Goal: Transaction & Acquisition: Obtain resource

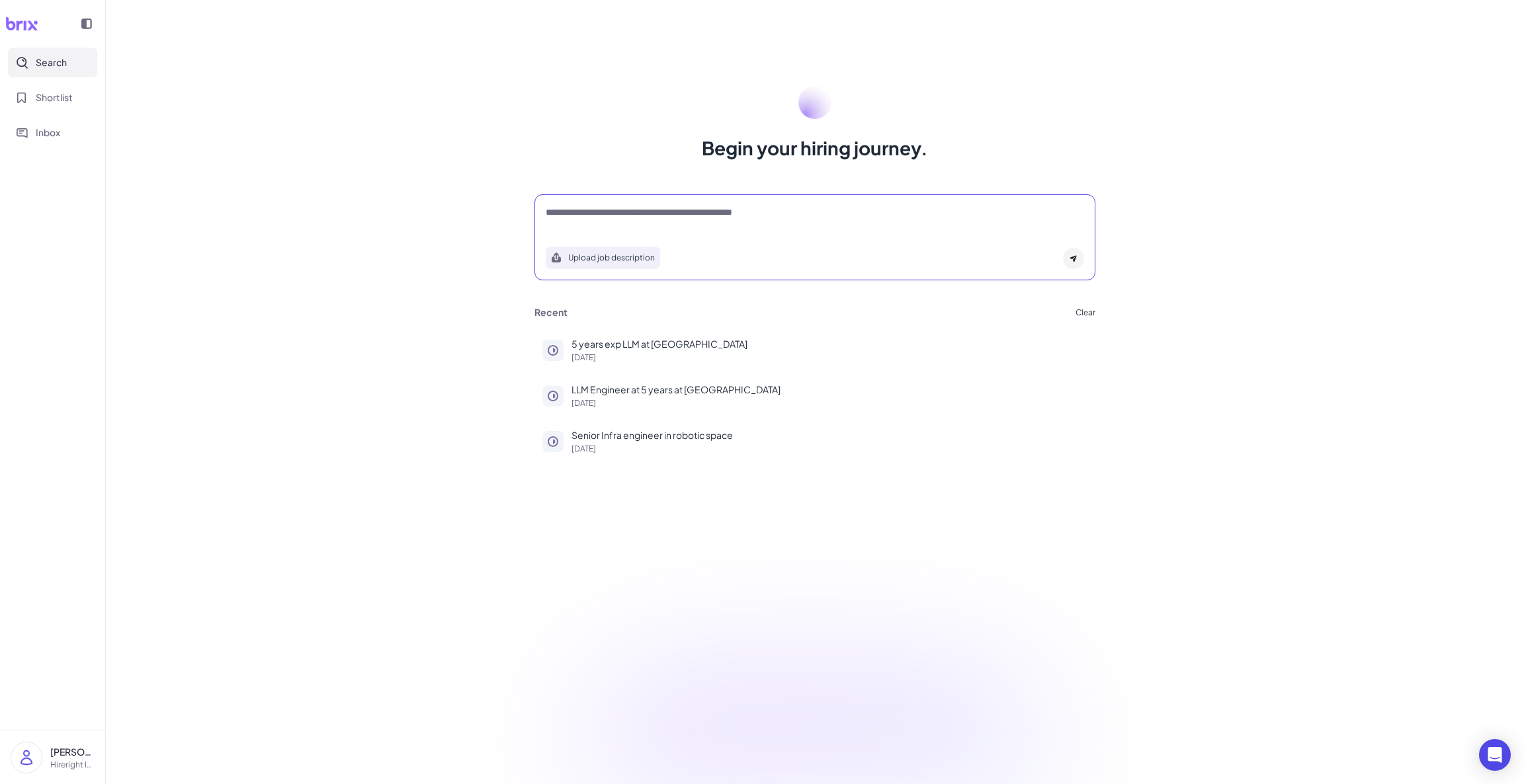
click at [648, 216] on textarea at bounding box center [815, 213] width 538 height 16
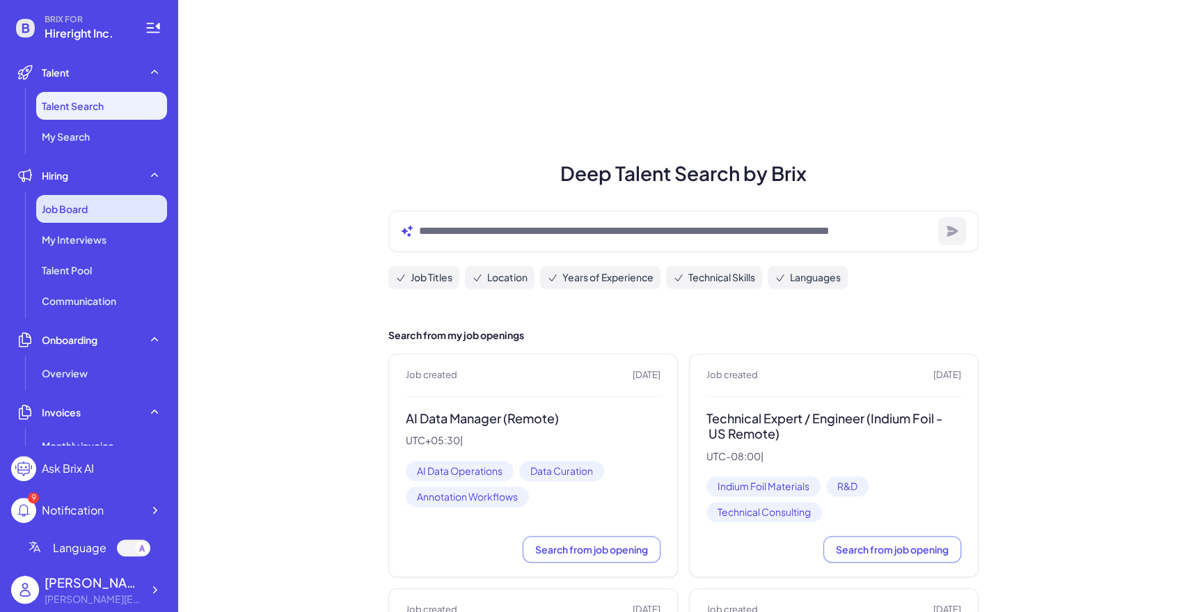
click at [109, 211] on div "Job Board" at bounding box center [101, 209] width 131 height 28
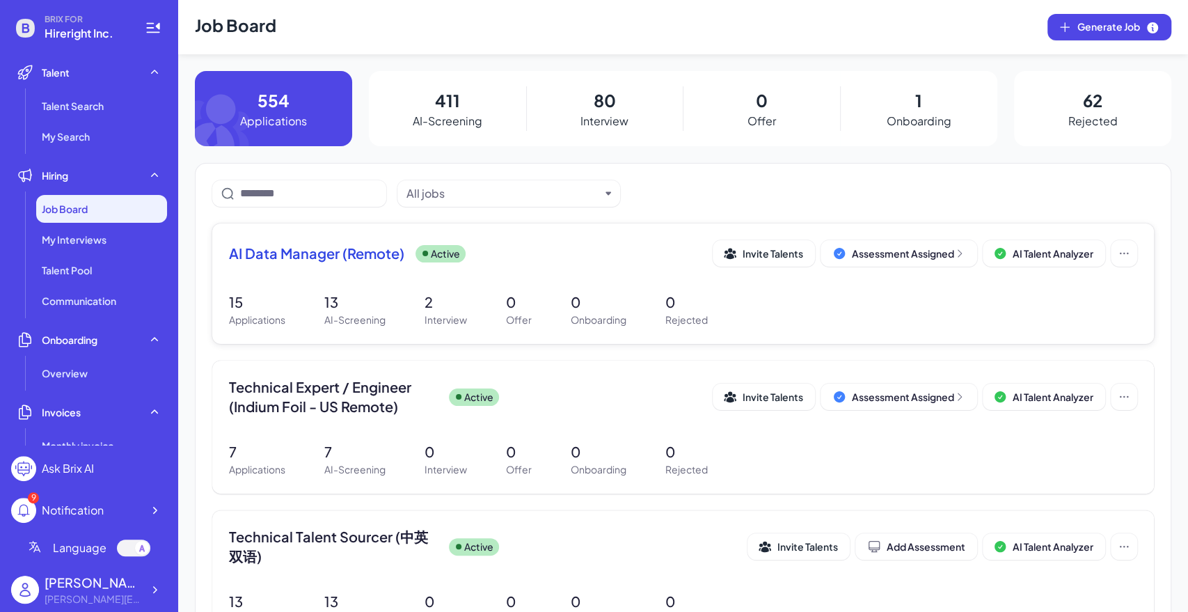
scroll to position [154, 0]
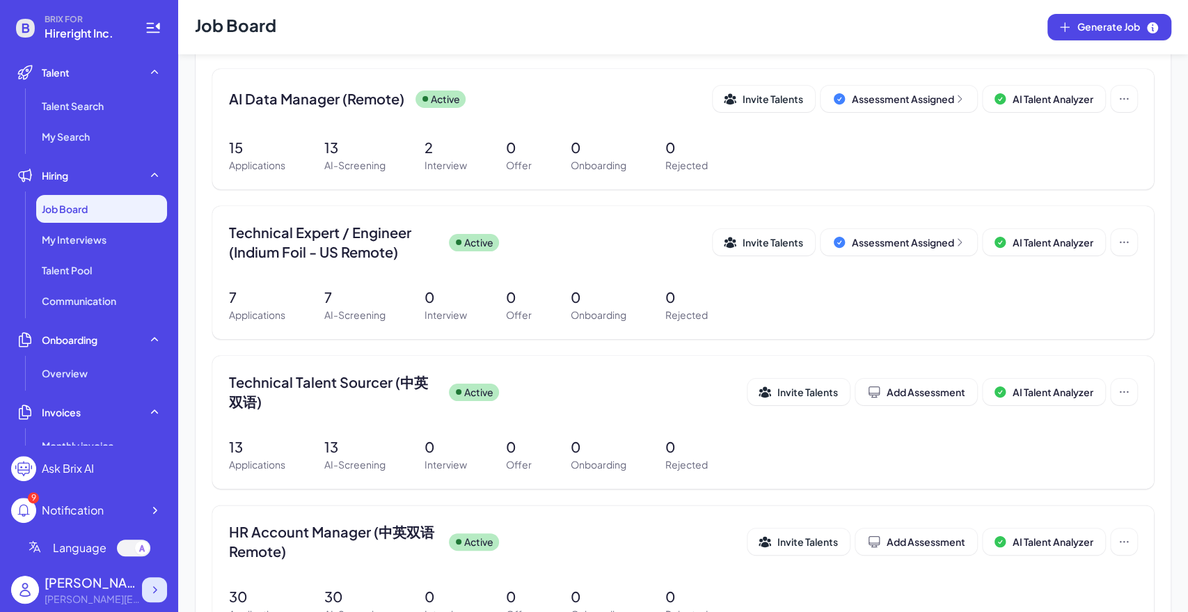
click at [159, 589] on icon at bounding box center [154, 589] width 14 height 14
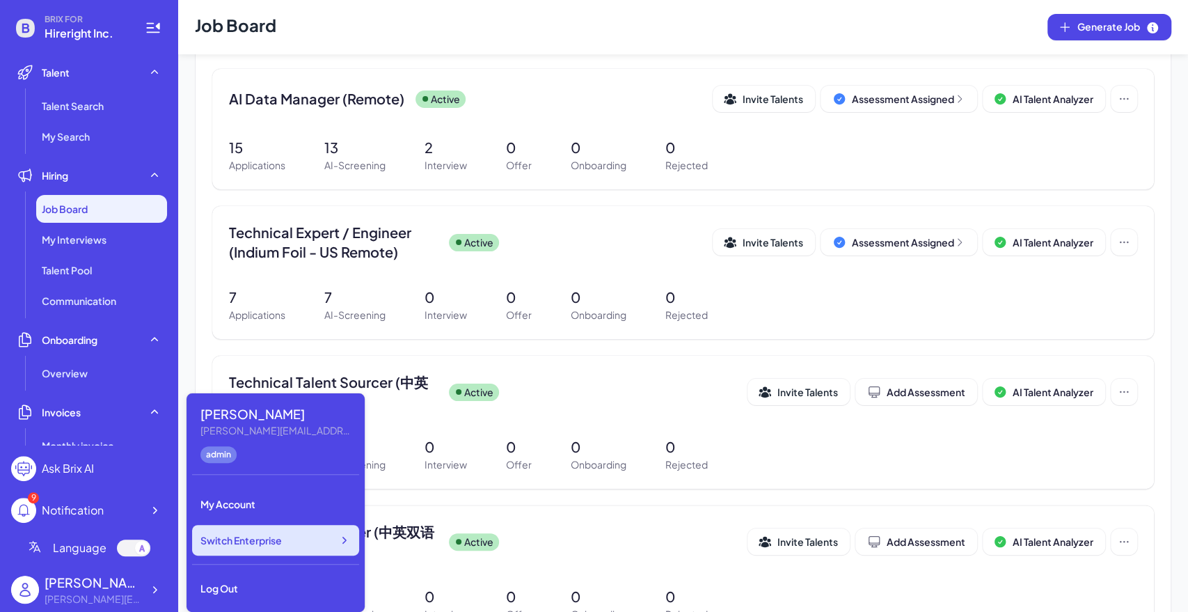
click at [242, 545] on span "Switch Enterprise" at bounding box center [240, 540] width 81 height 14
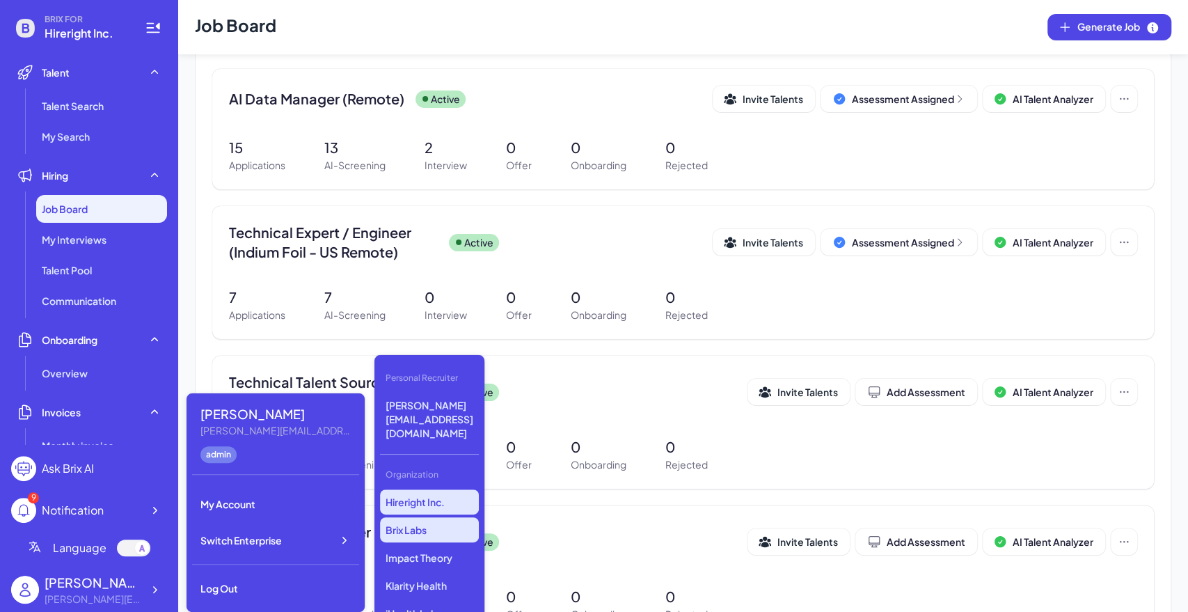
click at [422, 517] on p "Brix Labs" at bounding box center [429, 529] width 99 height 25
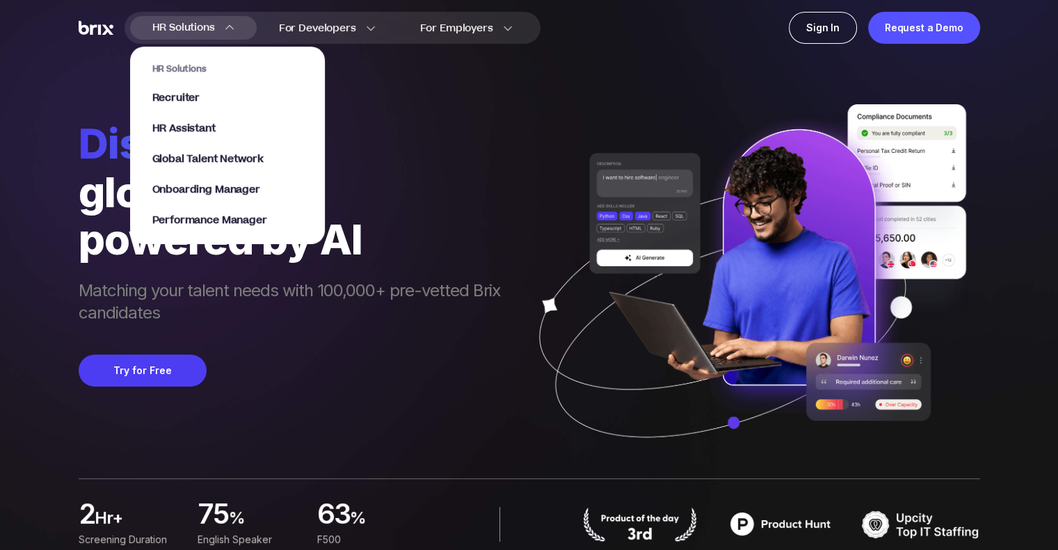
click at [231, 33] on section "HR Solutions Recruiter HR Assistant Global Talent Network Onboarding Manager Pe…" at bounding box center [227, 138] width 195 height 211
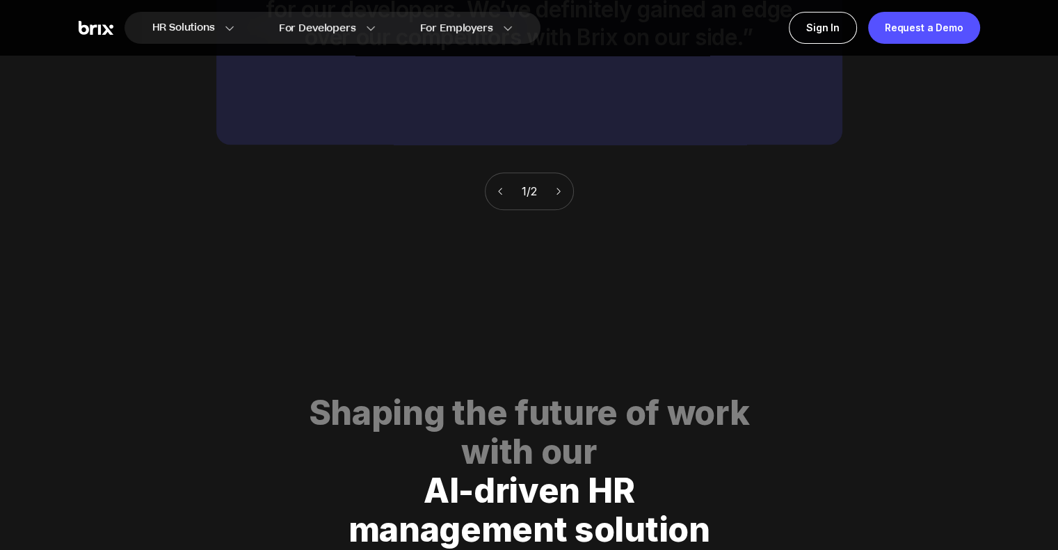
scroll to position [6198, 0]
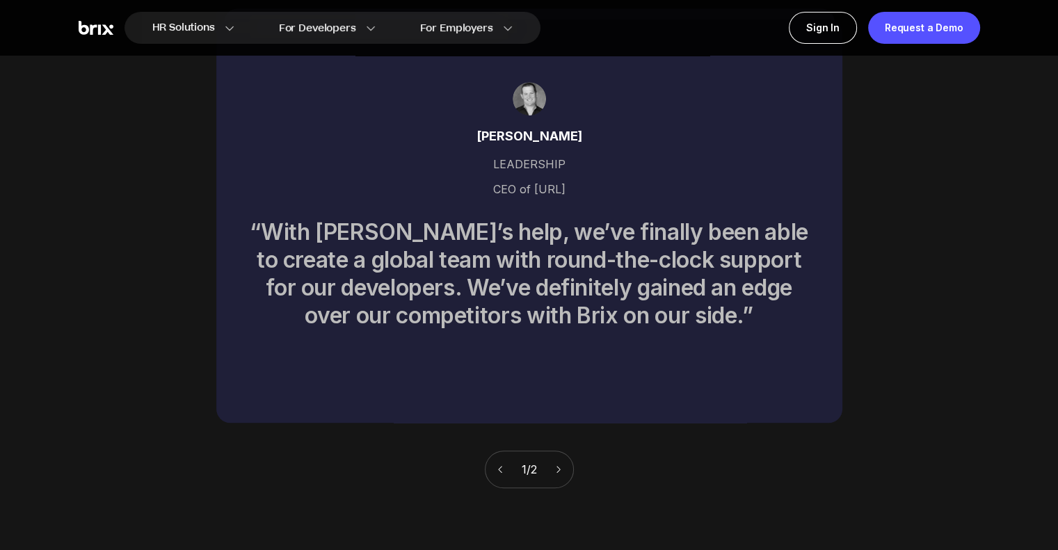
click at [556, 451] on div "1 / 2" at bounding box center [529, 470] width 89 height 38
click at [560, 466] on icon at bounding box center [558, 469] width 3 height 7
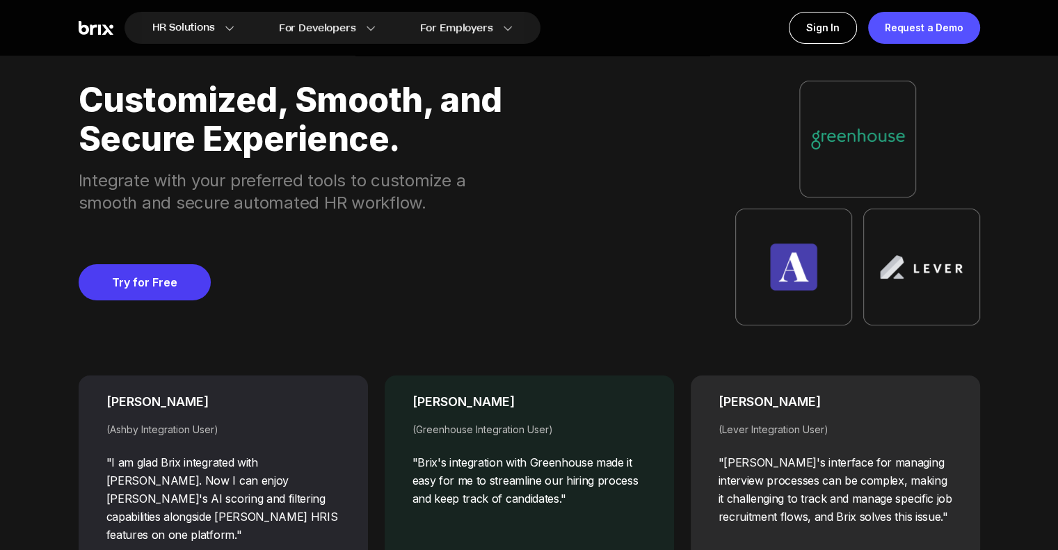
scroll to position [5363, 0]
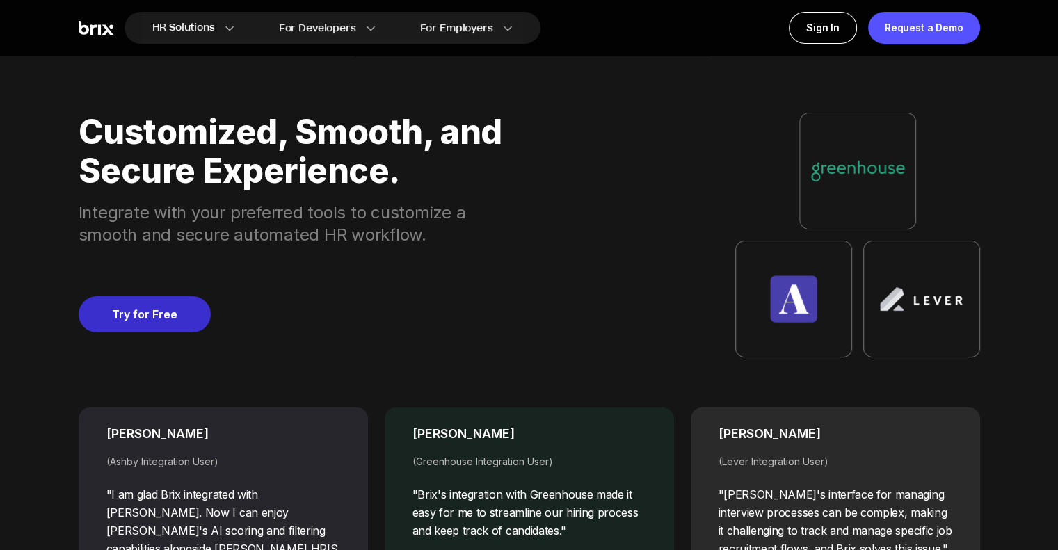
click at [175, 308] on link "Try for Free" at bounding box center [145, 314] width 132 height 36
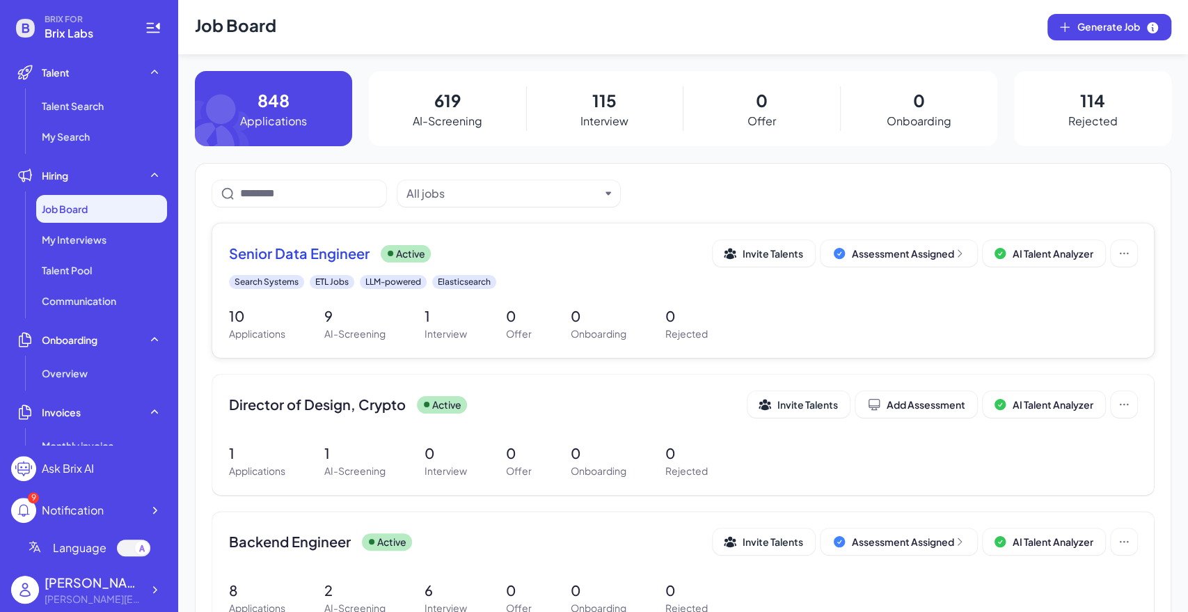
click at [586, 257] on div "Senior Data Engineer Active" at bounding box center [470, 252] width 483 height 19
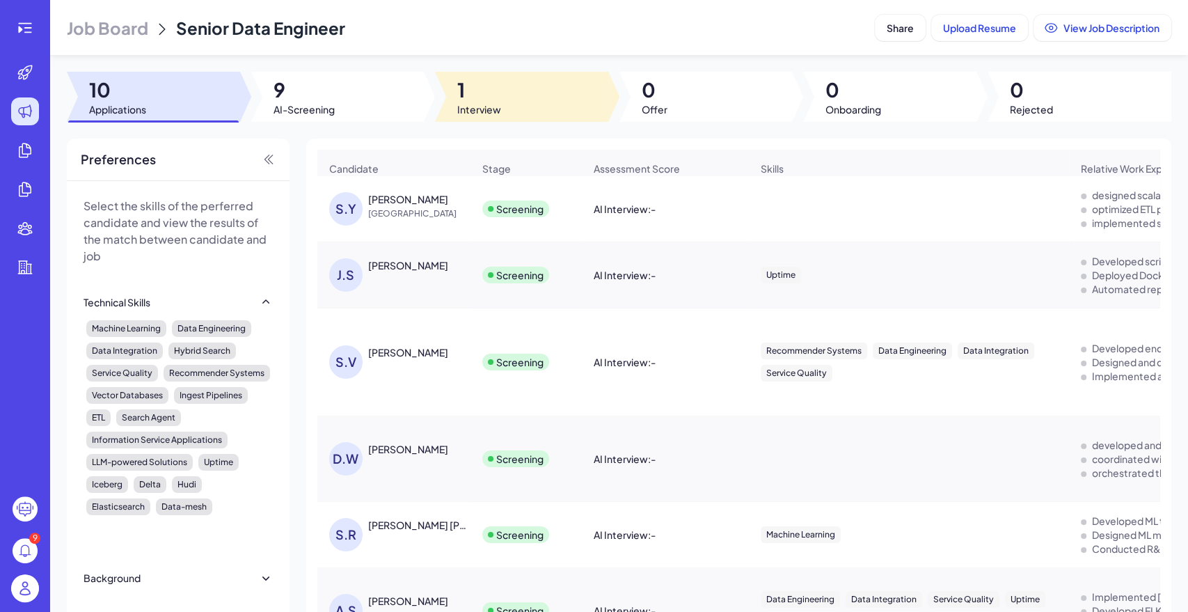
click at [451, 99] on div at bounding box center [521, 97] width 173 height 50
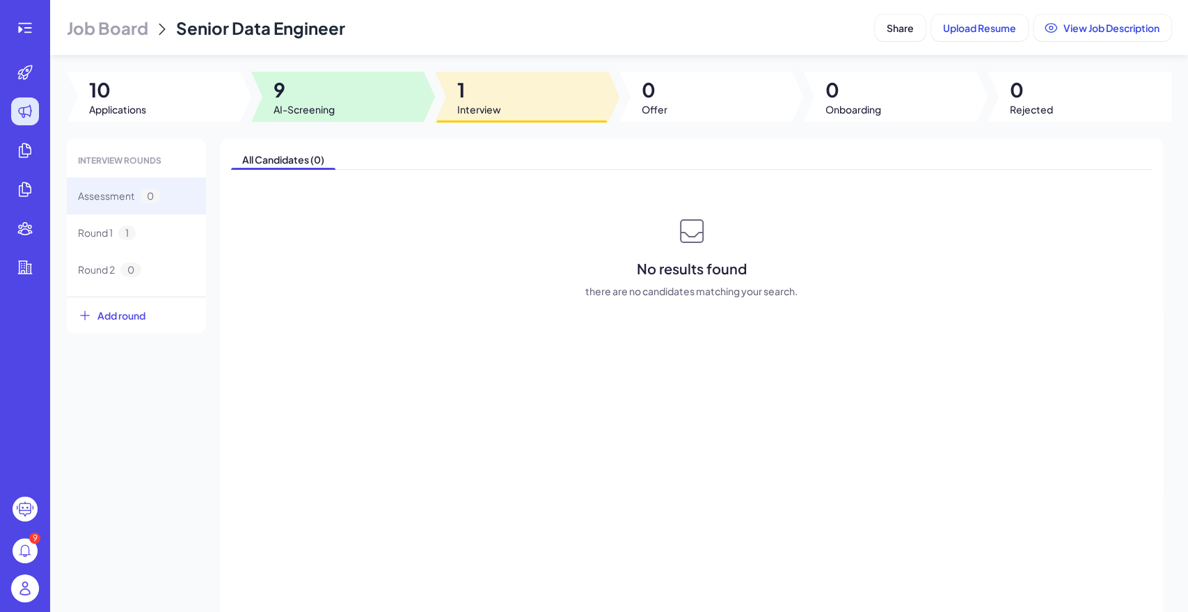
click at [304, 111] on span "AI-Screening" at bounding box center [303, 109] width 61 height 14
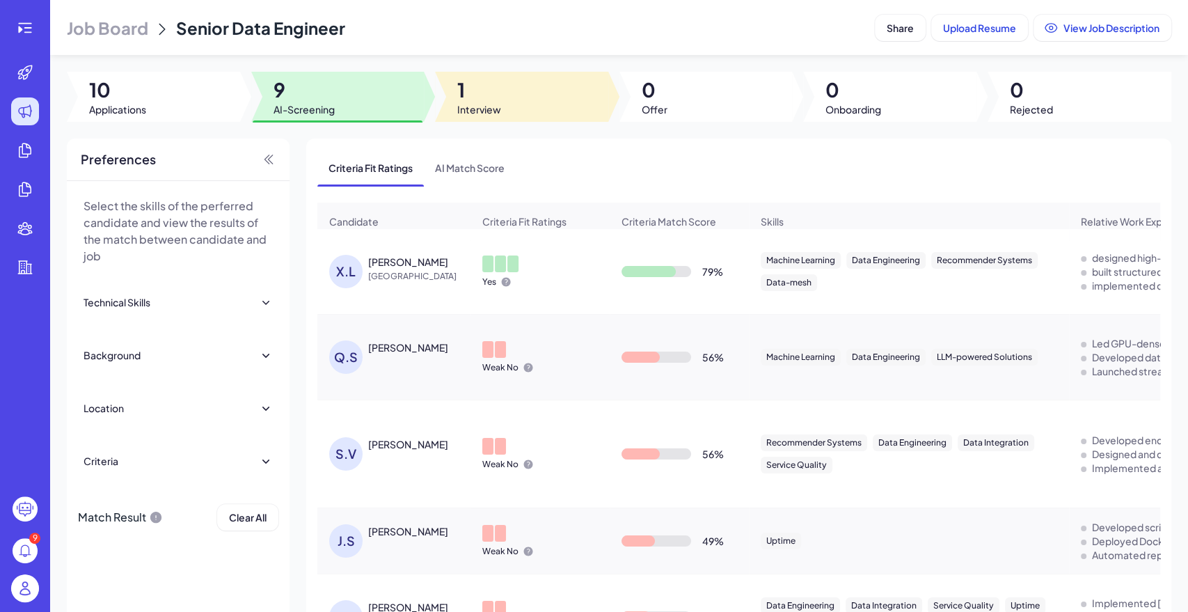
click at [441, 107] on div at bounding box center [521, 97] width 173 height 50
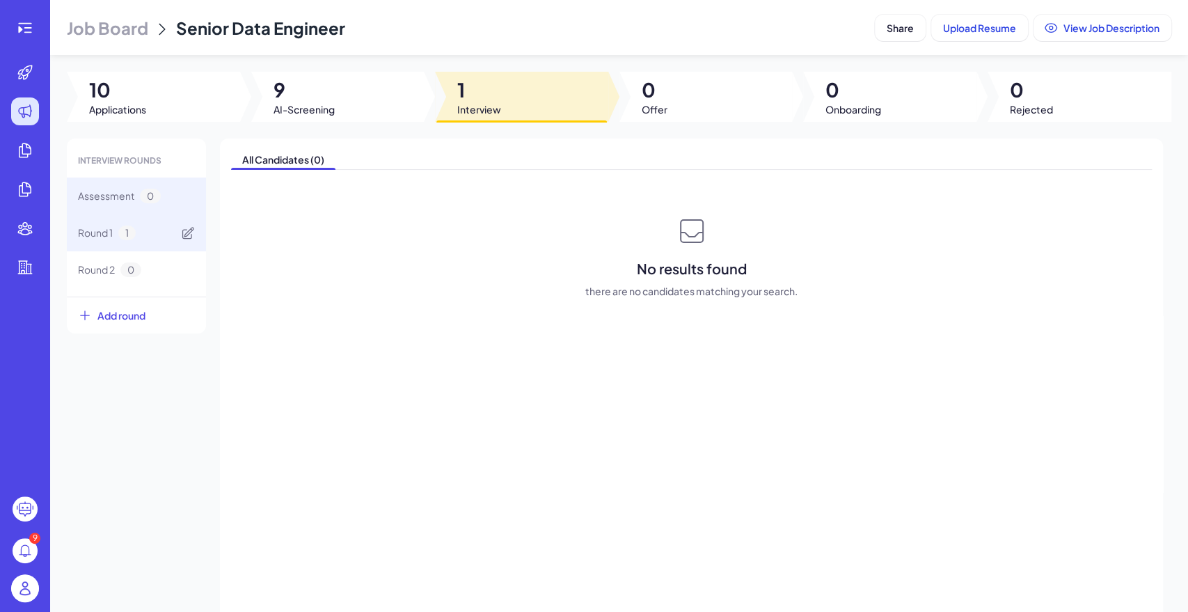
click at [129, 235] on span "1" at bounding box center [126, 232] width 17 height 15
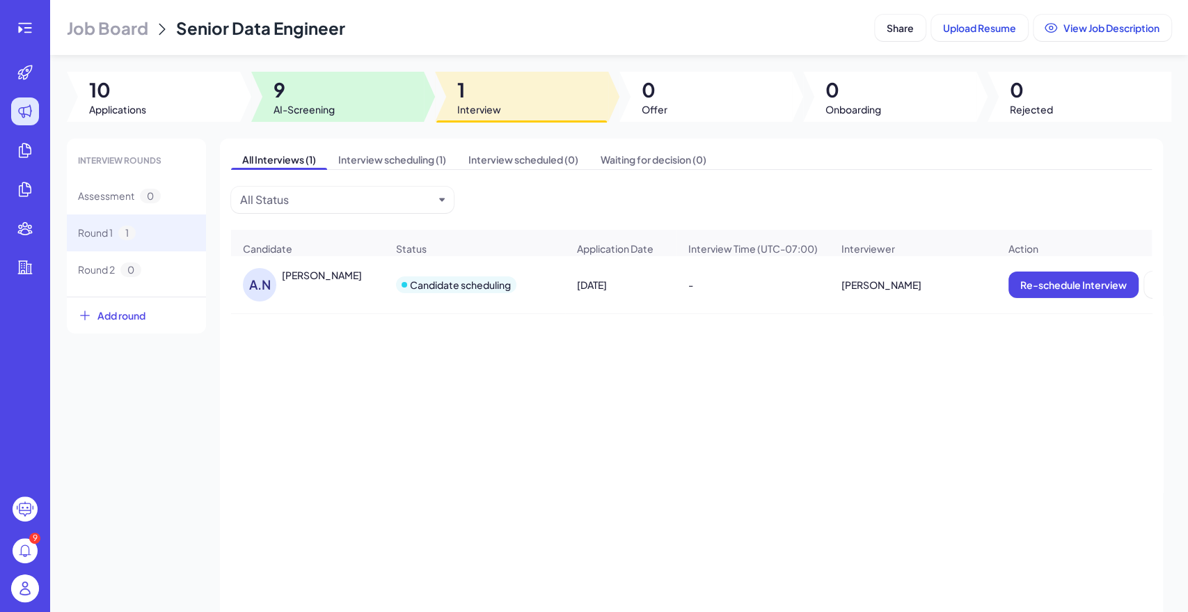
click at [330, 99] on span "9" at bounding box center [303, 89] width 61 height 25
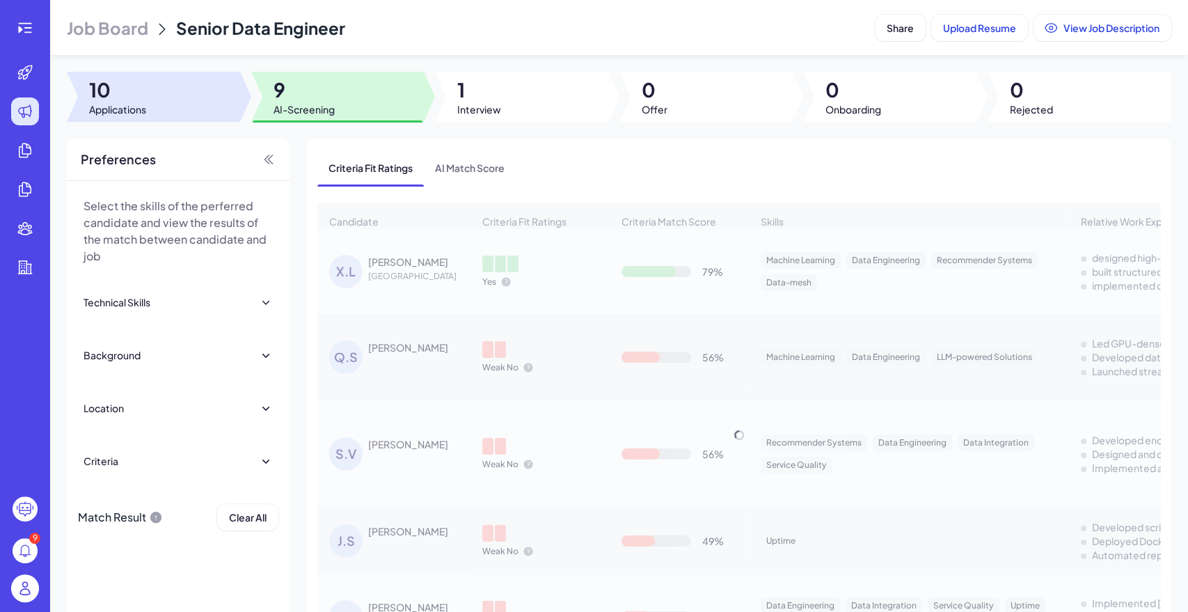
click at [146, 106] on span "Applications" at bounding box center [117, 109] width 57 height 14
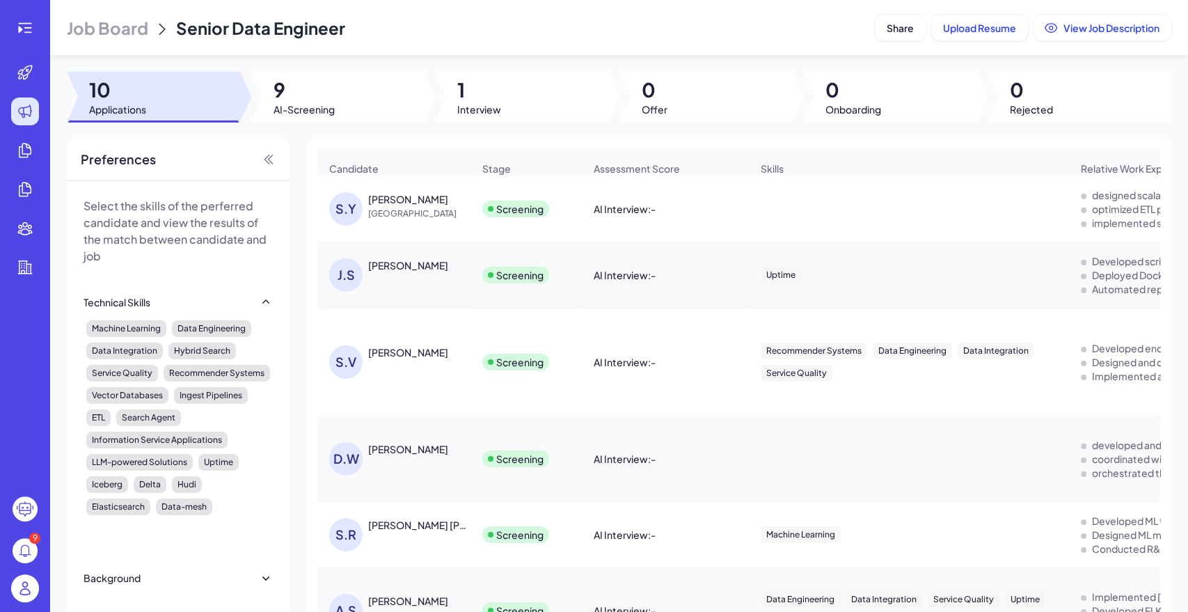
click at [418, 206] on div "SHUWEI YANG" at bounding box center [408, 199] width 80 height 14
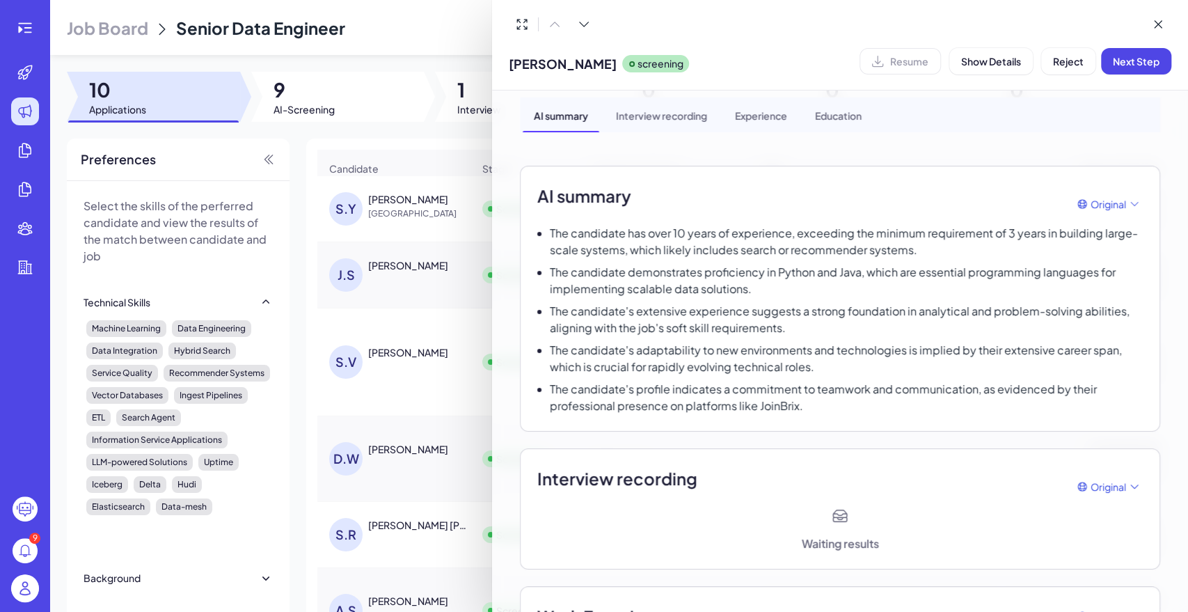
scroll to position [77, 0]
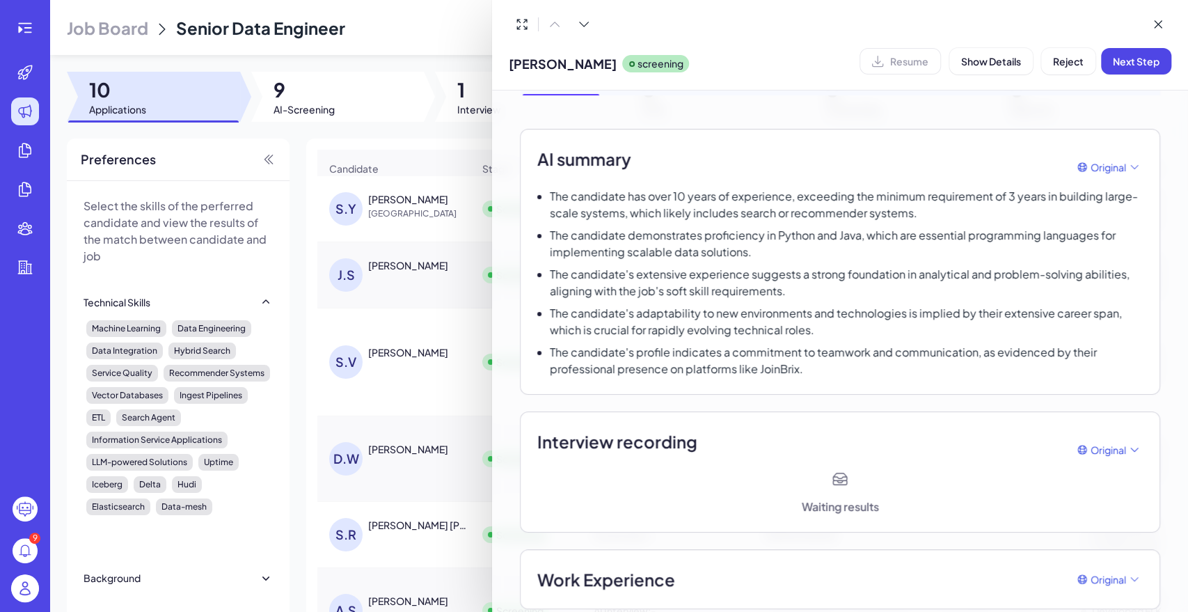
click at [29, 589] on div at bounding box center [594, 306] width 1188 height 612
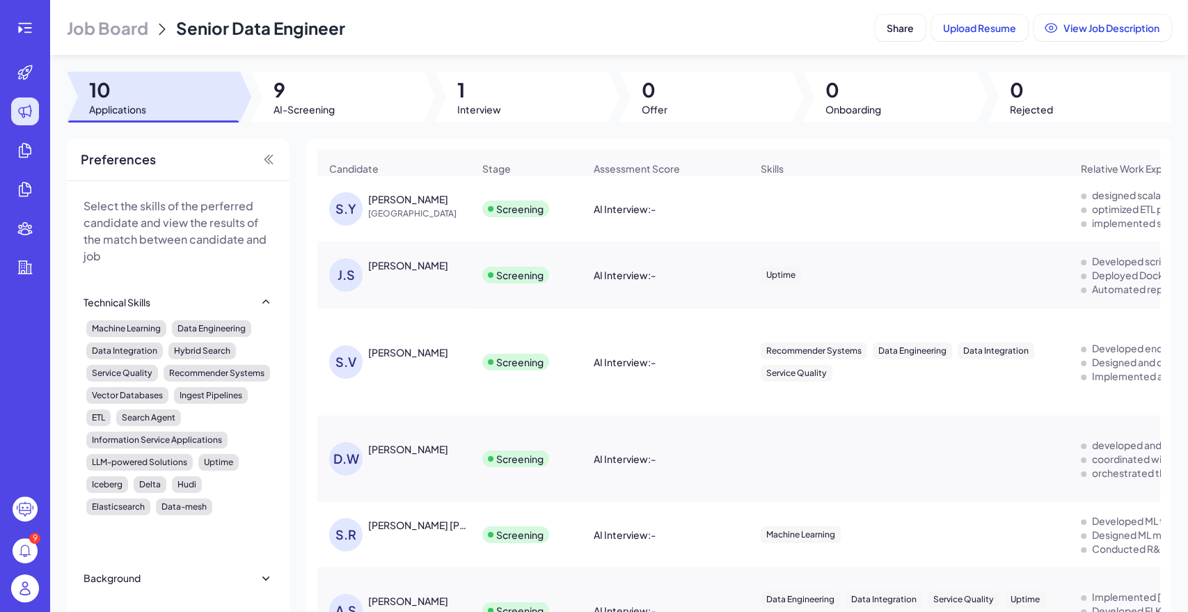
click at [38, 586] on img at bounding box center [25, 588] width 28 height 28
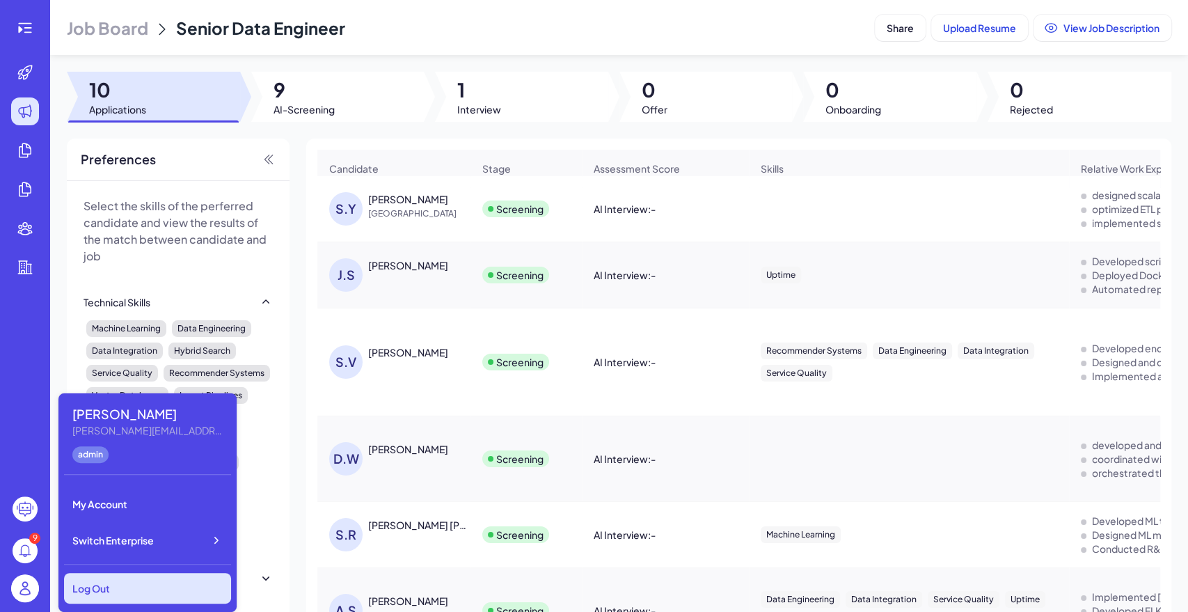
click at [197, 589] on div "Log Out" at bounding box center [147, 588] width 167 height 31
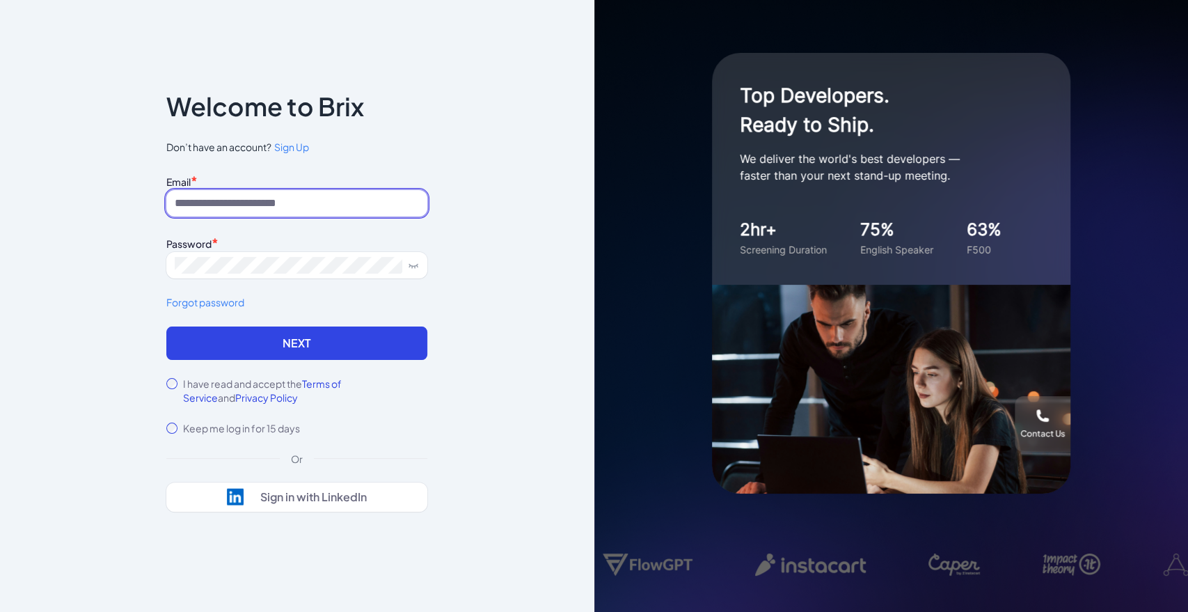
click at [302, 207] on input at bounding box center [296, 203] width 261 height 26
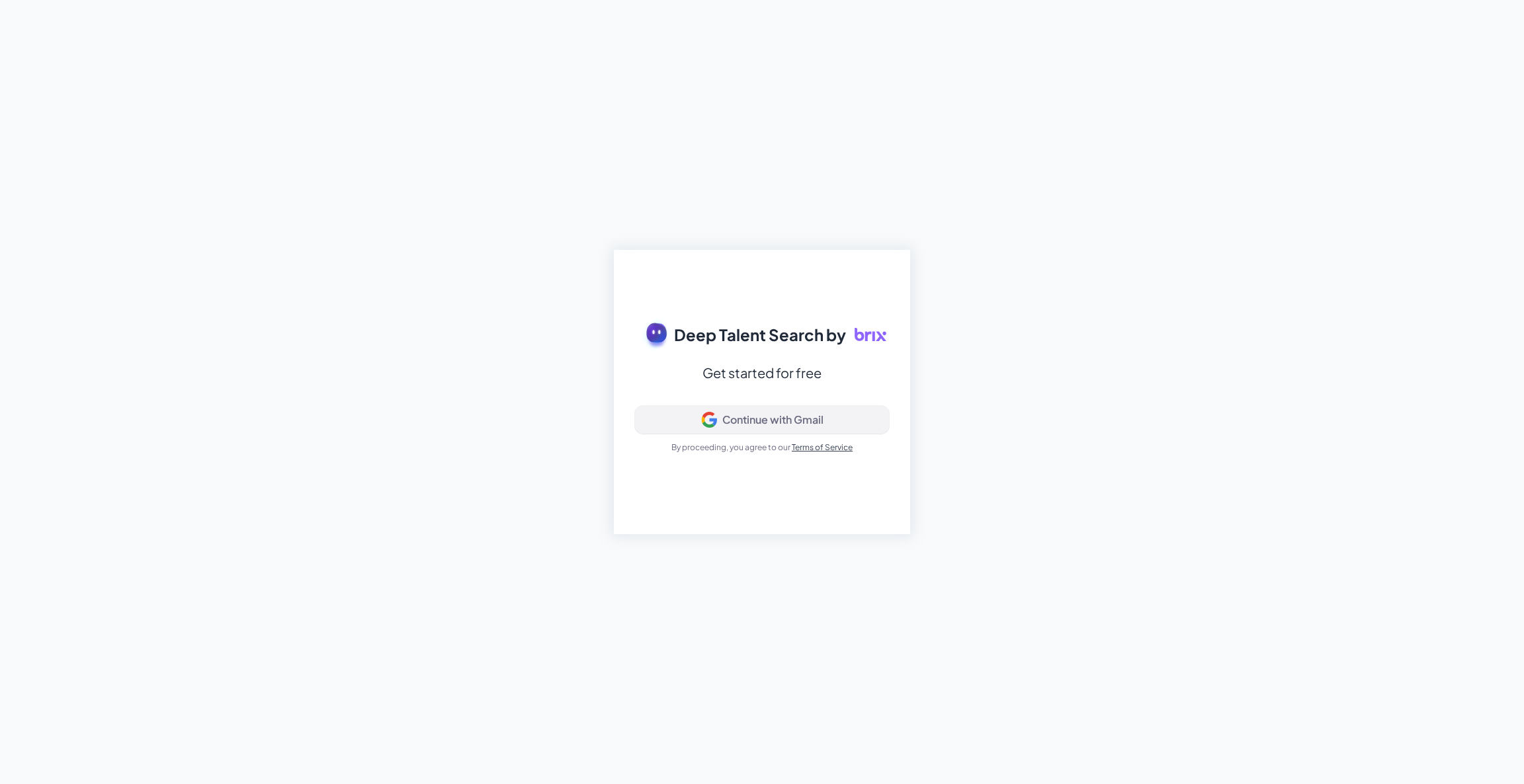
click at [755, 419] on div "Continue with Gmail" at bounding box center [773, 420] width 101 height 13
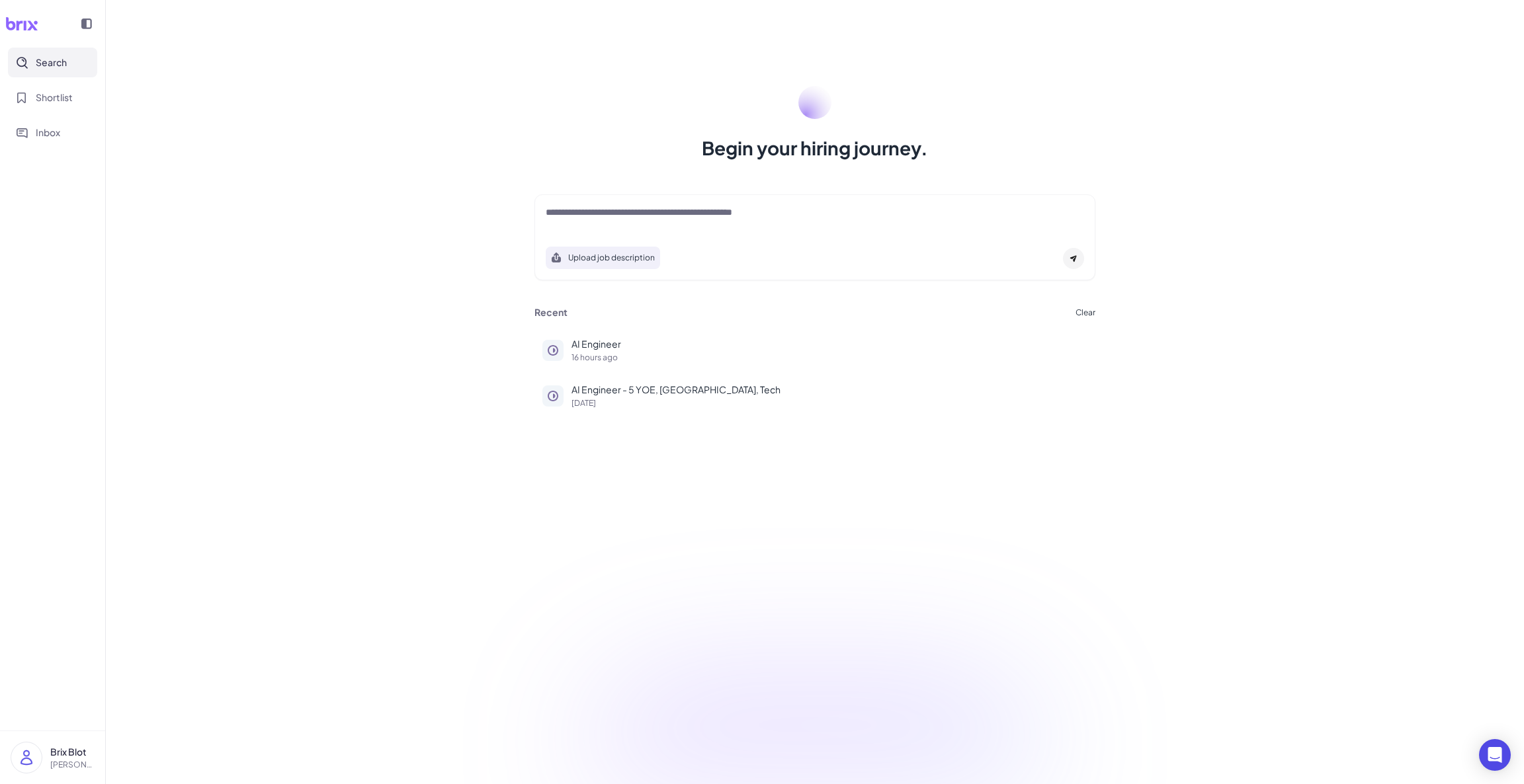
click at [562, 111] on div "Begin your hiring journey." at bounding box center [814, 123] width 592 height 75
drag, startPoint x: 432, startPoint y: 190, endPoint x: 403, endPoint y: 183, distance: 29.8
click at [432, 190] on div "Begin your hiring journey. Upload job description Job Titles Location Years of …" at bounding box center [815, 392] width 1418 height 784
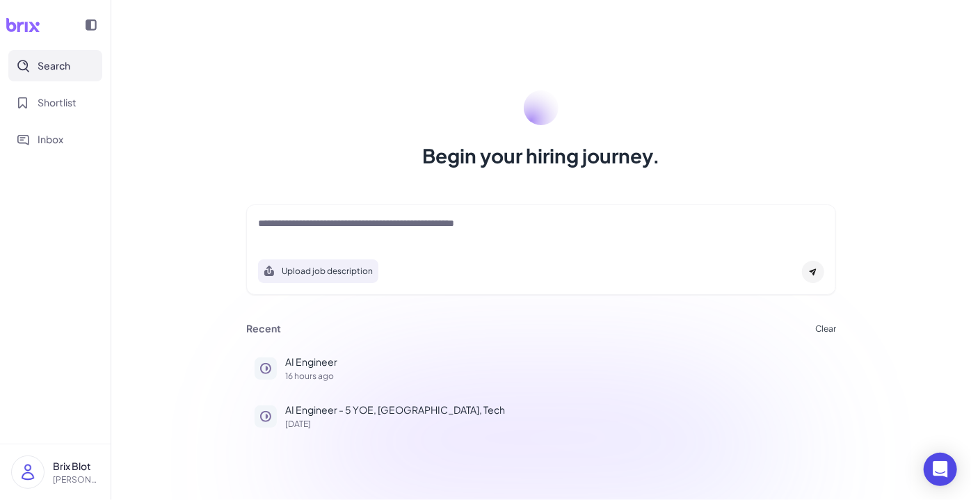
click at [703, 70] on div "Begin your hiring journey. Upload job description Job Titles Location Years of …" at bounding box center [541, 250] width 860 height 500
click at [73, 477] on p "blake@joinbrix.com" at bounding box center [76, 480] width 47 height 13
click at [157, 279] on div "Begin your hiring journey. Upload job description Job Titles Location Years of …" at bounding box center [541, 250] width 860 height 500
click at [77, 463] on p "Brix Blot" at bounding box center [76, 466] width 47 height 15
click at [321, 365] on p "AI Engineer" at bounding box center [556, 362] width 543 height 15
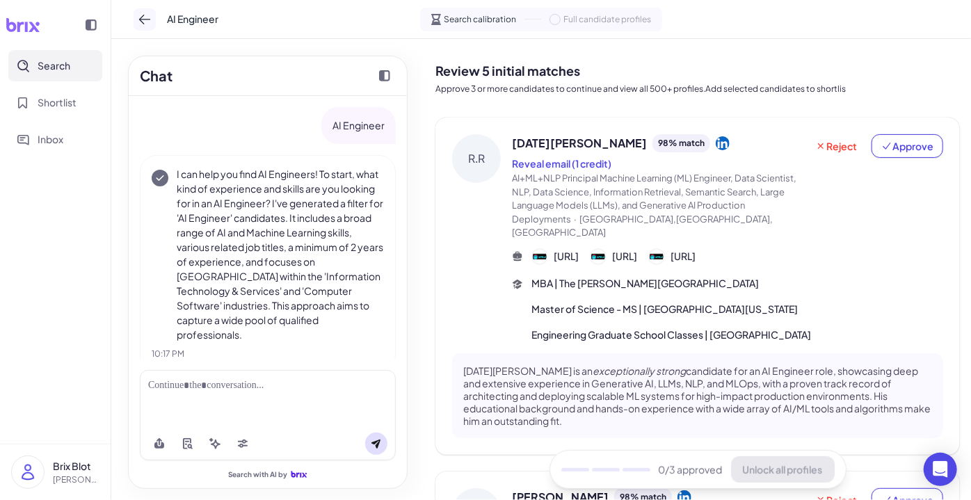
click at [152, 21] on button at bounding box center [145, 19] width 22 height 22
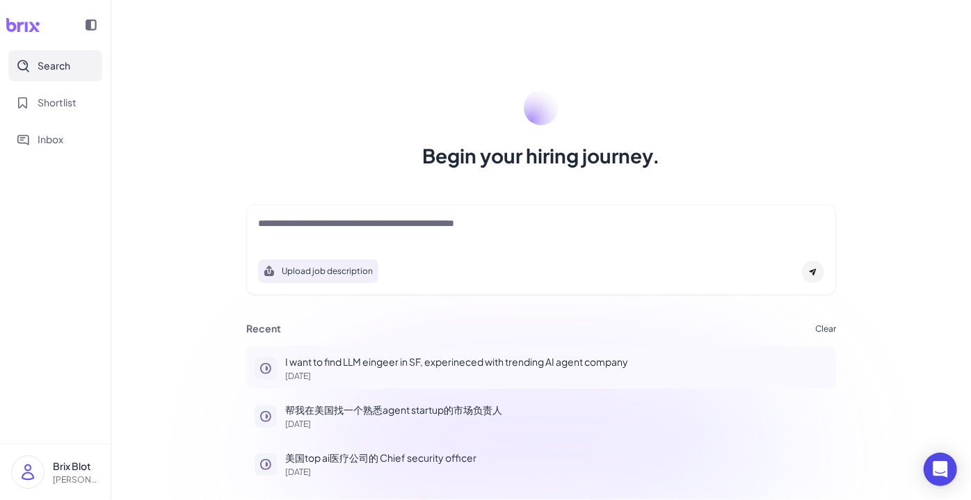
click at [488, 367] on p "I want to find LLM eingeer in SF, experineced with trending AI agent company" at bounding box center [556, 362] width 543 height 15
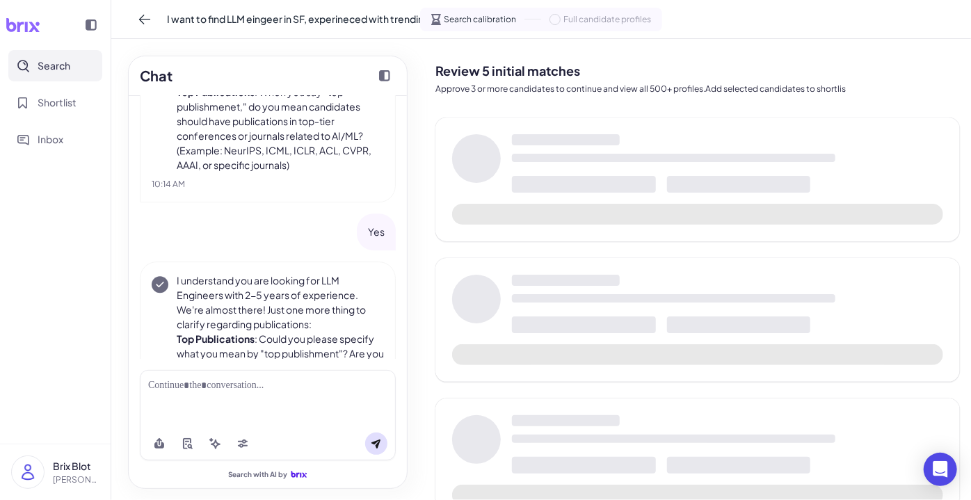
scroll to position [1715, 0]
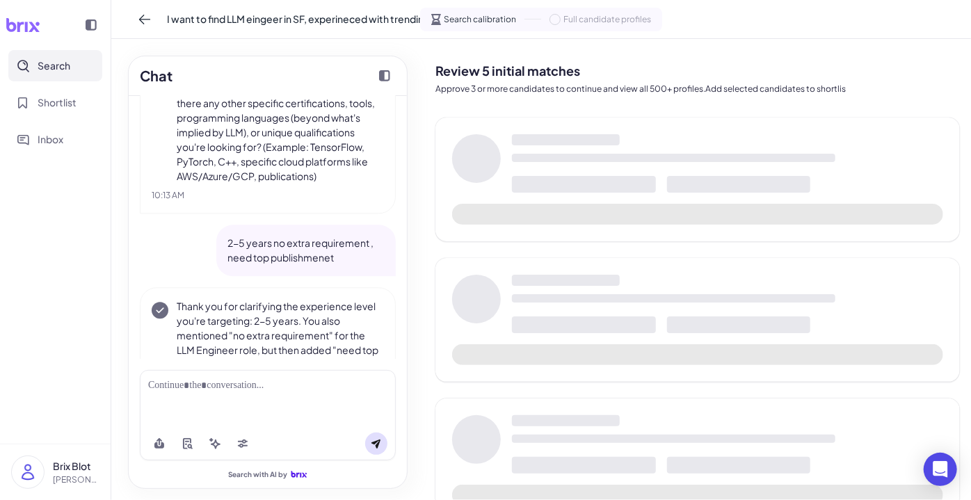
click at [68, 65] on span "Search" at bounding box center [54, 65] width 33 height 15
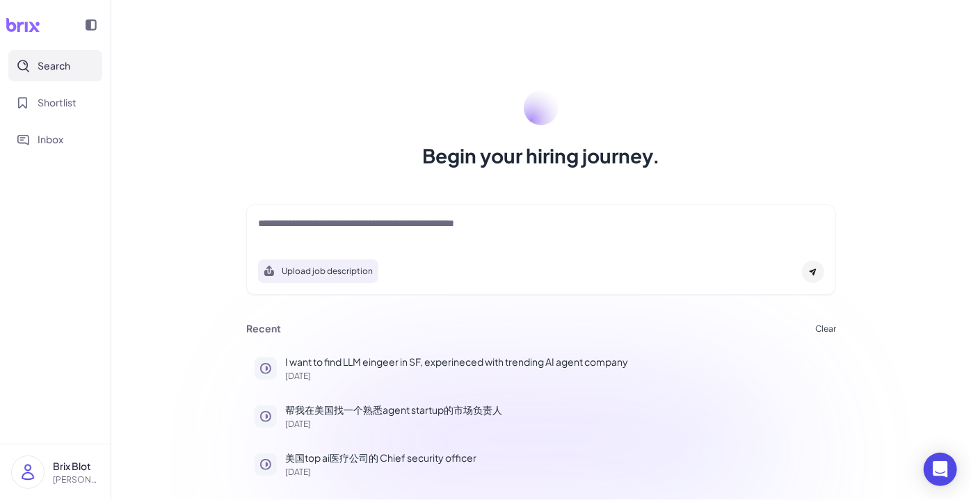
click at [72, 472] on p "Brix Blot" at bounding box center [76, 466] width 47 height 15
drag, startPoint x: 250, startPoint y: 176, endPoint x: 244, endPoint y: 182, distance: 8.9
click at [244, 182] on div "Begin your hiring journey. Upload job description Job Titles Location Years of …" at bounding box center [541, 250] width 860 height 500
click at [390, 87] on div "Begin your hiring journey. Upload job description Job Titles Location Years of …" at bounding box center [541, 250] width 860 height 500
click at [371, 221] on textarea at bounding box center [541, 224] width 566 height 17
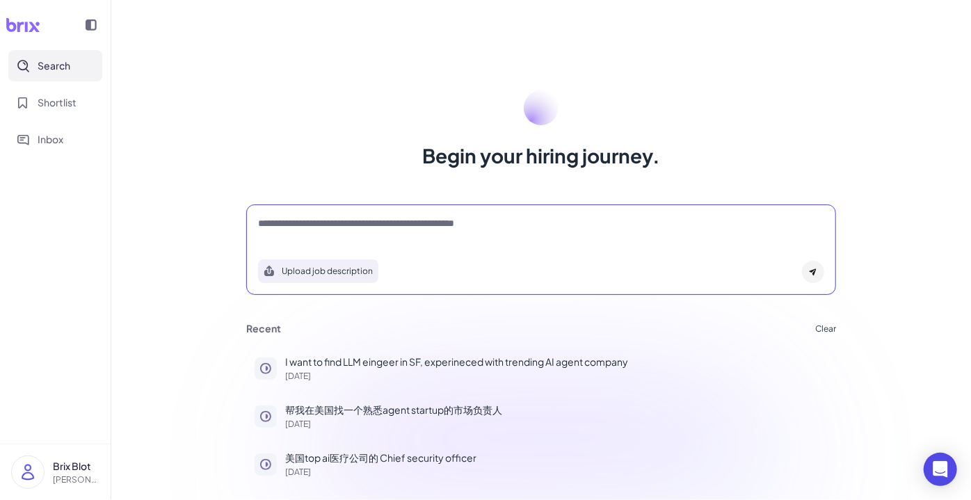
click at [55, 474] on p "blake@joinbrix.com" at bounding box center [76, 480] width 47 height 13
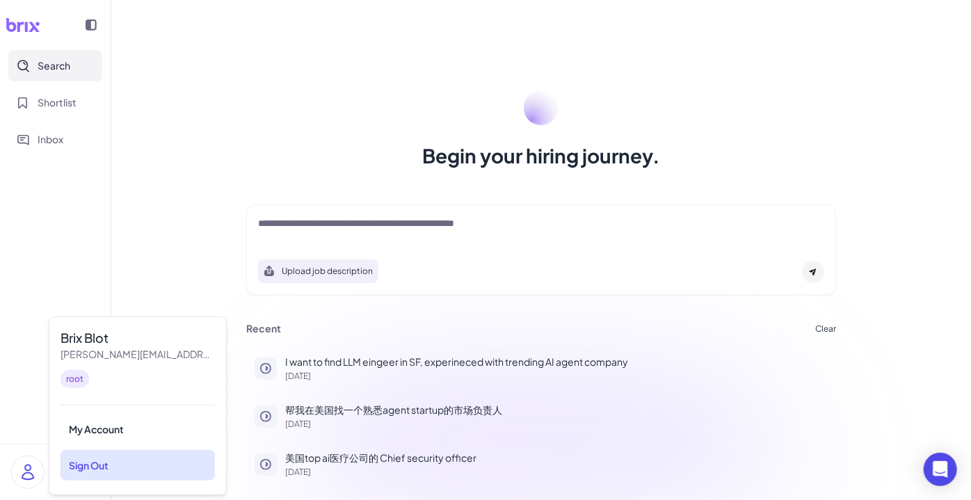
click at [121, 462] on div "Sign Out" at bounding box center [138, 465] width 154 height 31
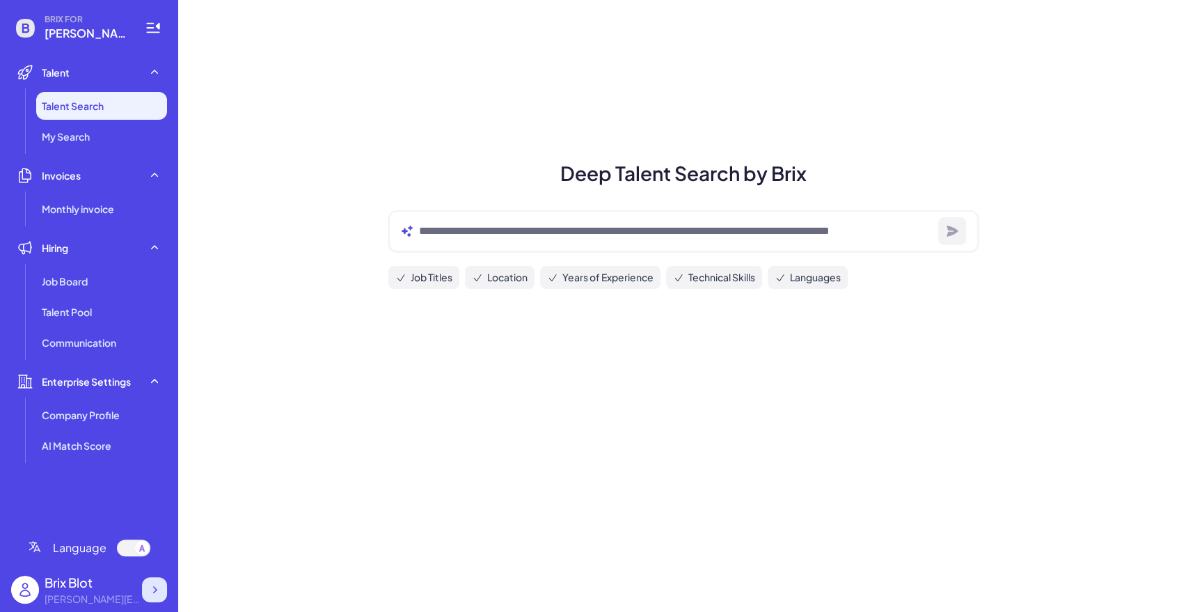
click at [161, 584] on div at bounding box center [154, 589] width 25 height 25
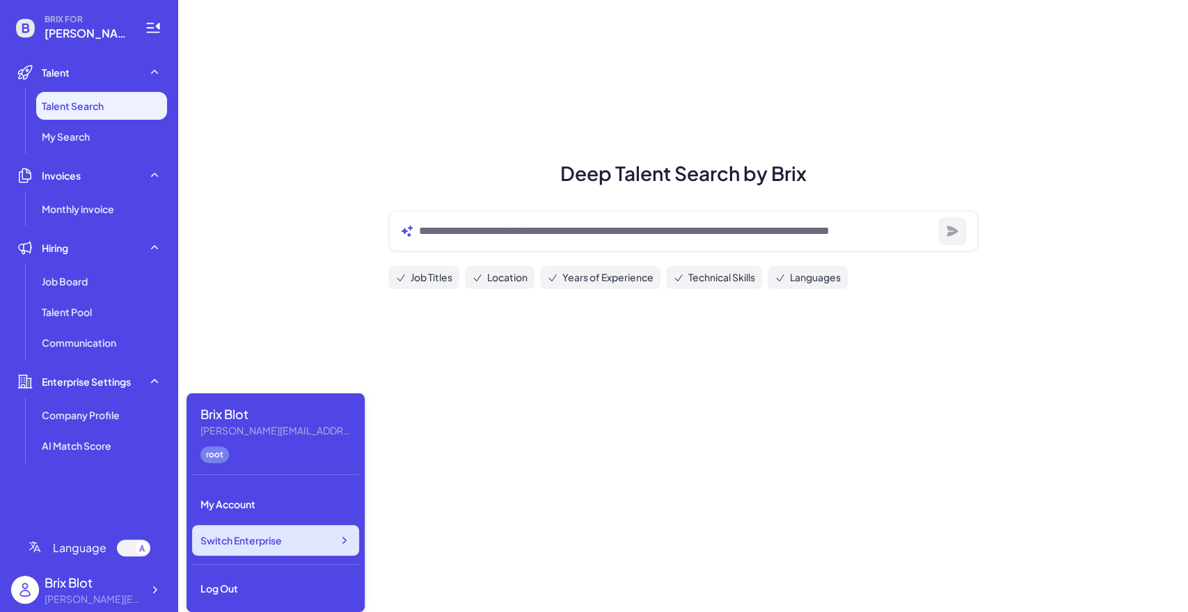
click at [316, 544] on div "Switch Enterprise" at bounding box center [275, 540] width 167 height 31
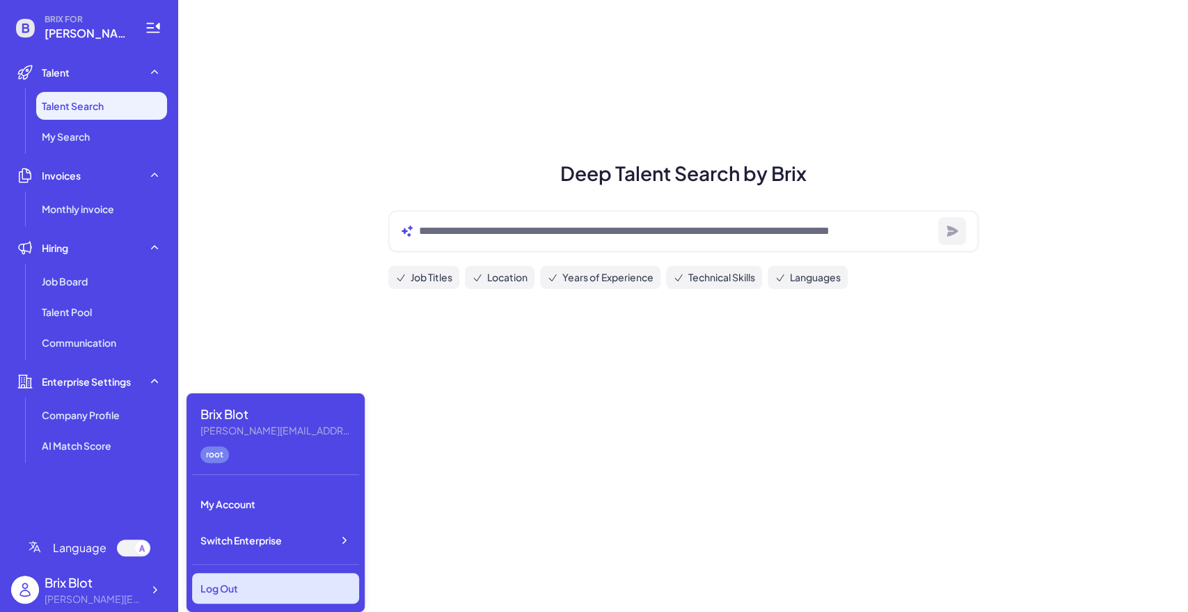
click at [308, 583] on div "Log Out" at bounding box center [275, 588] width 167 height 31
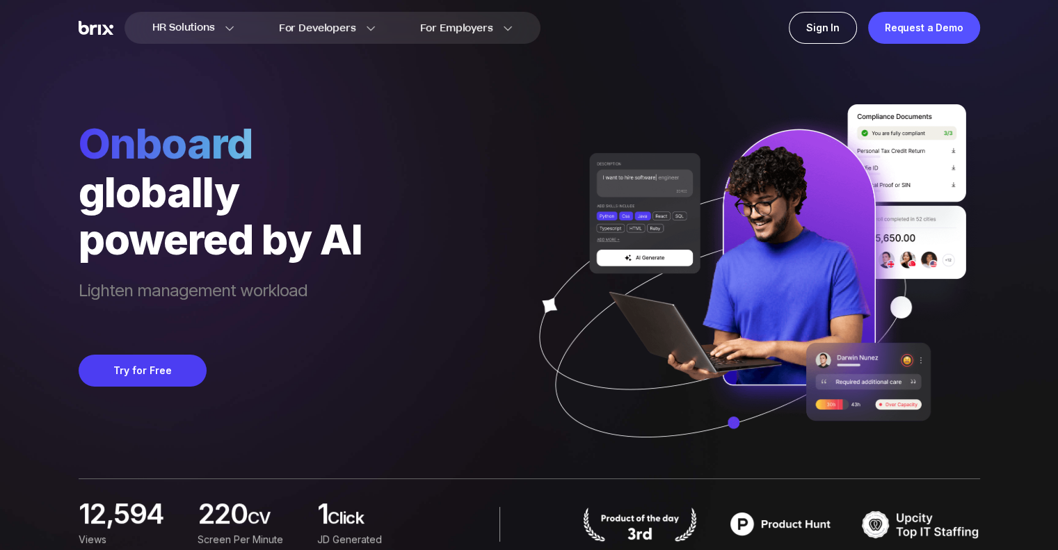
click at [441, 506] on div "12,594 Views 220 CV screen per minute 1 Click JD Generated" at bounding box center [530, 524] width 902 height 91
click at [455, 517] on div "12,594 Views 220 CV screen per minute 1 Click JD Generated" at bounding box center [530, 524] width 902 height 91
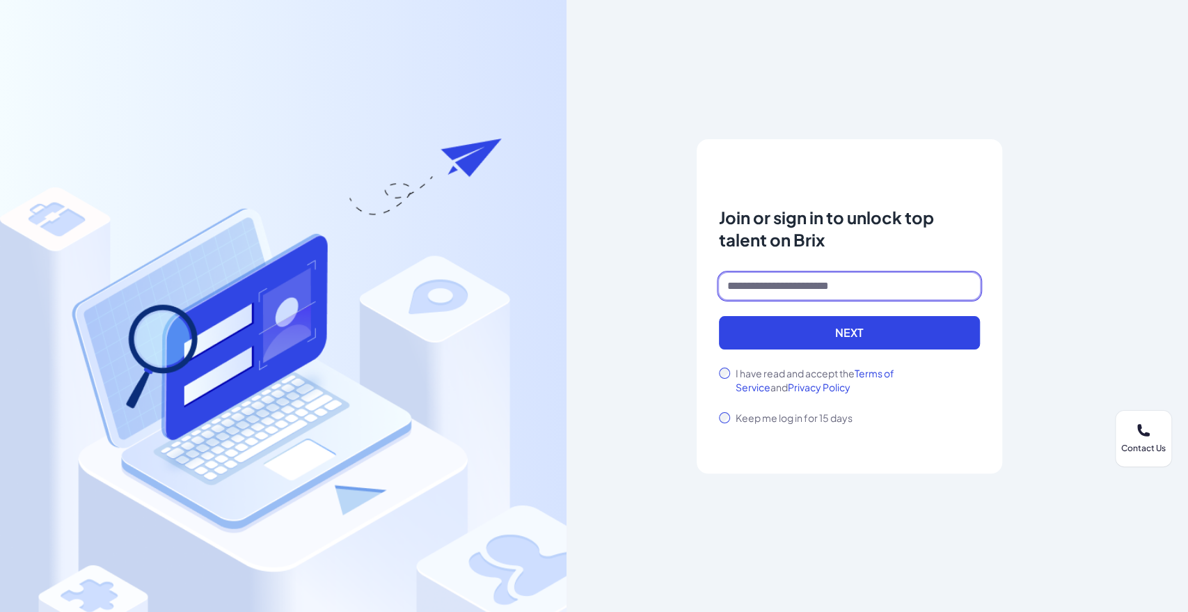
drag, startPoint x: 828, startPoint y: 287, endPoint x: 817, endPoint y: 293, distance: 11.8
click at [829, 287] on input at bounding box center [849, 286] width 261 height 26
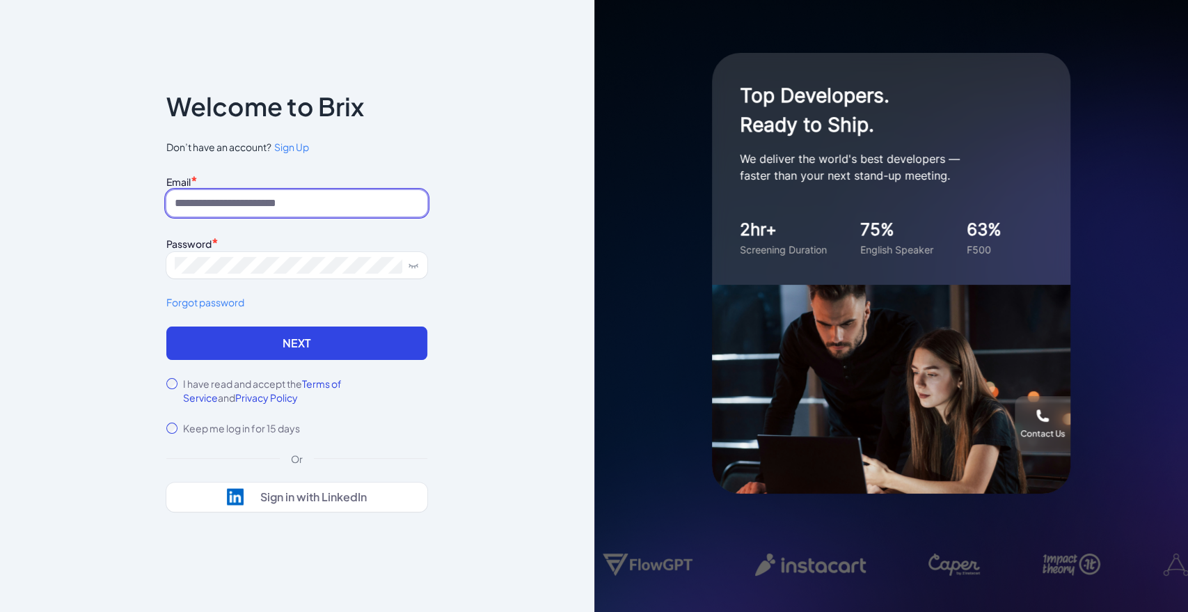
click at [229, 210] on input at bounding box center [296, 203] width 261 height 26
type input "**********"
click at [168, 387] on div "I have read and accept the Terms of Service and Privacy Policy" at bounding box center [296, 390] width 261 height 28
click at [227, 349] on button "Next" at bounding box center [296, 342] width 261 height 33
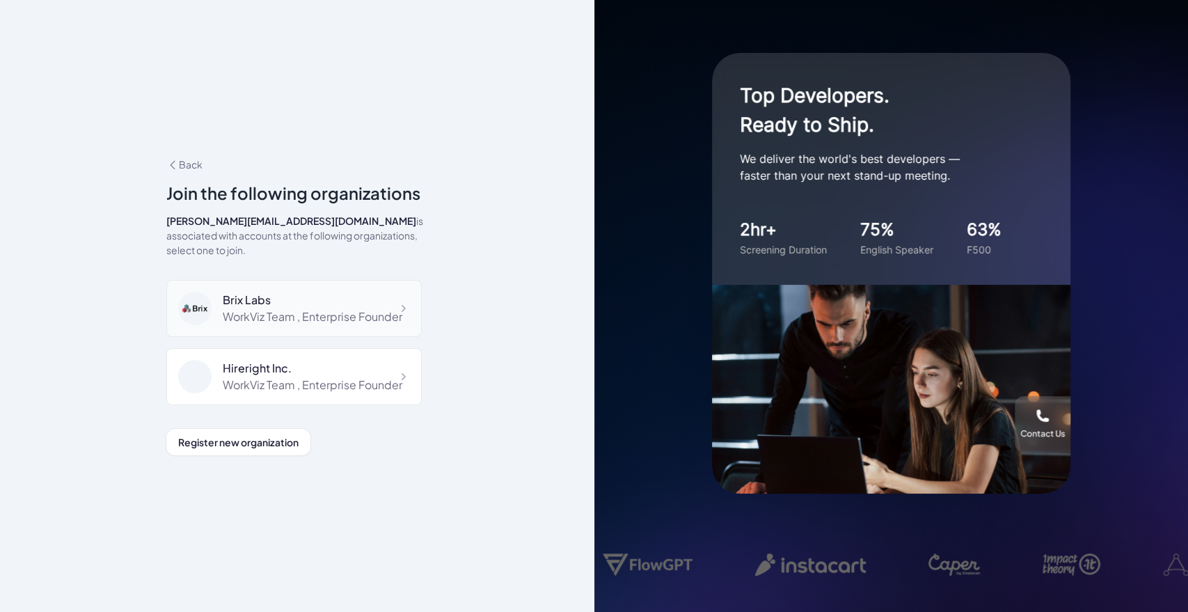
click at [312, 308] on div "WorkViz Team , Enterprise Founder" at bounding box center [312, 316] width 179 height 17
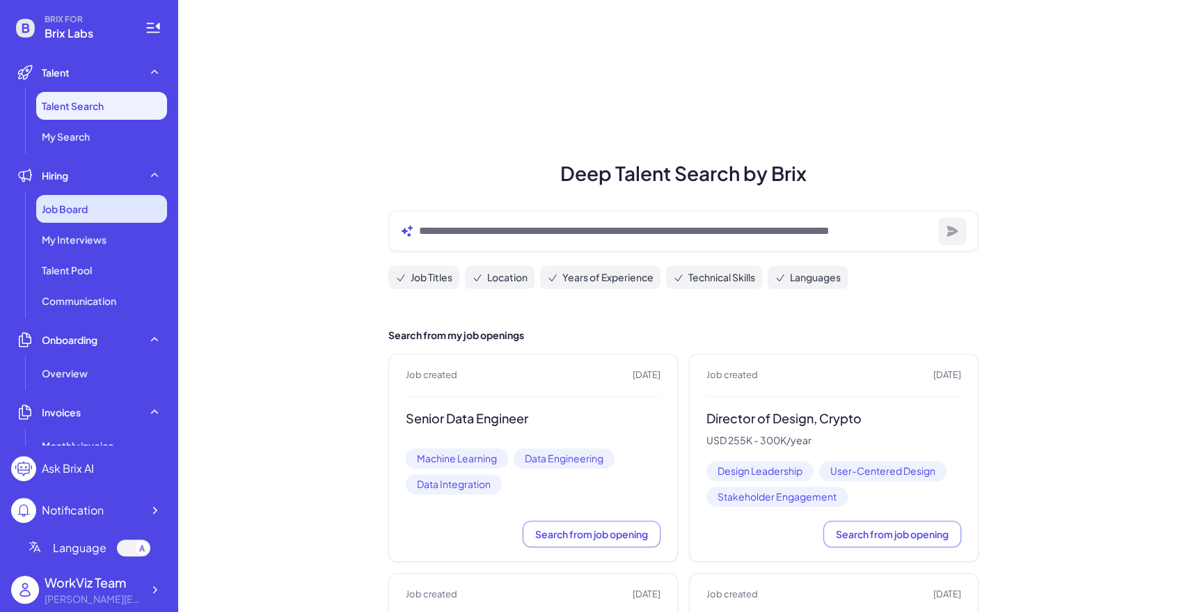
click at [83, 214] on span "Job Board" at bounding box center [65, 209] width 46 height 14
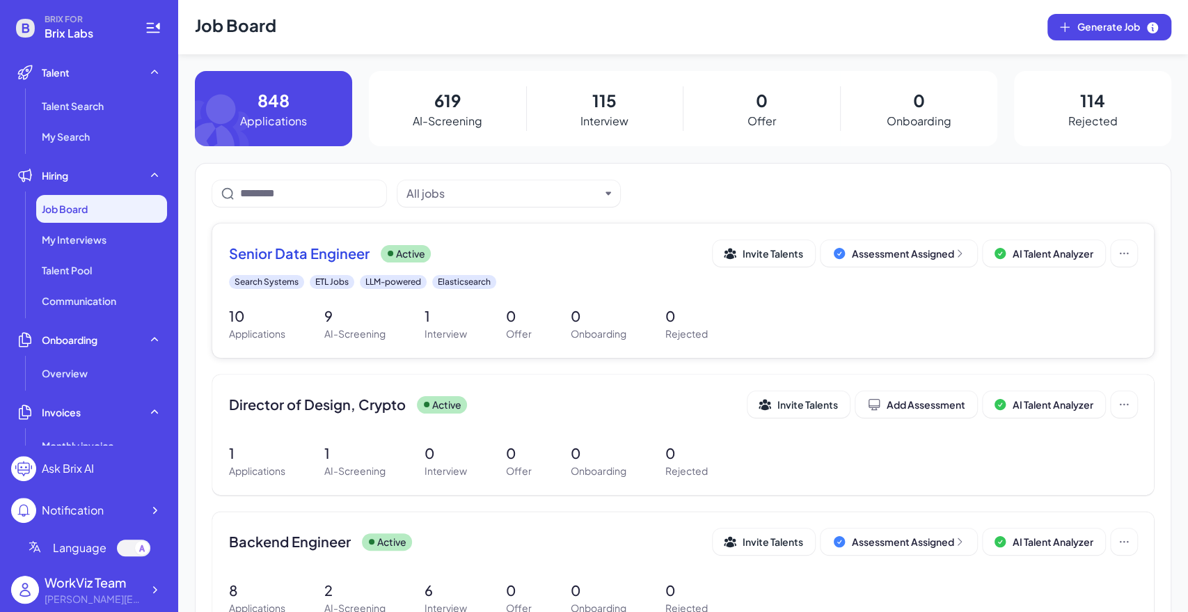
click at [588, 256] on div "Senior Data Engineer Active" at bounding box center [470, 252] width 483 height 19
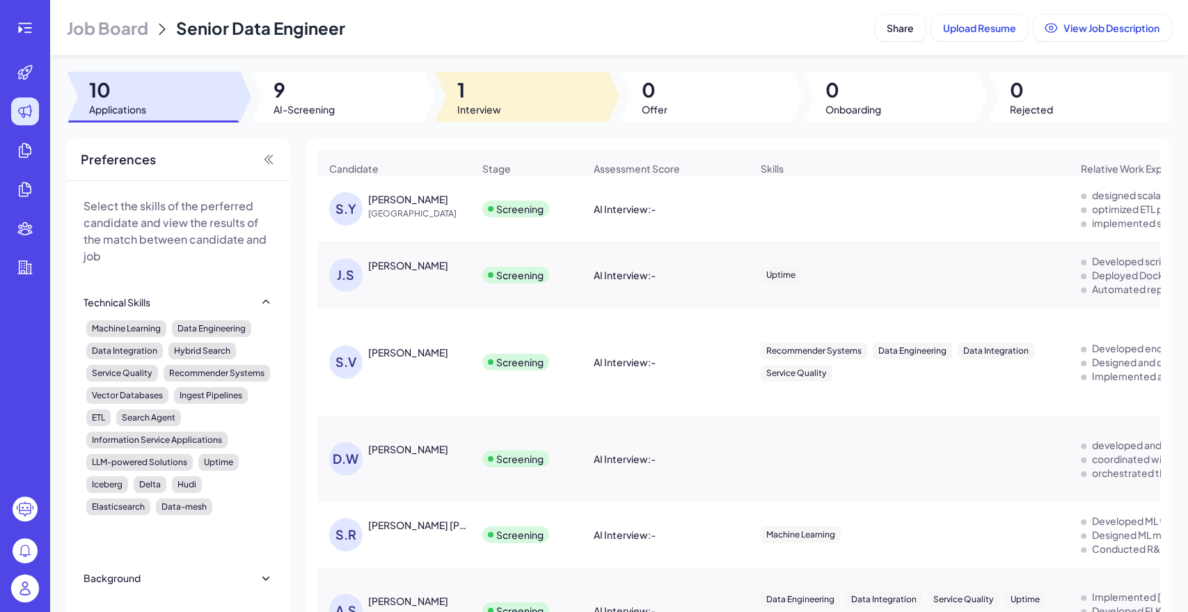
click at [481, 93] on span "1" at bounding box center [479, 89] width 44 height 25
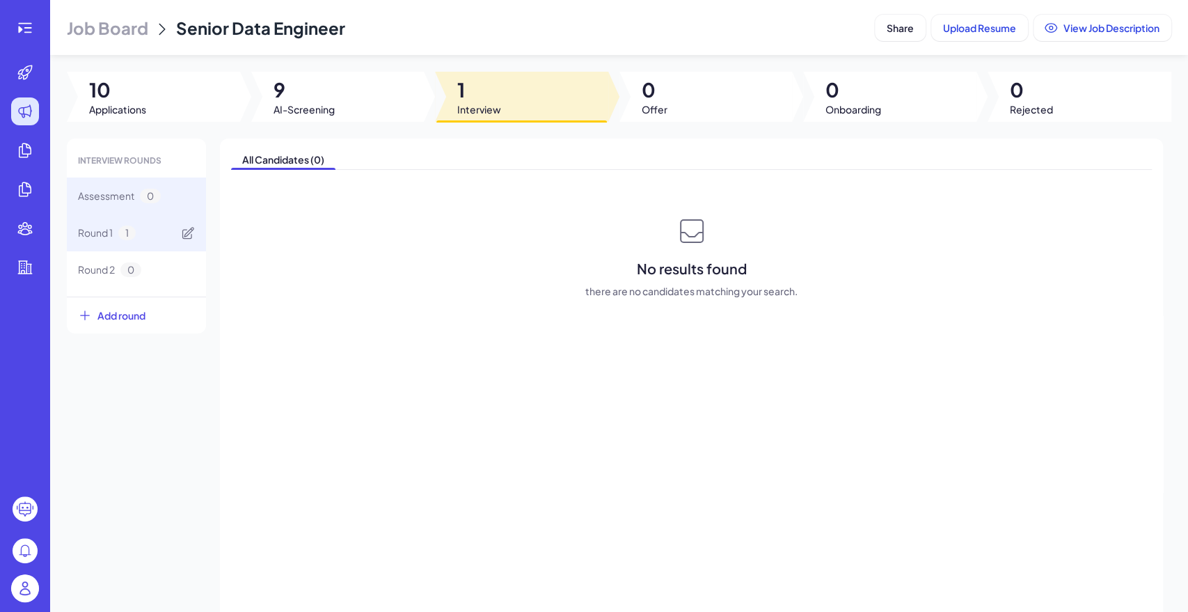
click at [127, 234] on span "1" at bounding box center [126, 232] width 17 height 15
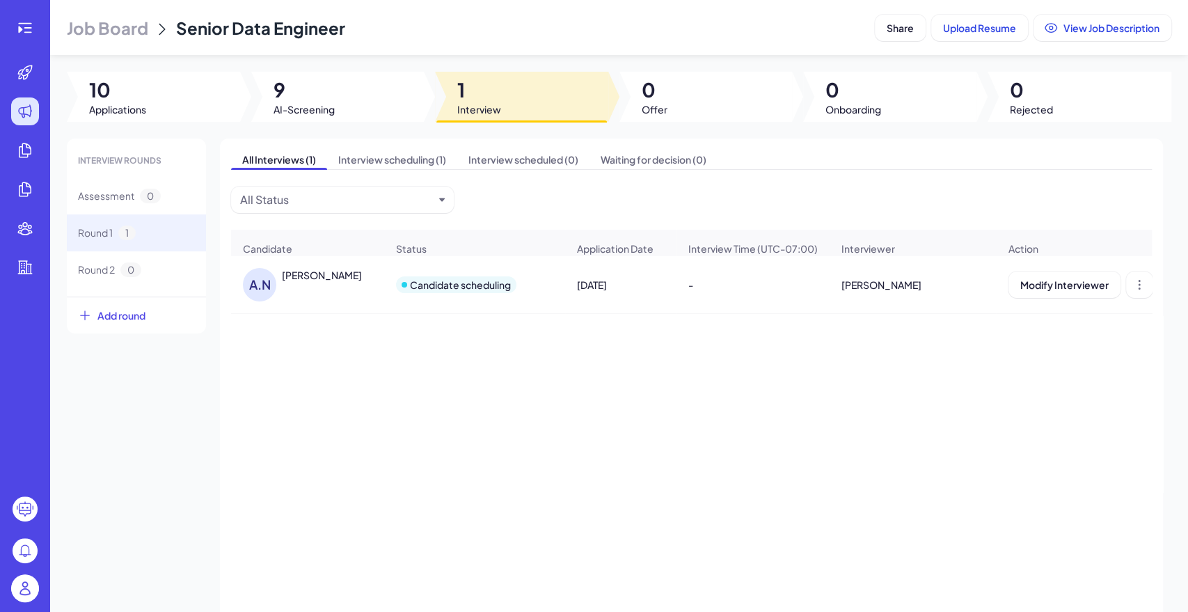
click at [303, 102] on span "9" at bounding box center [303, 89] width 61 height 25
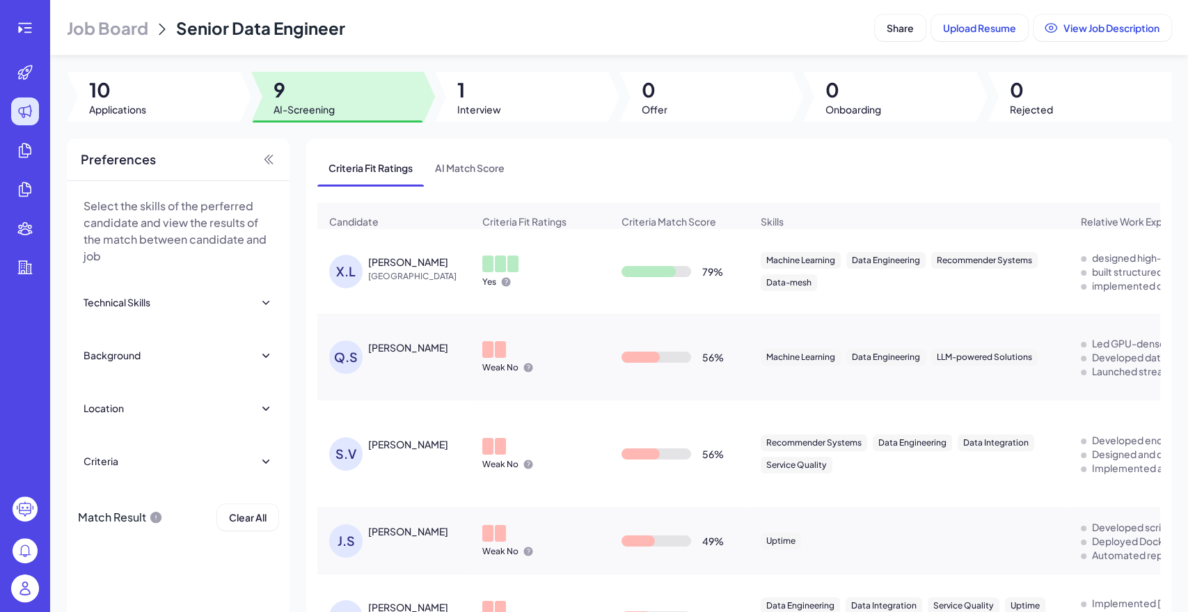
click at [410, 268] on div "[PERSON_NAME]" at bounding box center [408, 262] width 80 height 14
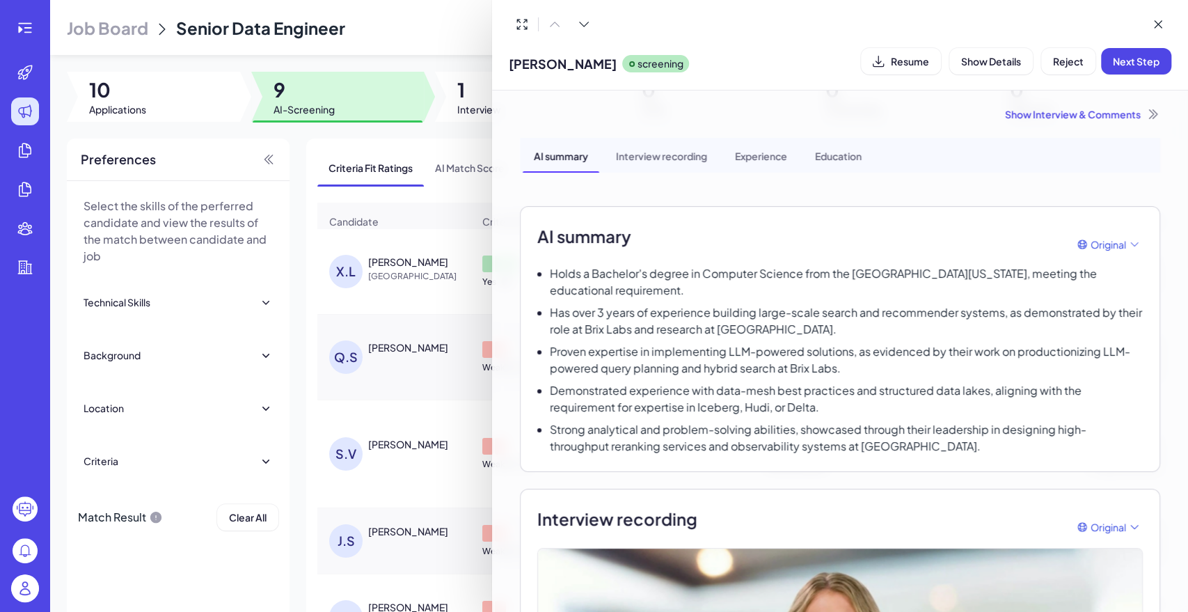
click at [661, 304] on p "Has over 3 years of experience building large-scale search and recommender syst…" at bounding box center [846, 320] width 593 height 33
click at [461, 190] on div at bounding box center [594, 306] width 1188 height 612
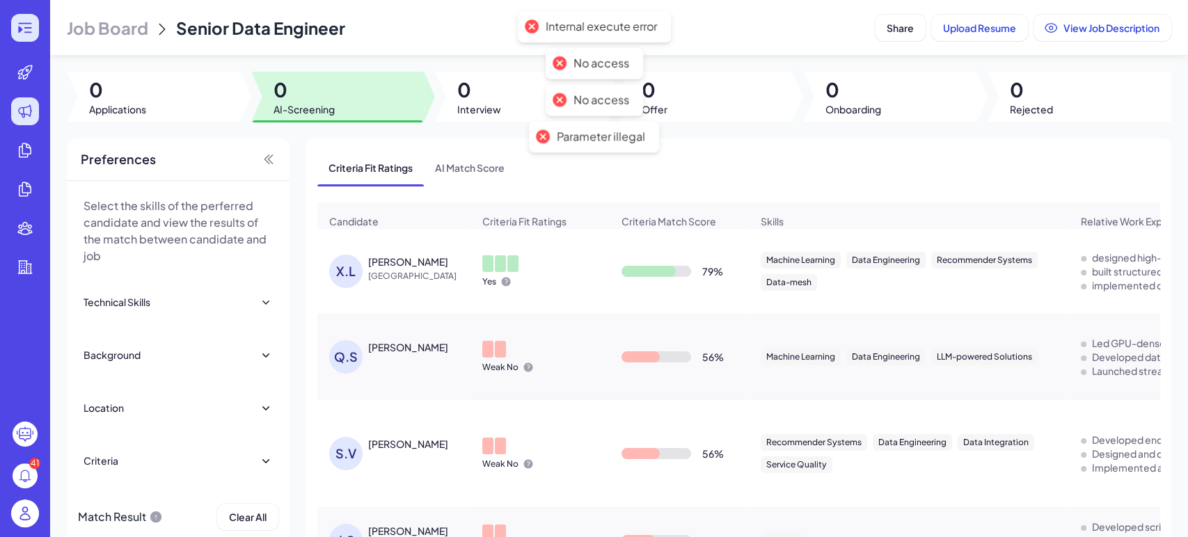
click at [27, 31] on icon at bounding box center [25, 27] width 17 height 17
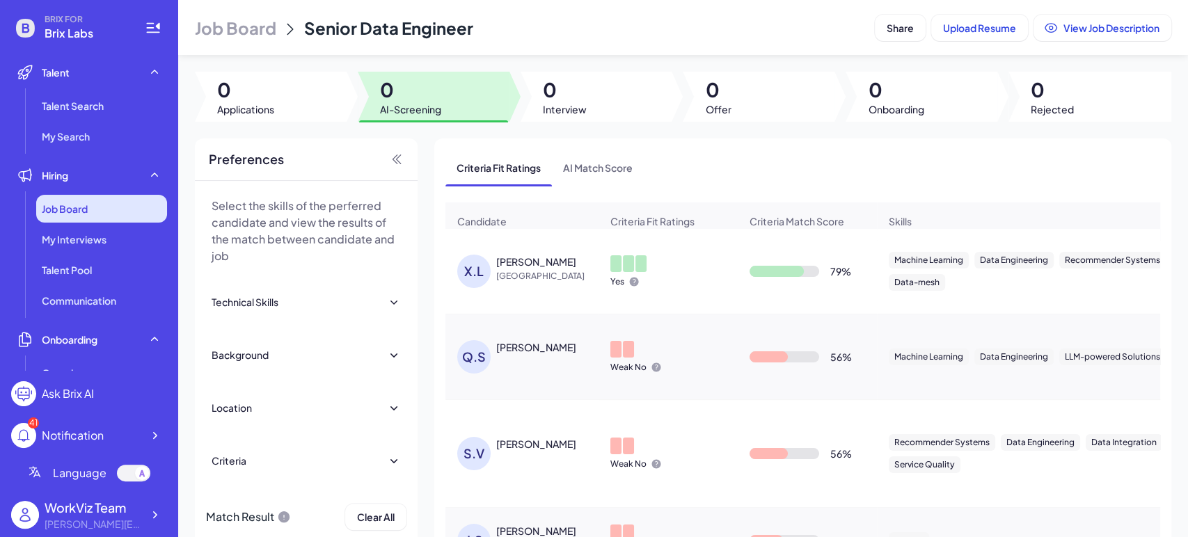
click at [77, 214] on span "Job Board" at bounding box center [65, 209] width 46 height 14
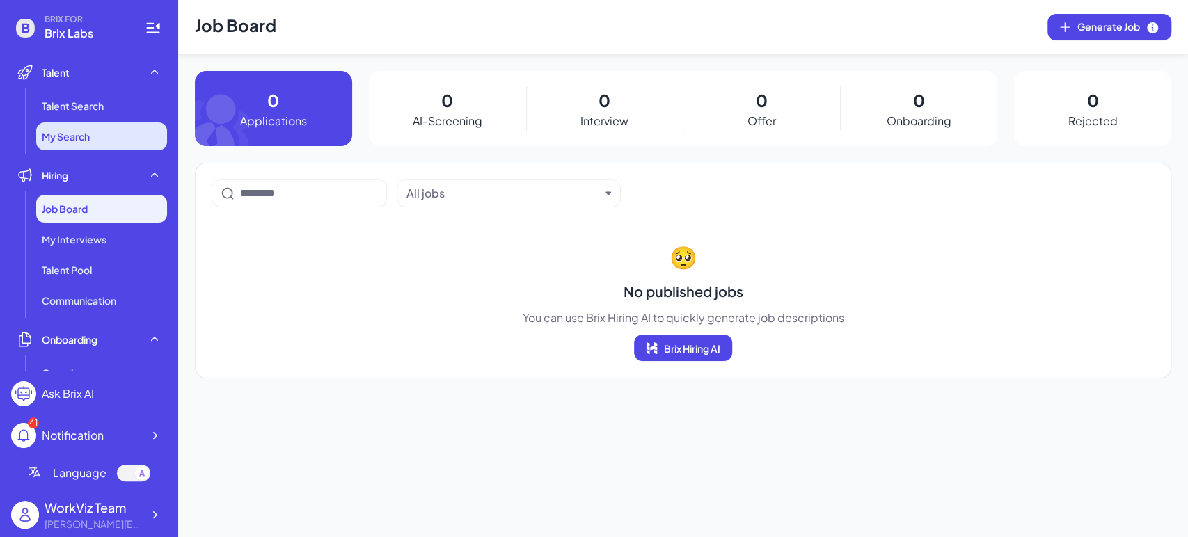
click at [109, 148] on li "My Search" at bounding box center [101, 136] width 131 height 28
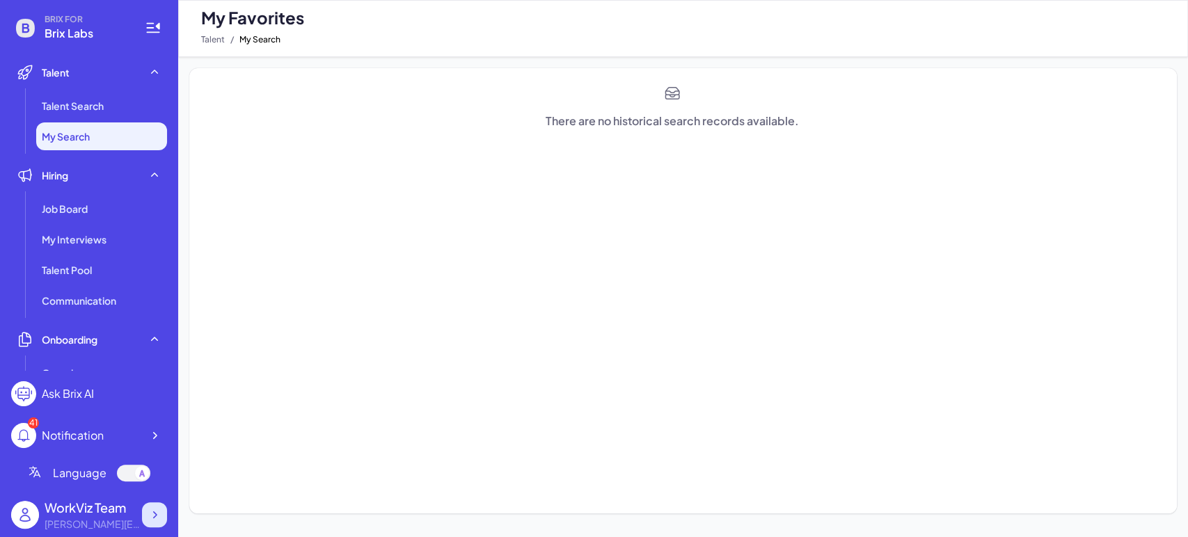
click at [157, 516] on icon at bounding box center [154, 515] width 14 height 14
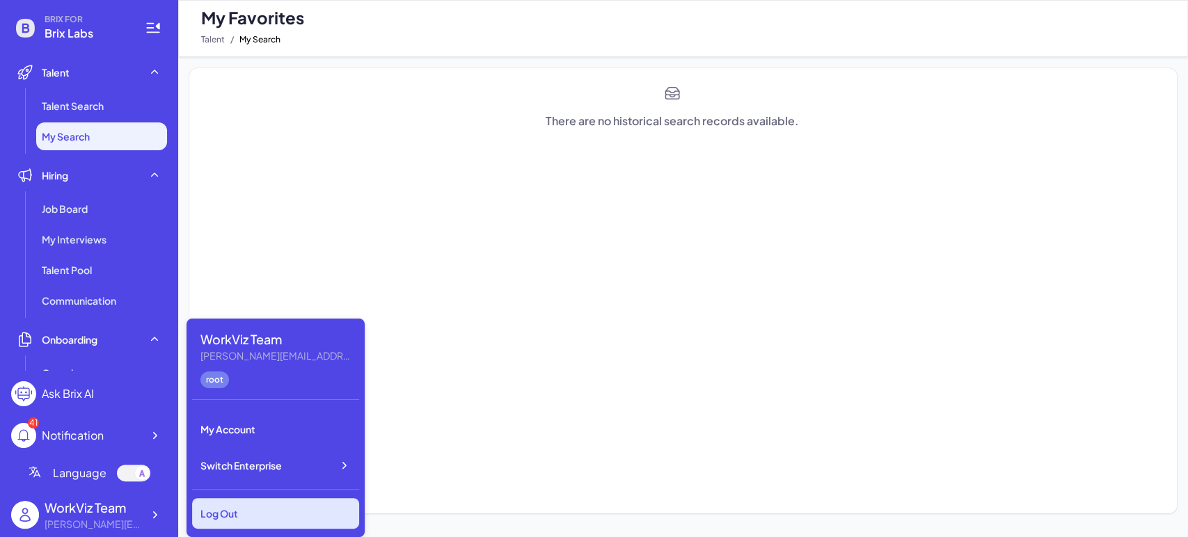
click at [246, 515] on div "Log Out" at bounding box center [275, 513] width 167 height 31
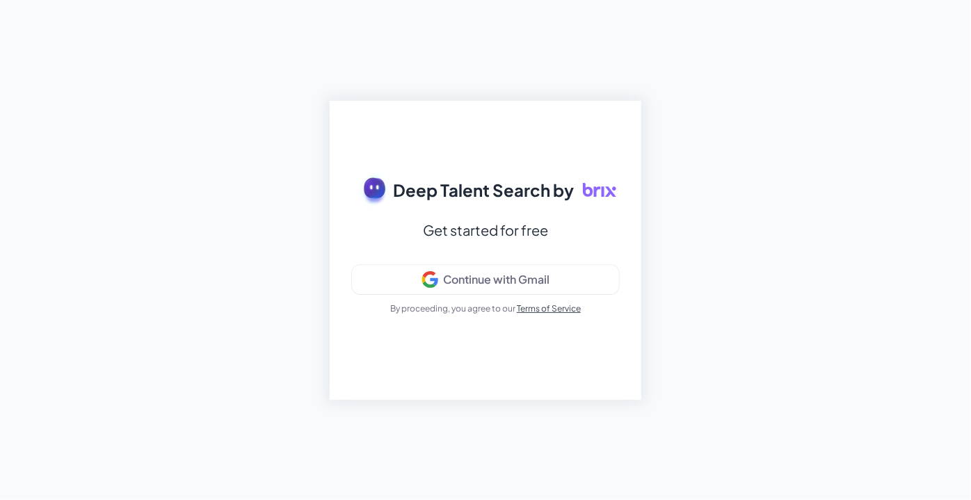
drag, startPoint x: 69, startPoint y: 155, endPoint x: 78, endPoint y: 147, distance: 11.8
click at [69, 155] on div "Deep Talent Search by Get started for free Continue with Gmail By proceeding, y…" at bounding box center [485, 250] width 971 height 500
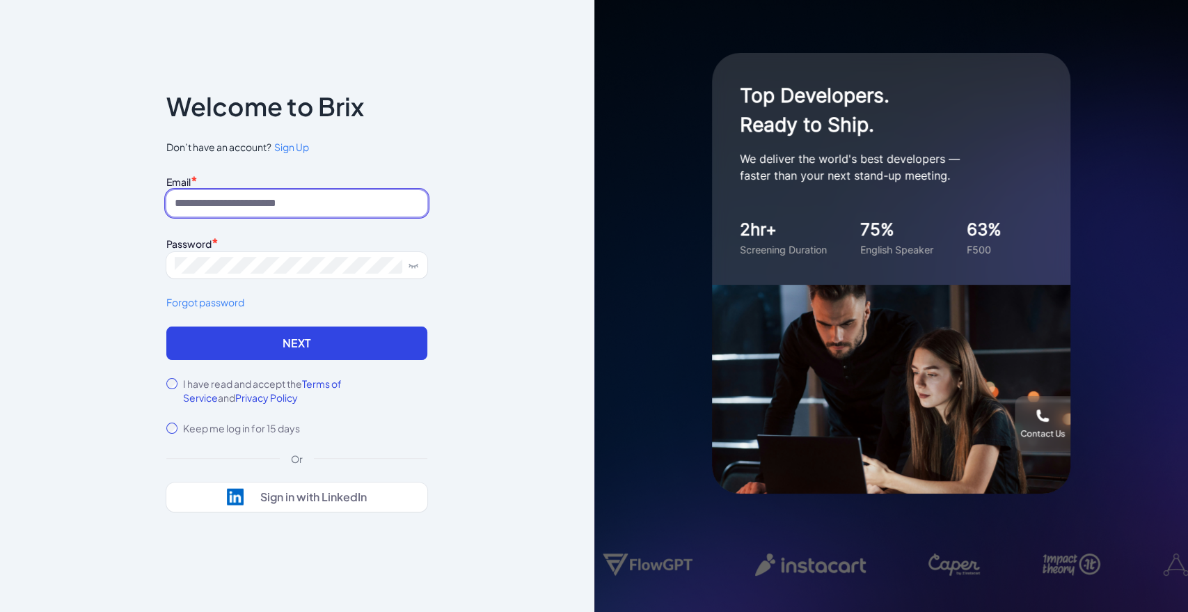
click at [325, 202] on input at bounding box center [296, 203] width 261 height 26
paste input "**********"
type input "**********"
drag, startPoint x: 95, startPoint y: 264, endPoint x: 157, endPoint y: 257, distance: 62.2
click at [95, 264] on div "**********" at bounding box center [297, 306] width 594 height 612
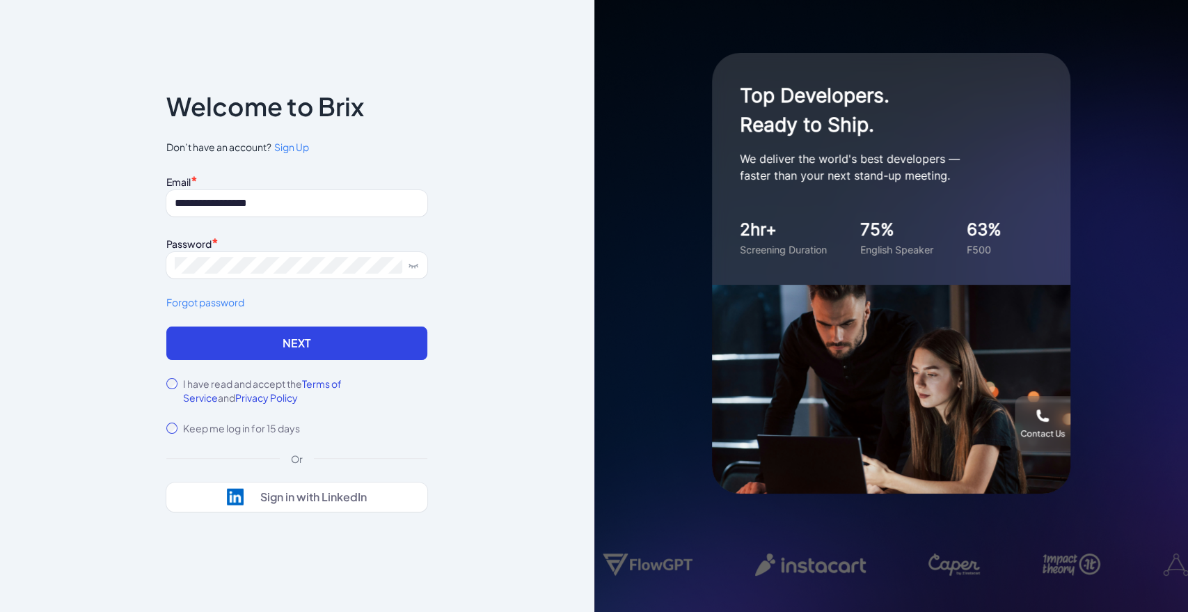
drag, startPoint x: 244, startPoint y: 342, endPoint x: 257, endPoint y: 349, distance: 15.3
click at [245, 341] on button "Next" at bounding box center [296, 342] width 261 height 33
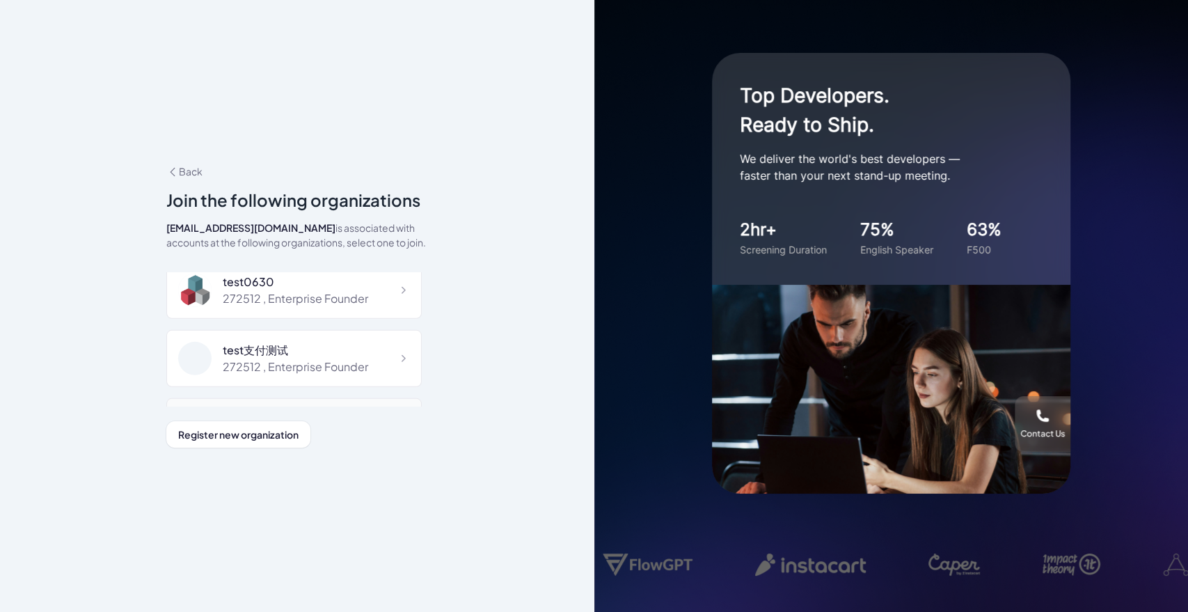
scroll to position [2848, 0]
click at [349, 417] on div "272512 , Enterprise Founder" at bounding box center [295, 425] width 145 height 17
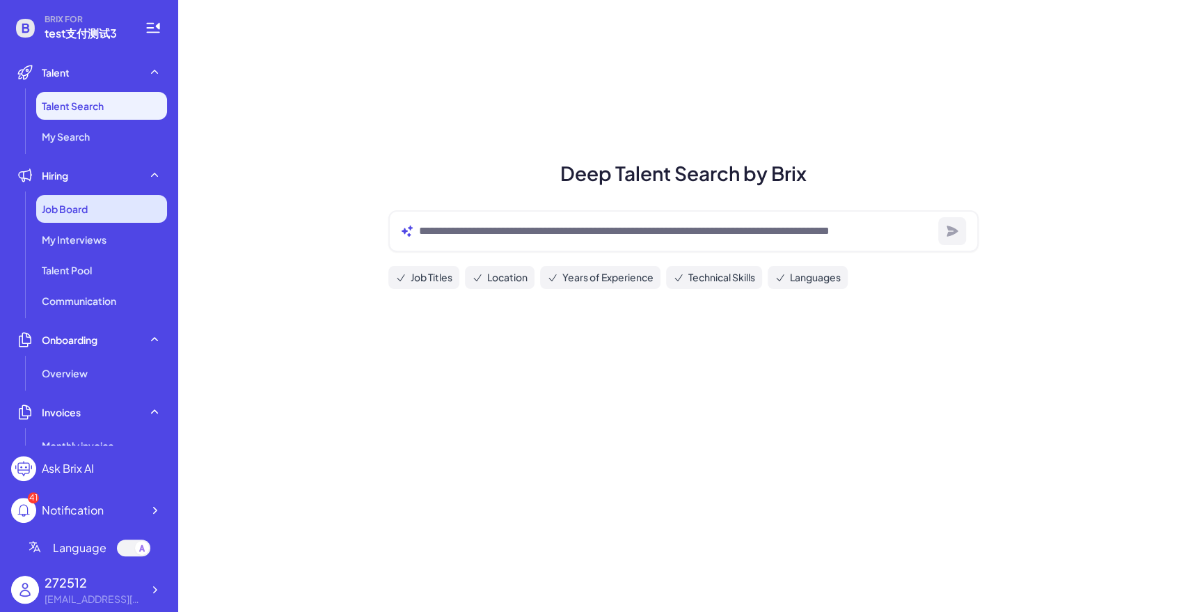
click at [89, 201] on div "Job Board" at bounding box center [101, 209] width 131 height 28
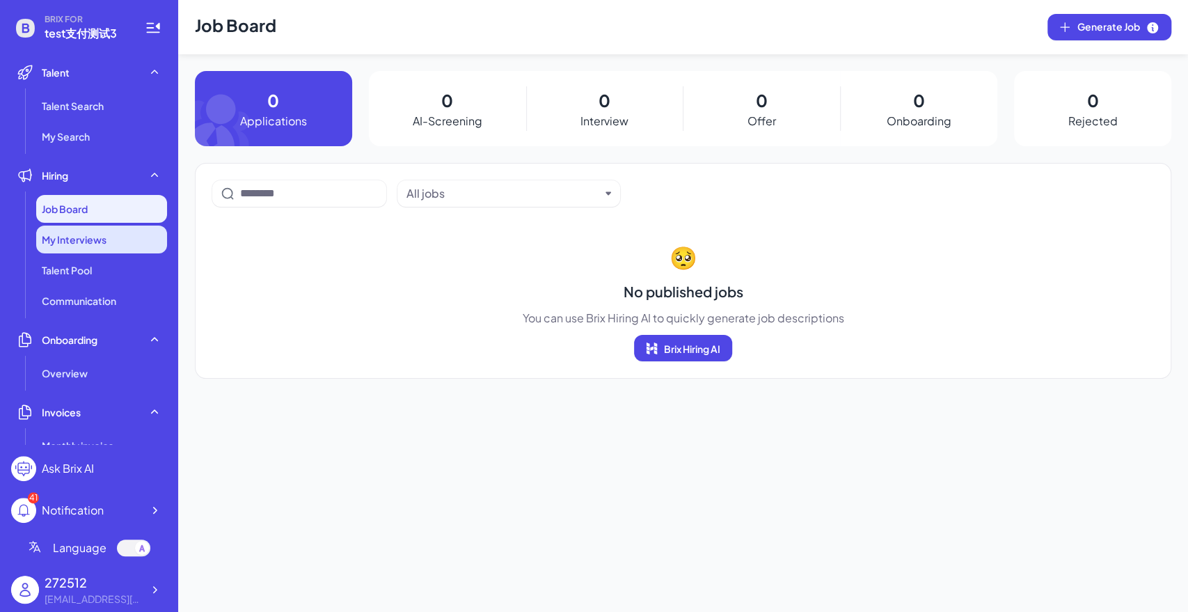
click at [94, 236] on span "My Interviews" at bounding box center [74, 239] width 65 height 14
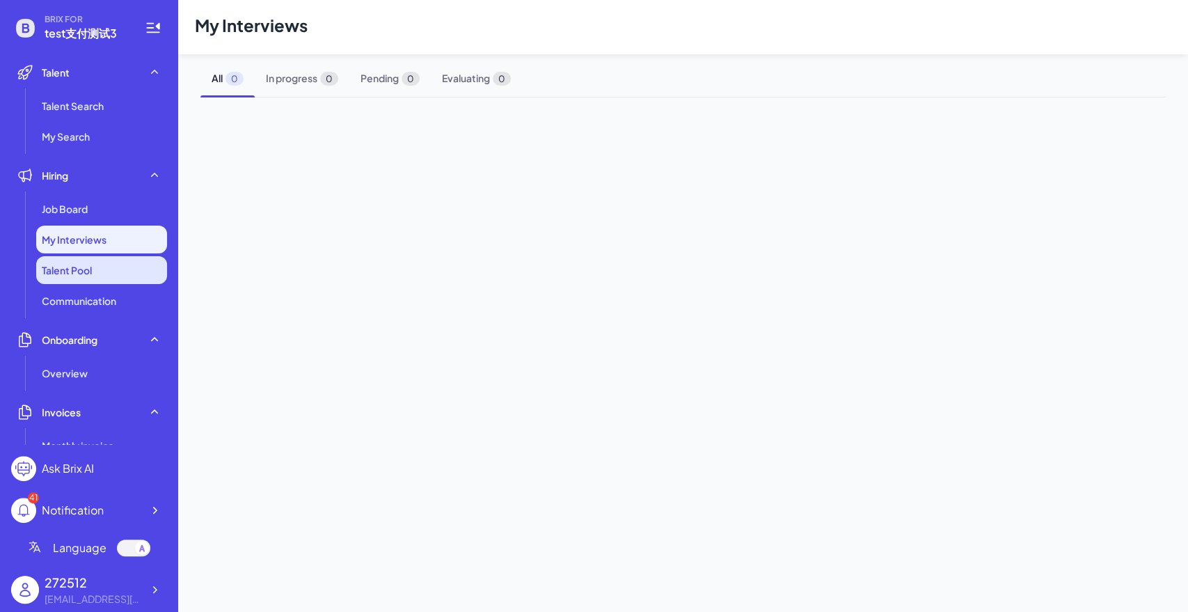
click at [100, 272] on li "Talent Pool" at bounding box center [101, 270] width 131 height 28
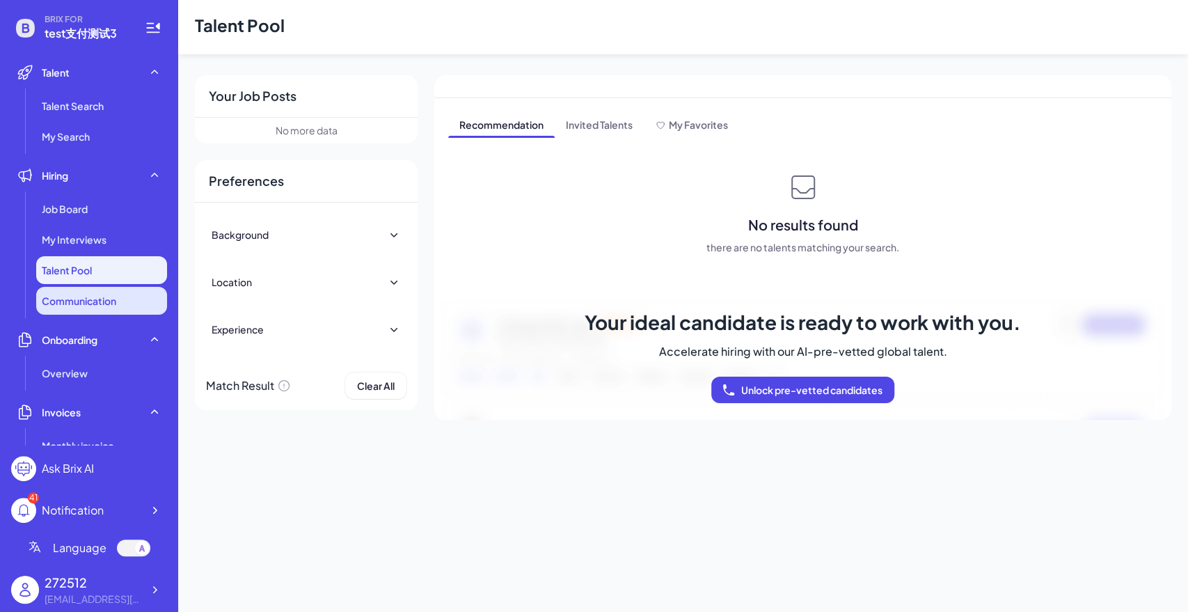
click at [100, 303] on span "Communication" at bounding box center [79, 301] width 74 height 14
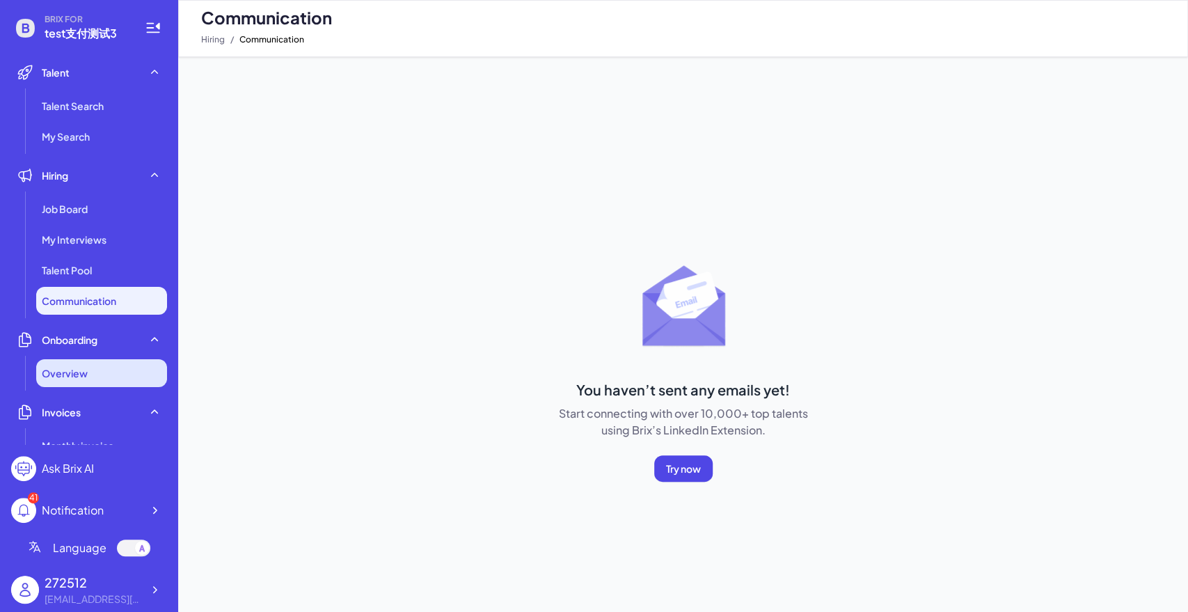
click at [88, 376] on div "Overview" at bounding box center [101, 373] width 131 height 28
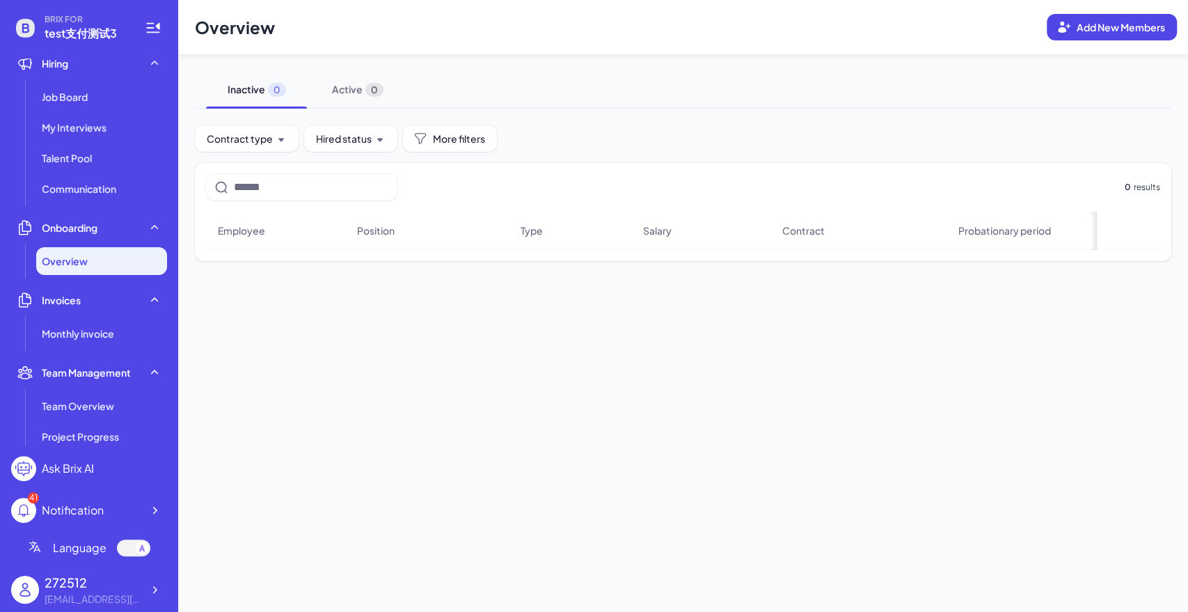
scroll to position [309, 0]
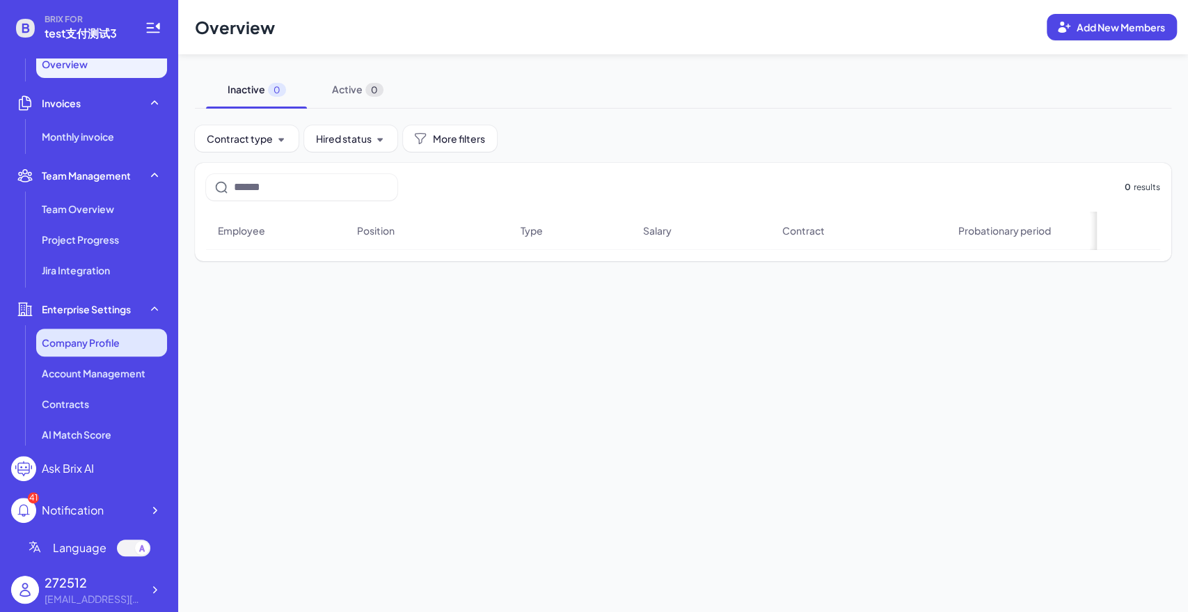
click at [100, 335] on span "Company Profile" at bounding box center [81, 342] width 78 height 14
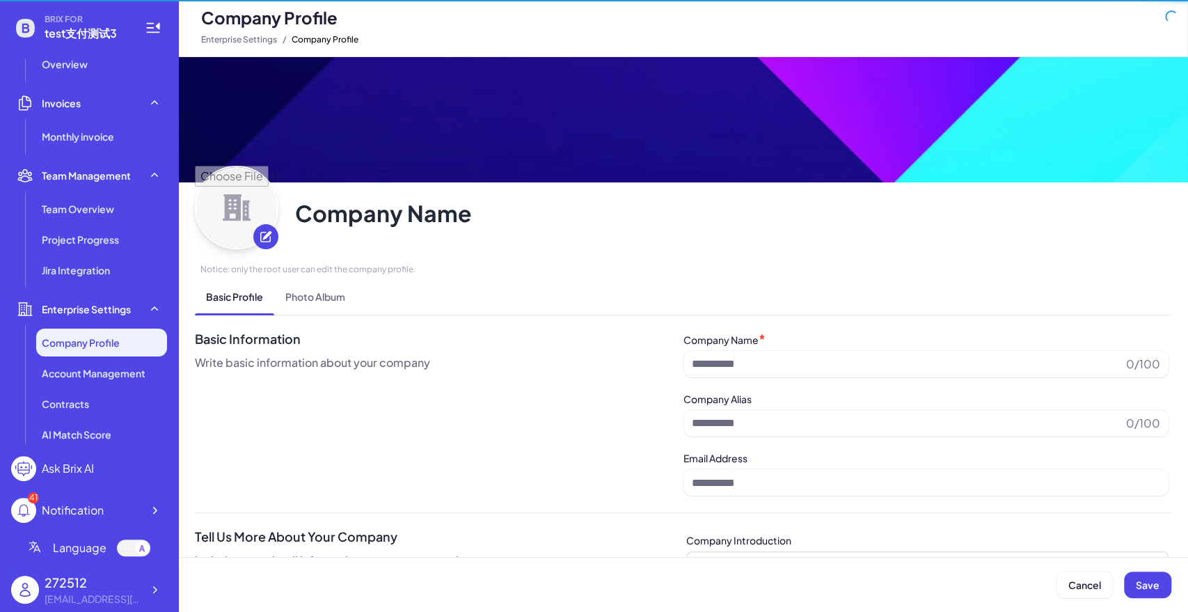
type input "*********"
type input "**********"
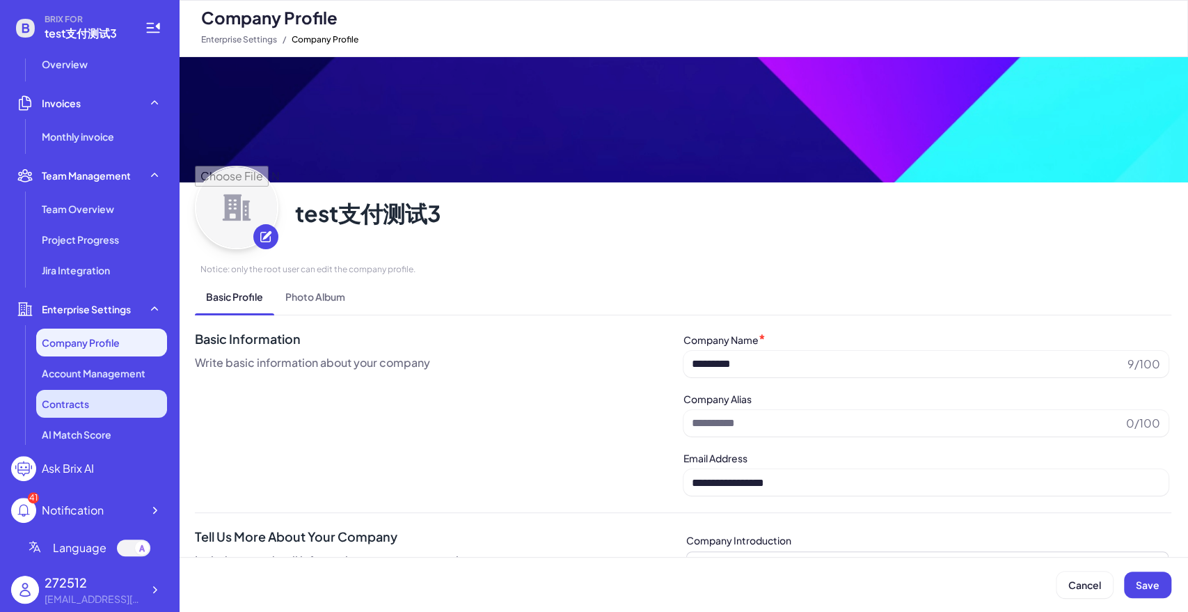
click at [103, 410] on div "Contracts" at bounding box center [101, 404] width 131 height 28
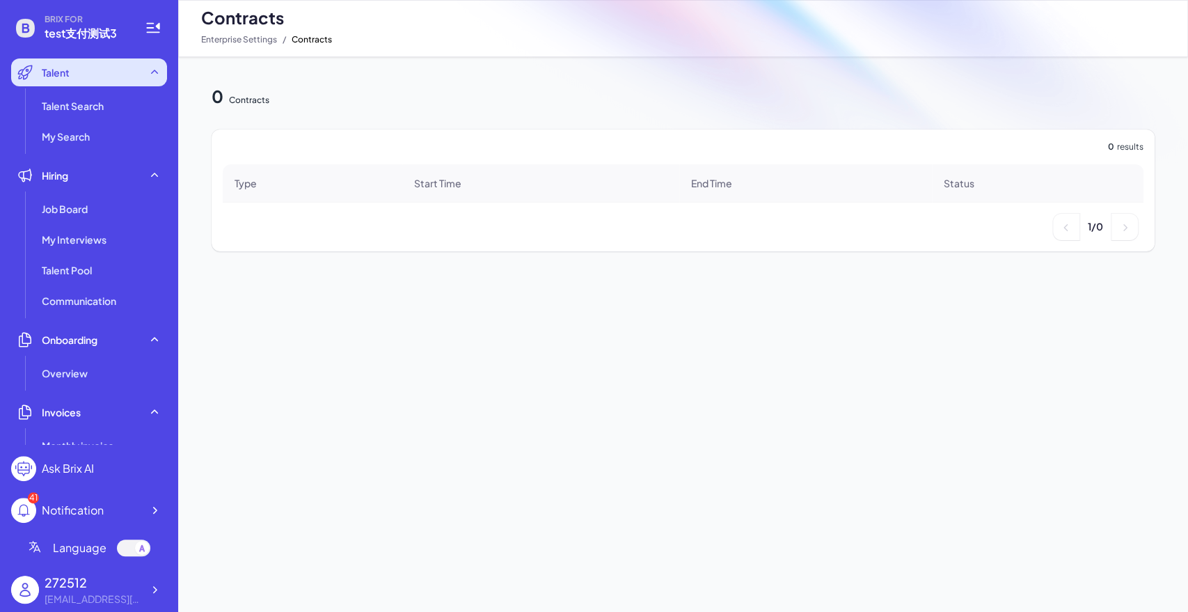
click at [99, 77] on div "Talent" at bounding box center [89, 72] width 156 height 28
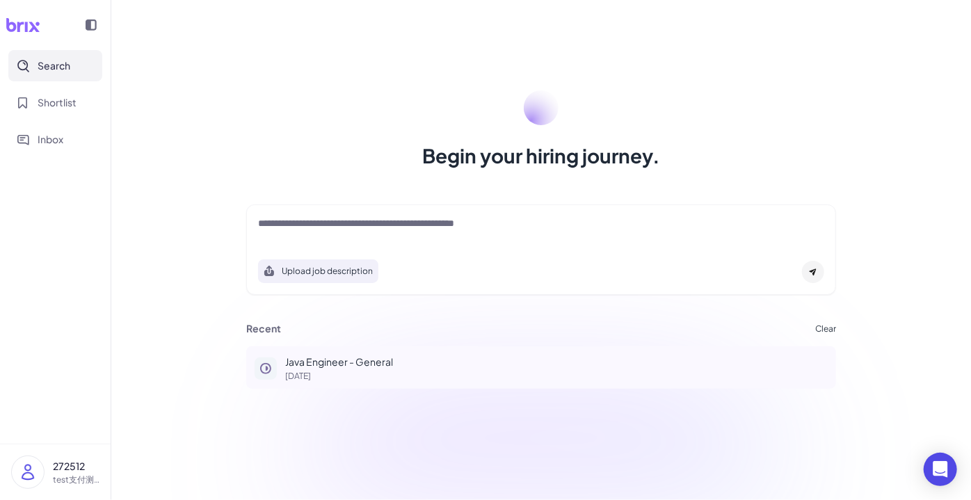
click at [353, 369] on div "Java Engineer - General [DATE]" at bounding box center [556, 368] width 543 height 26
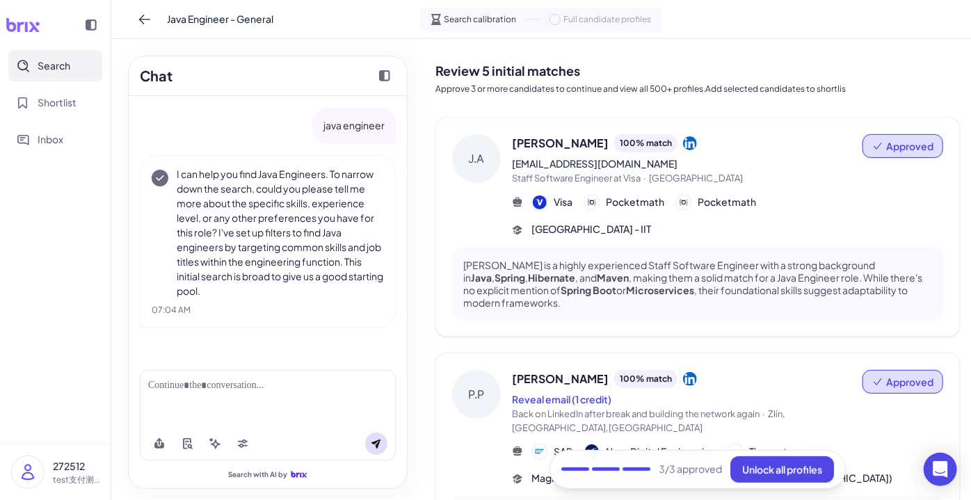
click at [57, 69] on span "Search" at bounding box center [54, 65] width 33 height 15
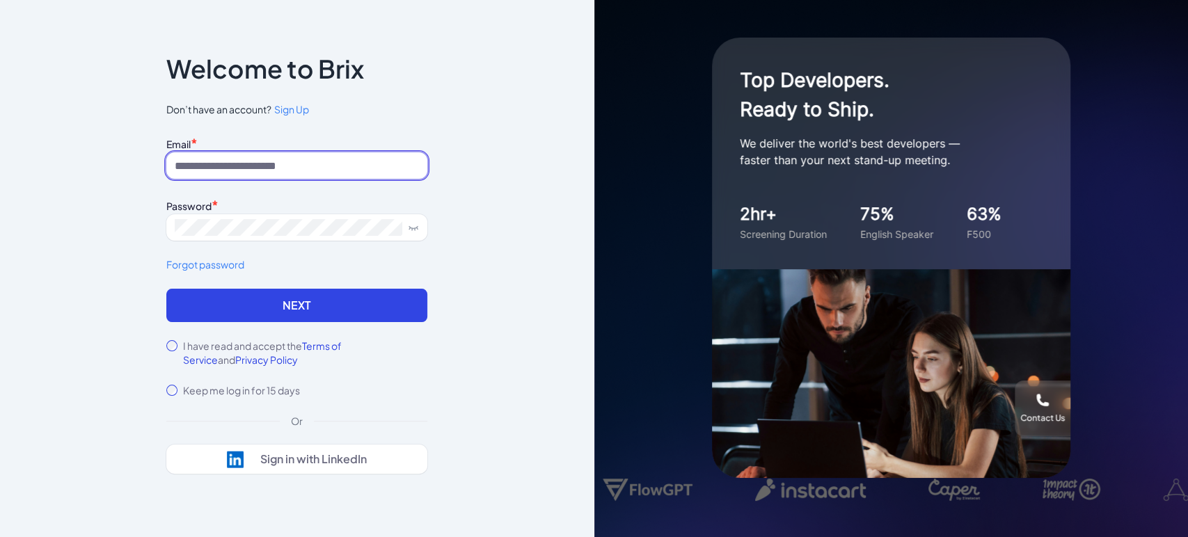
click at [272, 154] on input at bounding box center [296, 165] width 261 height 26
type input "**********"
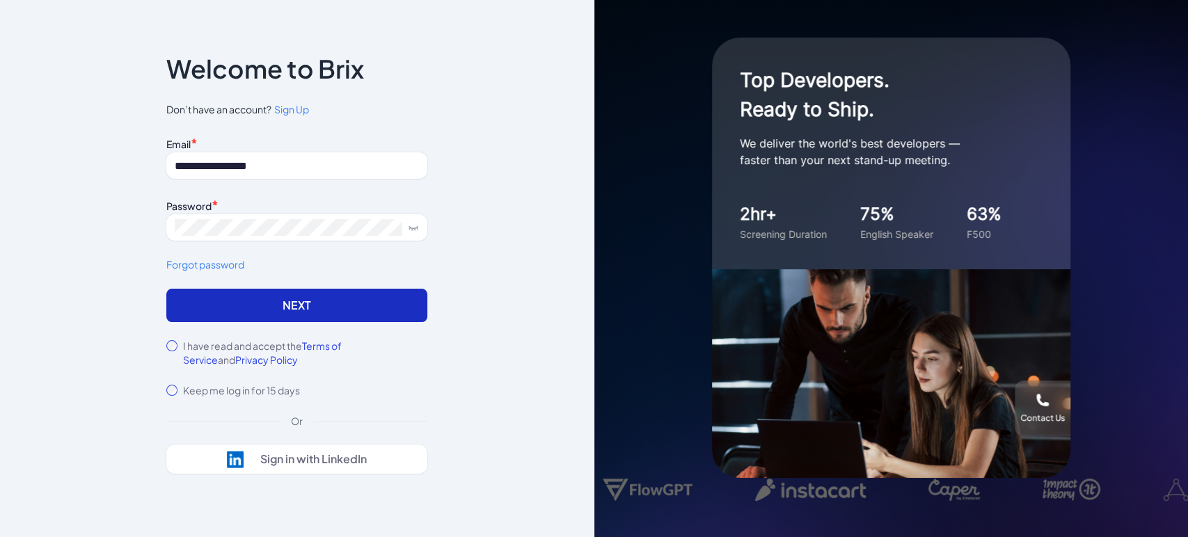
click at [189, 310] on button "Next" at bounding box center [296, 305] width 261 height 33
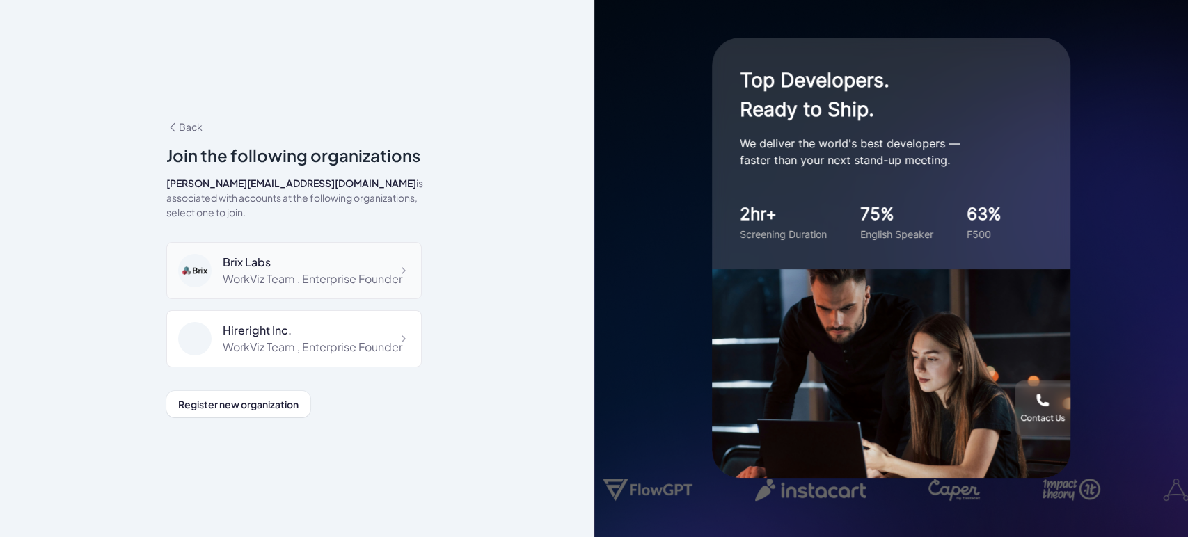
click at [282, 287] on div "WorkViz Team , Enterprise Founder" at bounding box center [312, 279] width 179 height 17
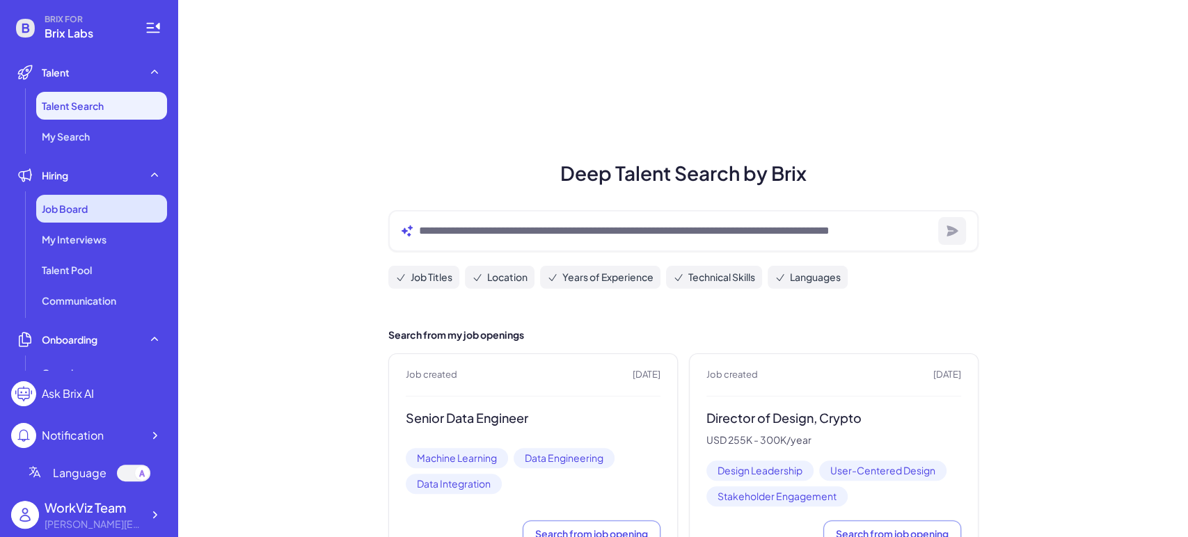
click at [91, 201] on div "Job Board" at bounding box center [101, 209] width 131 height 28
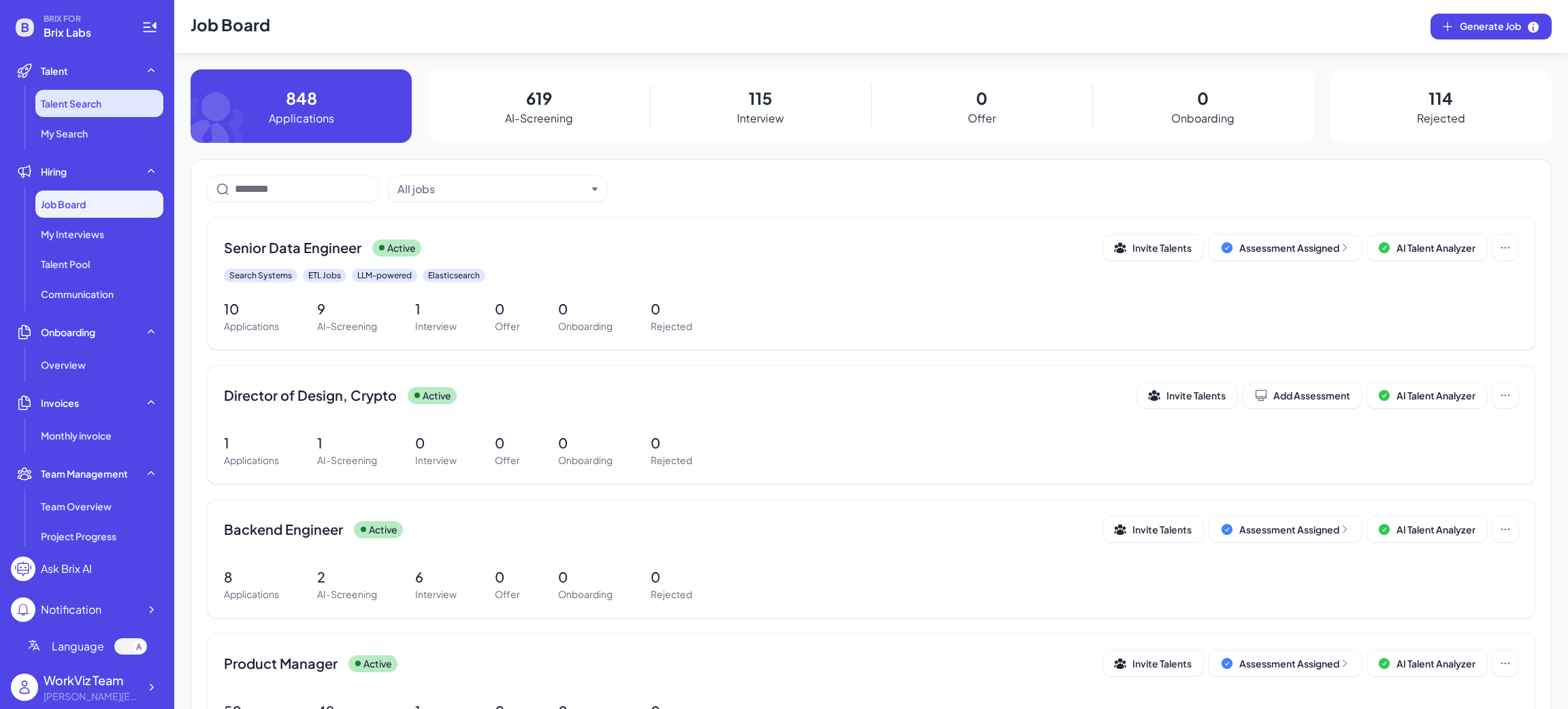
click at [67, 104] on span "Talent Search" at bounding box center [71, 104] width 61 height 14
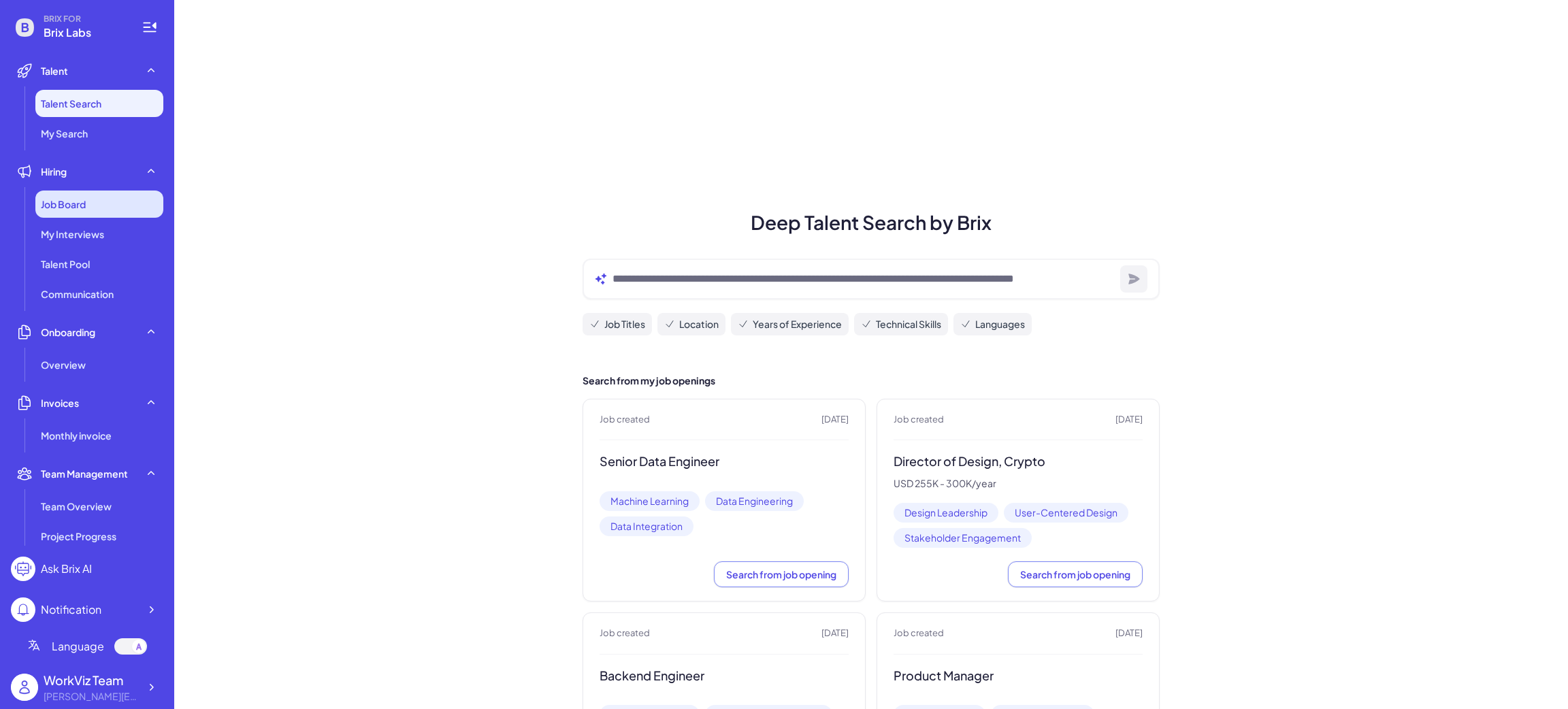
click at [82, 199] on span "Job Board" at bounding box center [64, 204] width 45 height 14
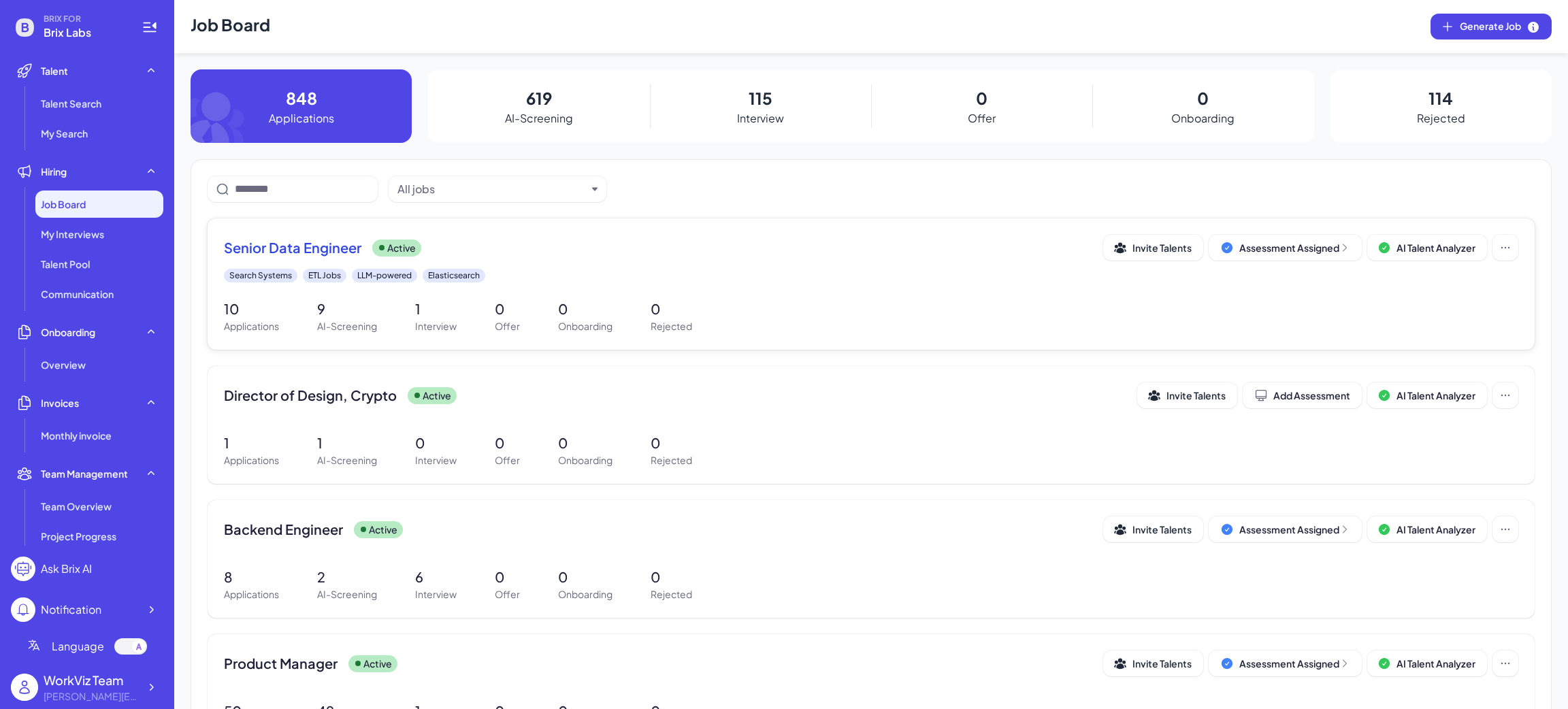
click at [606, 243] on div "Senior Data Engineer Active" at bounding box center [663, 246] width 879 height 19
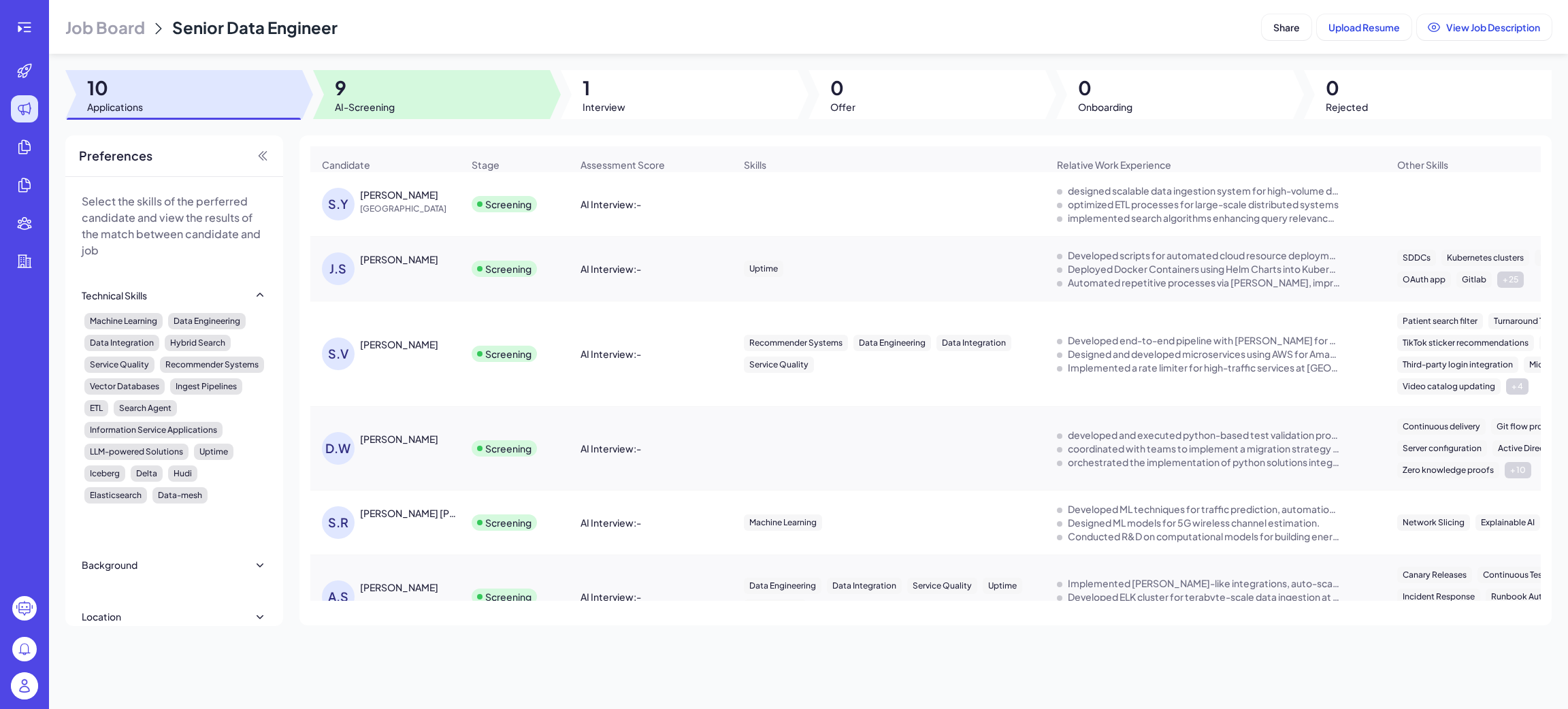
click at [426, 102] on div at bounding box center [431, 95] width 237 height 49
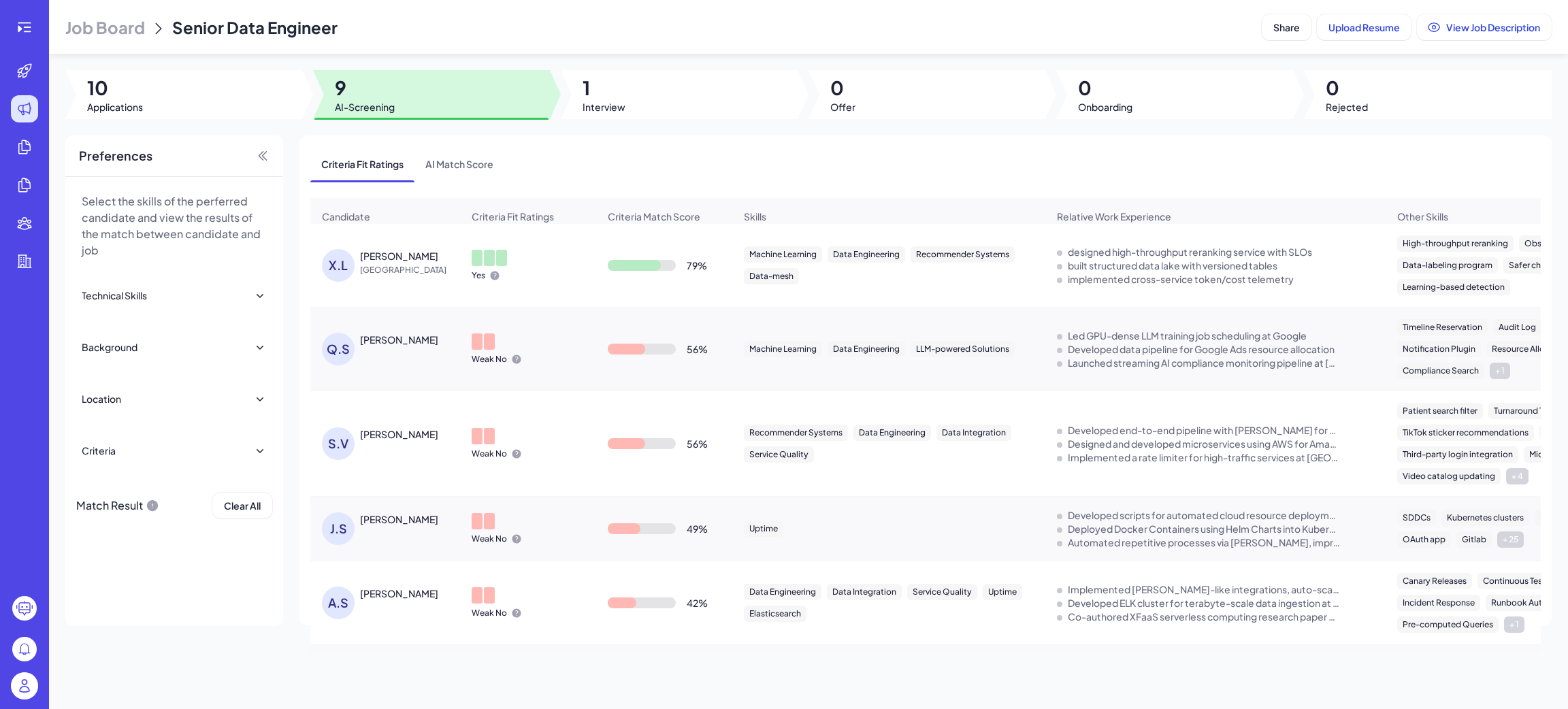
click at [587, 271] on div "Yes" at bounding box center [528, 265] width 135 height 53
click at [348, 272] on div "X.L" at bounding box center [337, 265] width 32 height 32
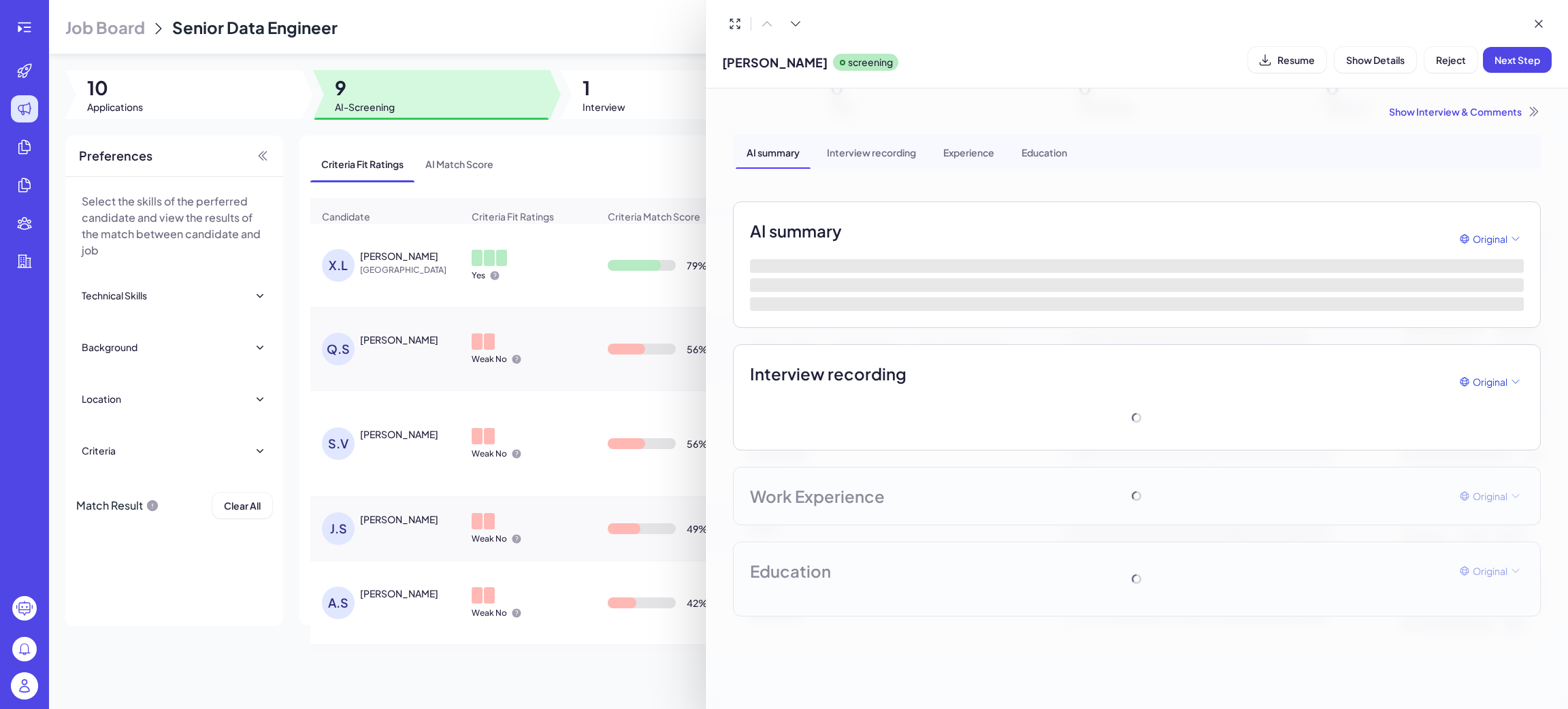
click at [1161, 62] on span "Next Step" at bounding box center [1517, 60] width 46 height 13
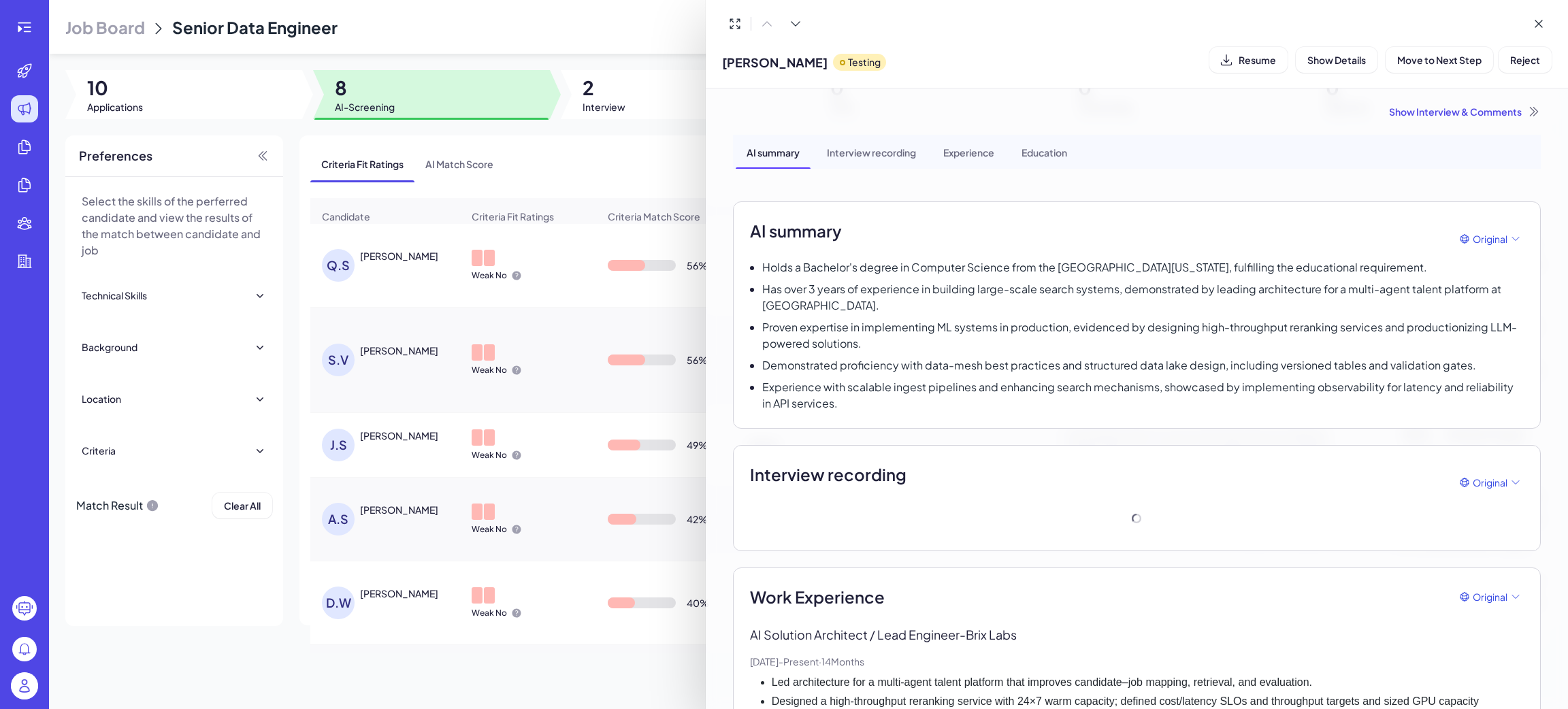
click at [27, 24] on div at bounding box center [784, 354] width 1568 height 709
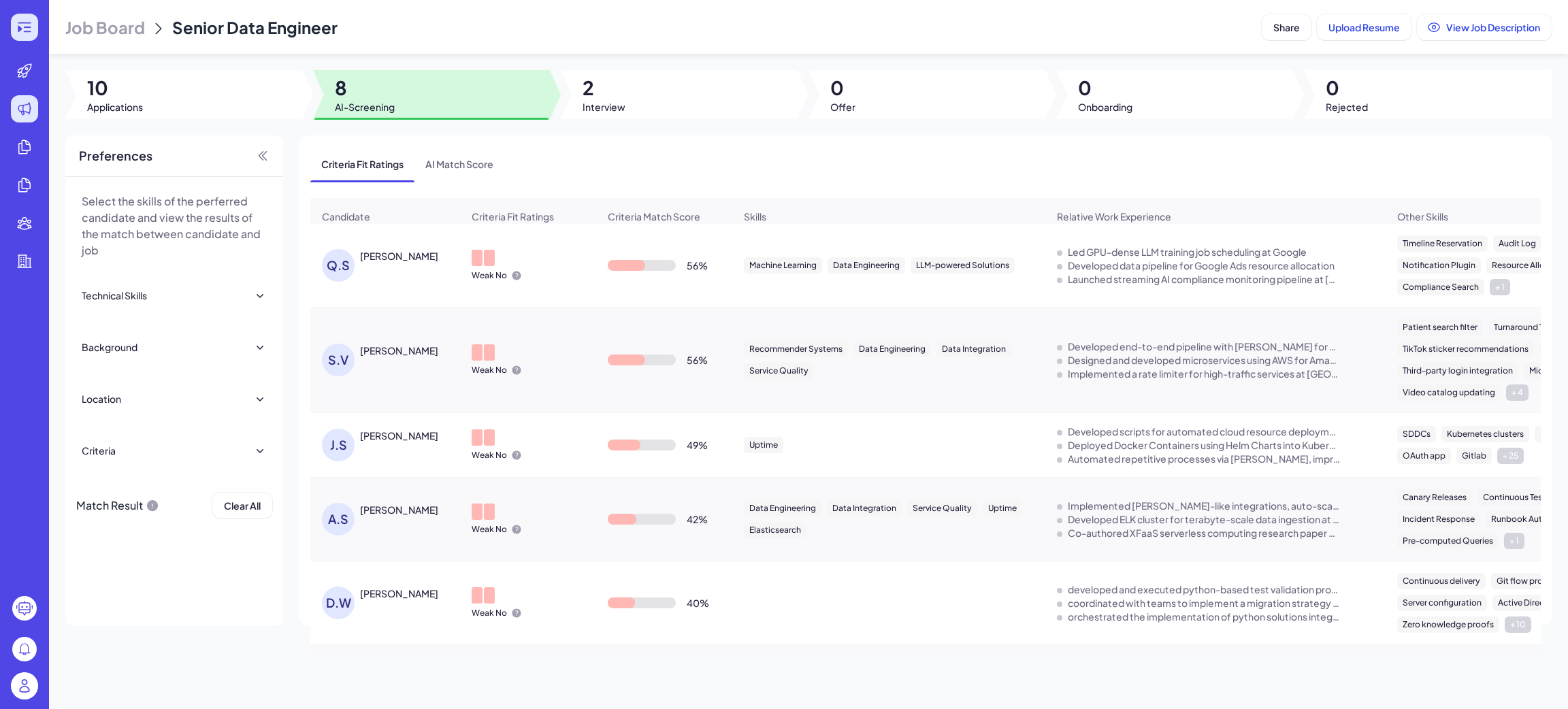
click at [30, 32] on icon at bounding box center [24, 26] width 17 height 17
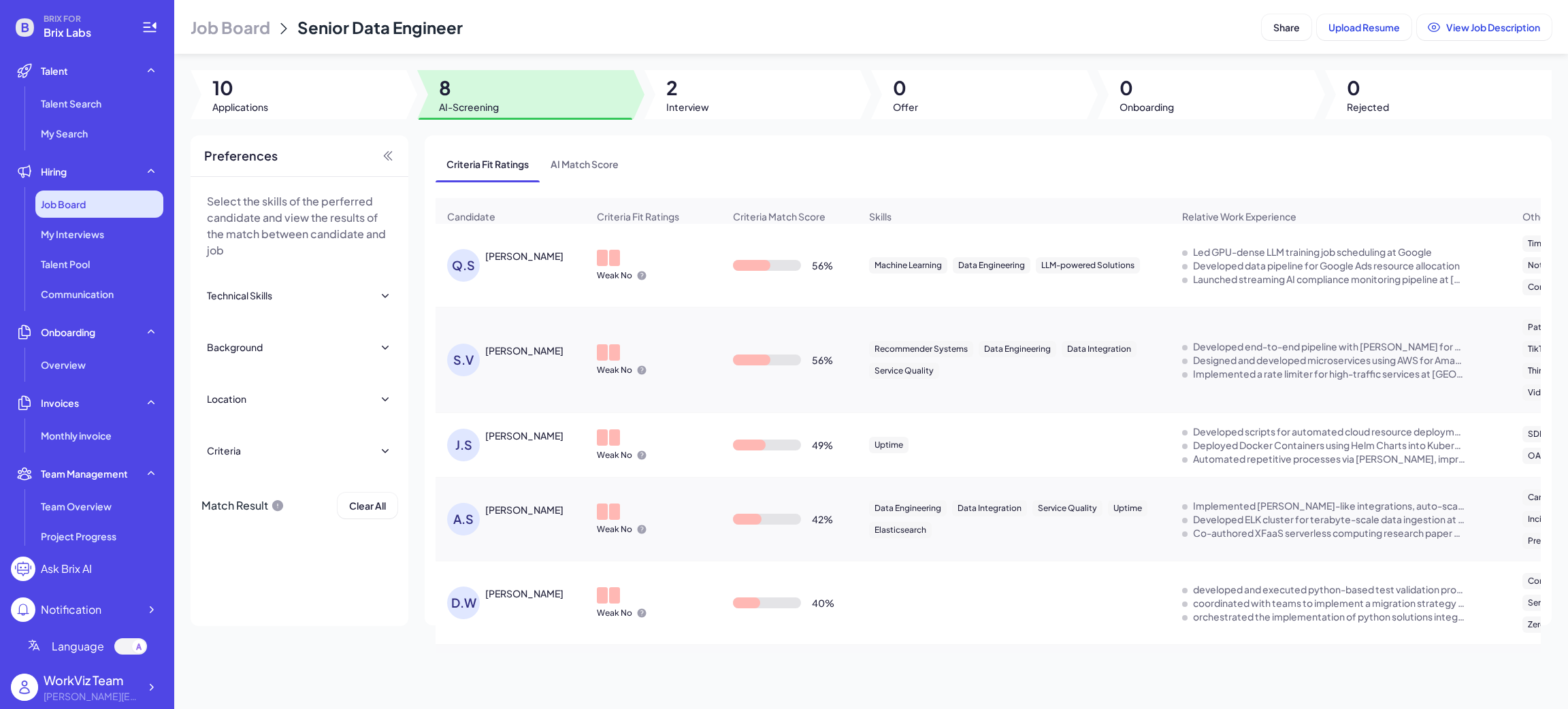
click at [66, 208] on span "Job Board" at bounding box center [64, 204] width 45 height 14
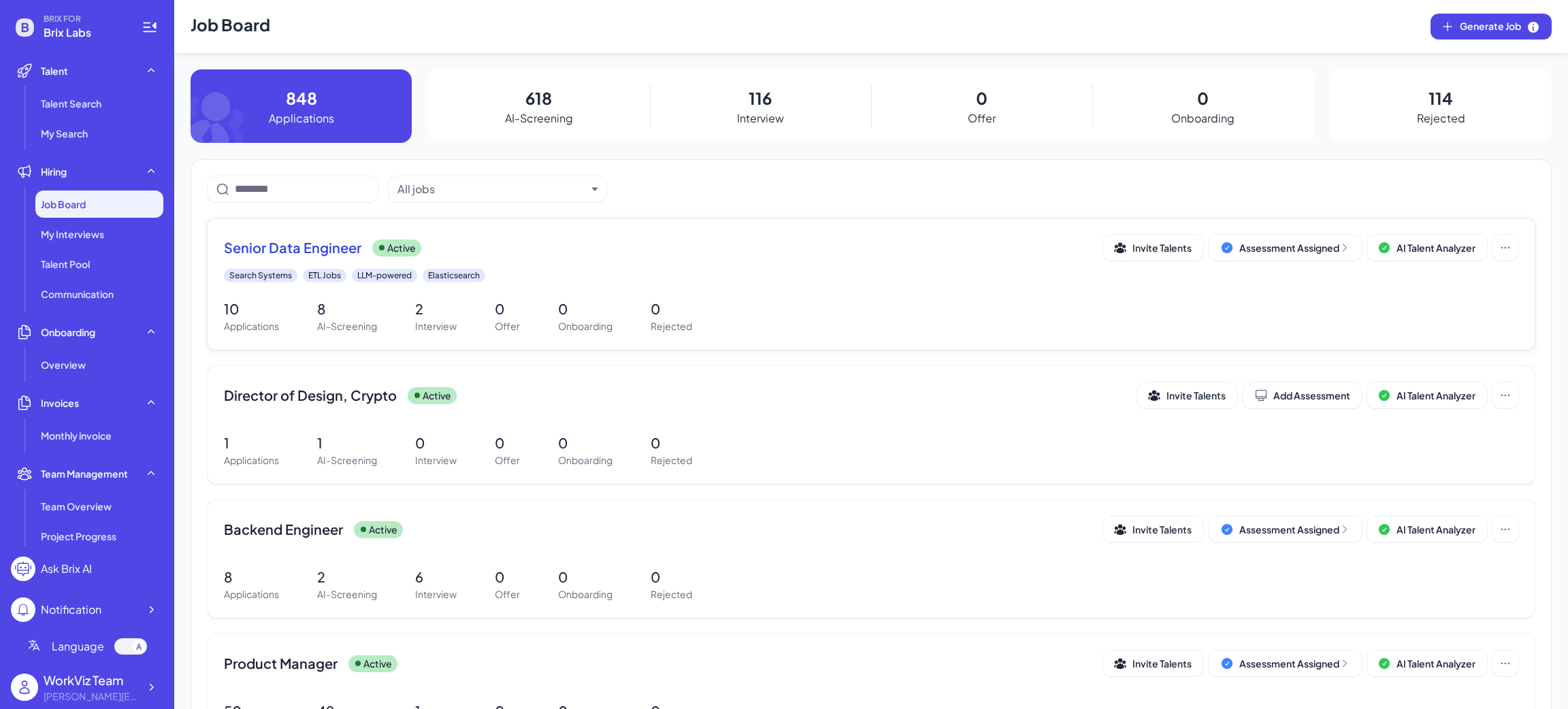
click at [662, 259] on div "Senior Data Engineer Active Invite Talents Assessment Assigned AI Talent Analyz…" at bounding box center [871, 247] width 1294 height 25
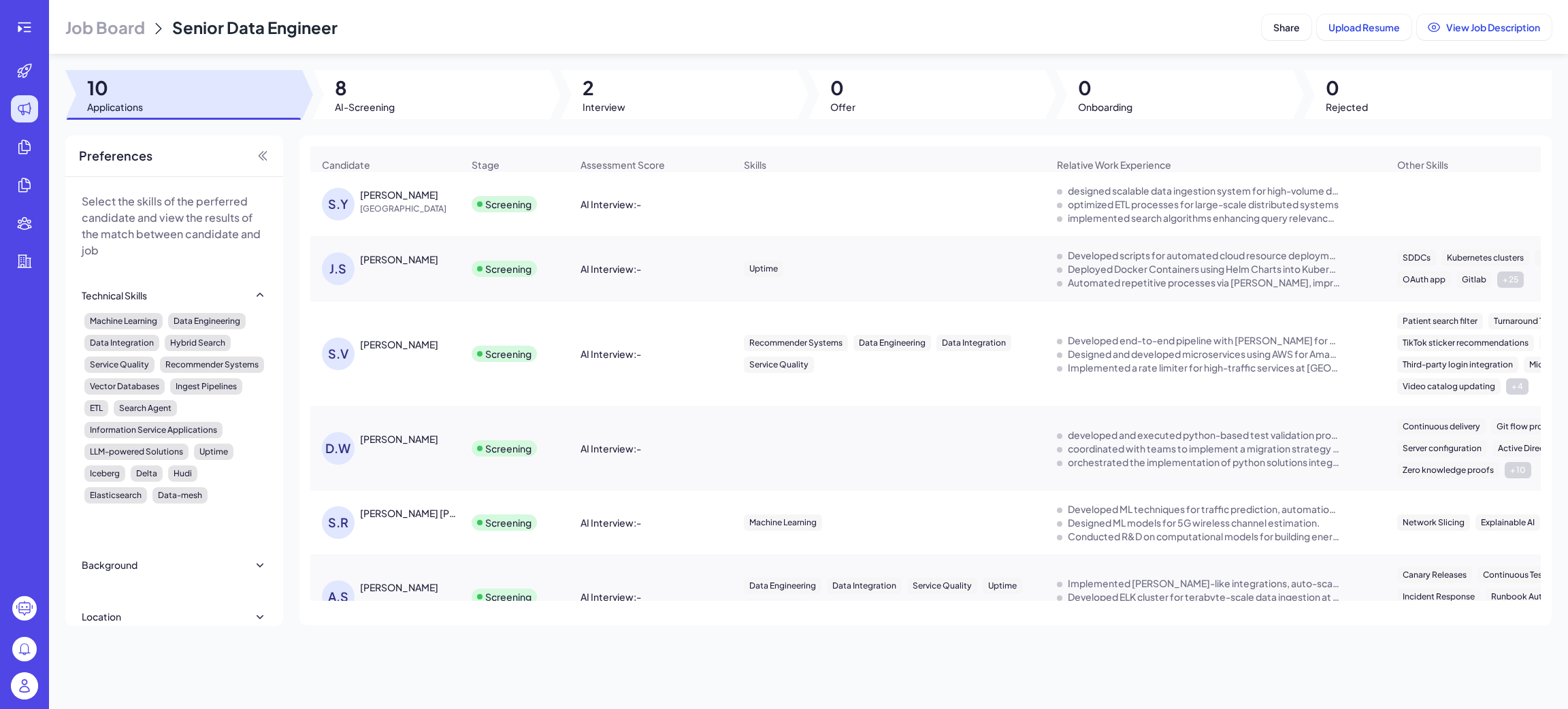
click at [1161, 262] on div "Developed scripts for automated cloud resource deployment with Terraform." at bounding box center [1204, 255] width 272 height 14
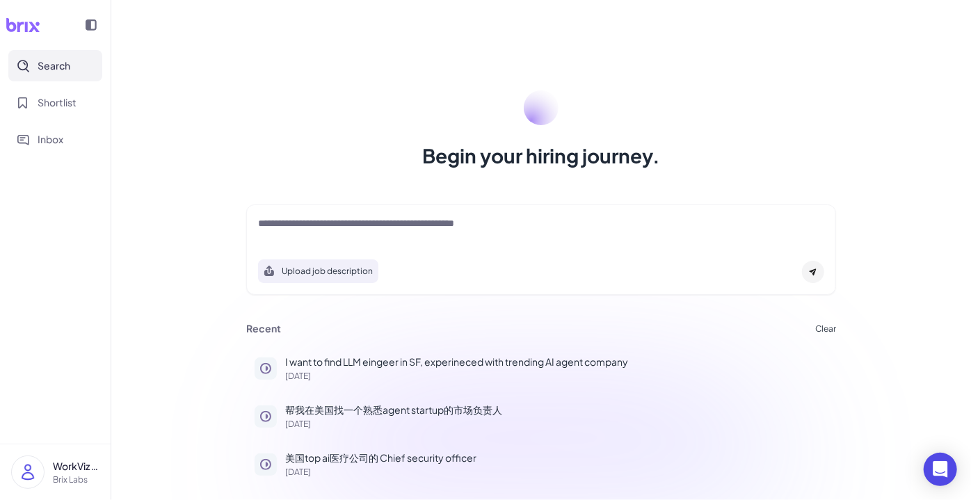
click at [826, 333] on button "Clear" at bounding box center [825, 329] width 21 height 8
click at [907, 409] on span "Ok" at bounding box center [902, 409] width 14 height 13
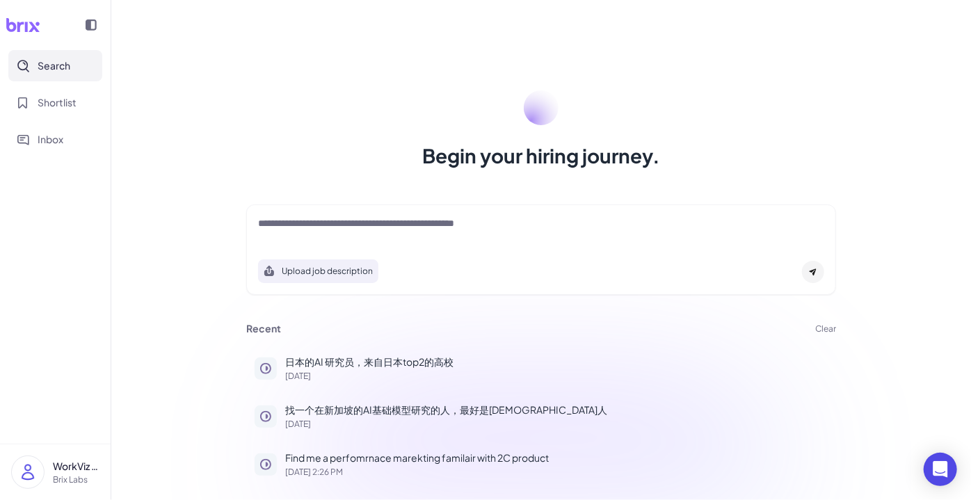
click at [825, 328] on button "Clear" at bounding box center [825, 329] width 21 height 8
drag, startPoint x: 890, startPoint y: 403, endPoint x: 884, endPoint y: 392, distance: 13.4
click at [891, 404] on button "Ok" at bounding box center [902, 409] width 32 height 24
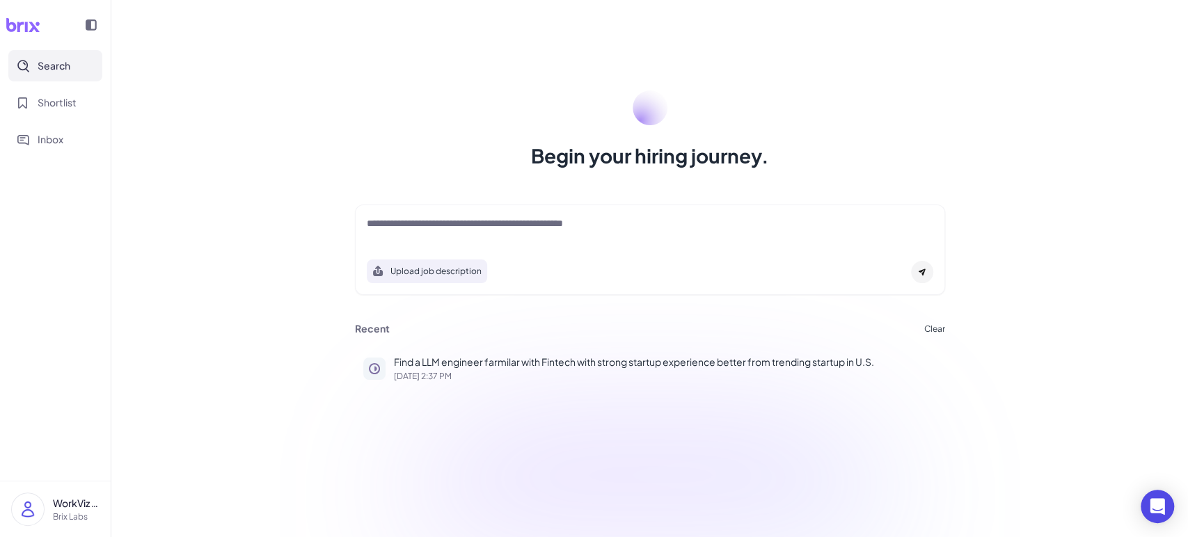
click at [479, 232] on textarea at bounding box center [650, 224] width 566 height 17
click at [555, 223] on textarea "**********" at bounding box center [650, 224] width 566 height 17
type textarea "**********"
click at [919, 271] on icon at bounding box center [921, 272] width 7 height 7
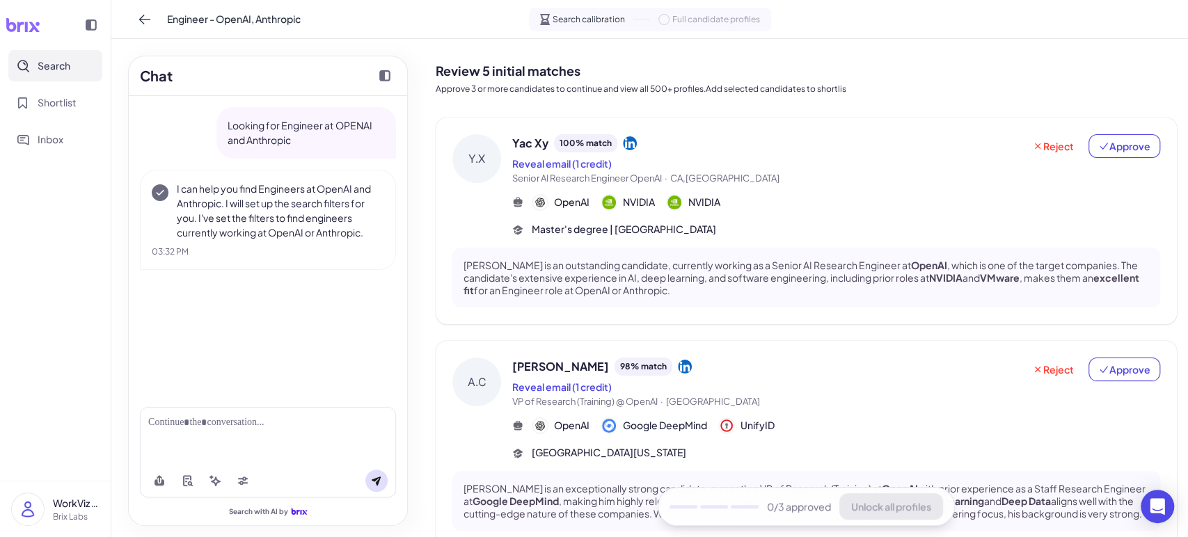
click at [708, 182] on span "CA,[GEOGRAPHIC_DATA]" at bounding box center [724, 178] width 109 height 11
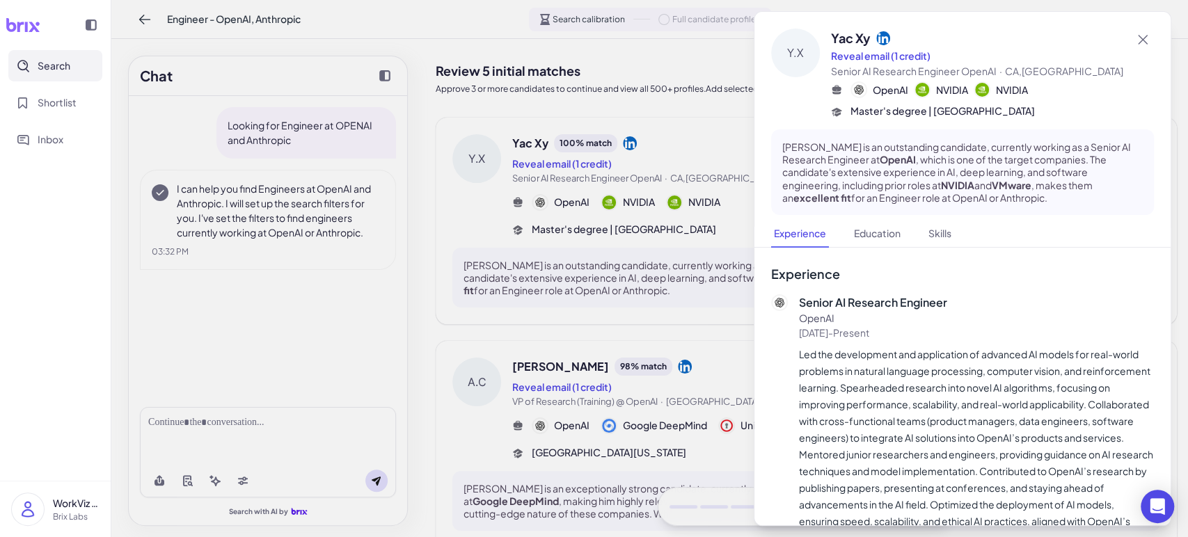
click at [680, 152] on div at bounding box center [594, 268] width 1188 height 537
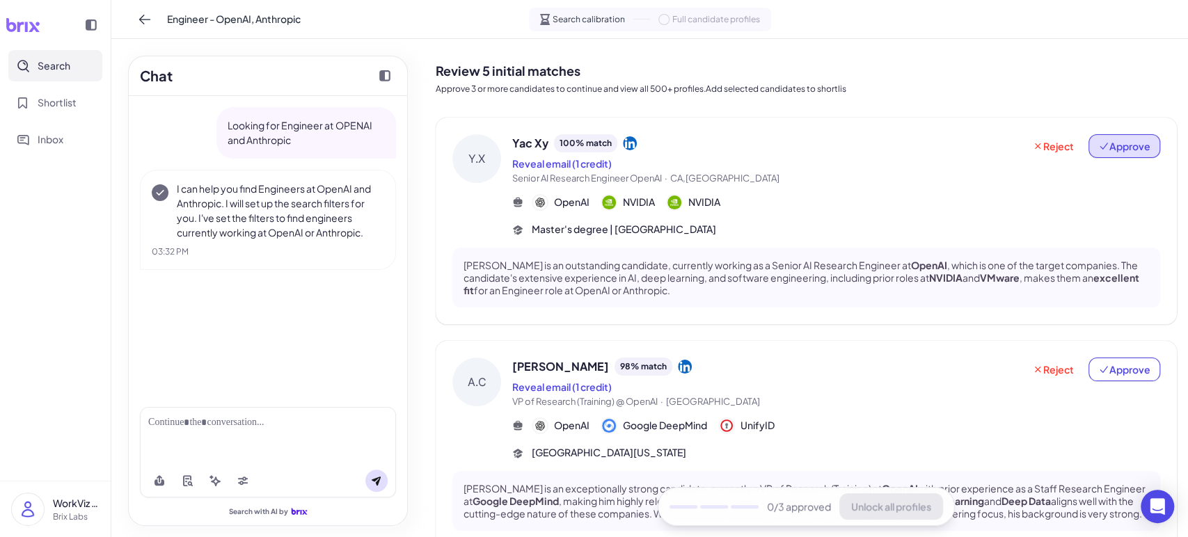
click at [970, 149] on span "Approve" at bounding box center [1124, 146] width 52 height 14
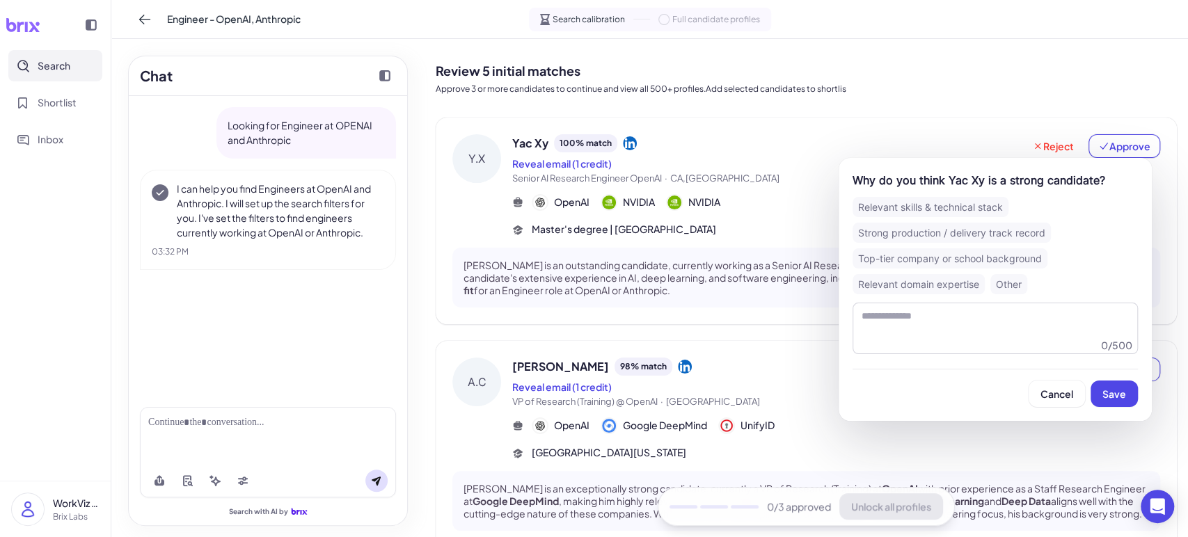
click at [970, 388] on span "Save" at bounding box center [1114, 393] width 24 height 13
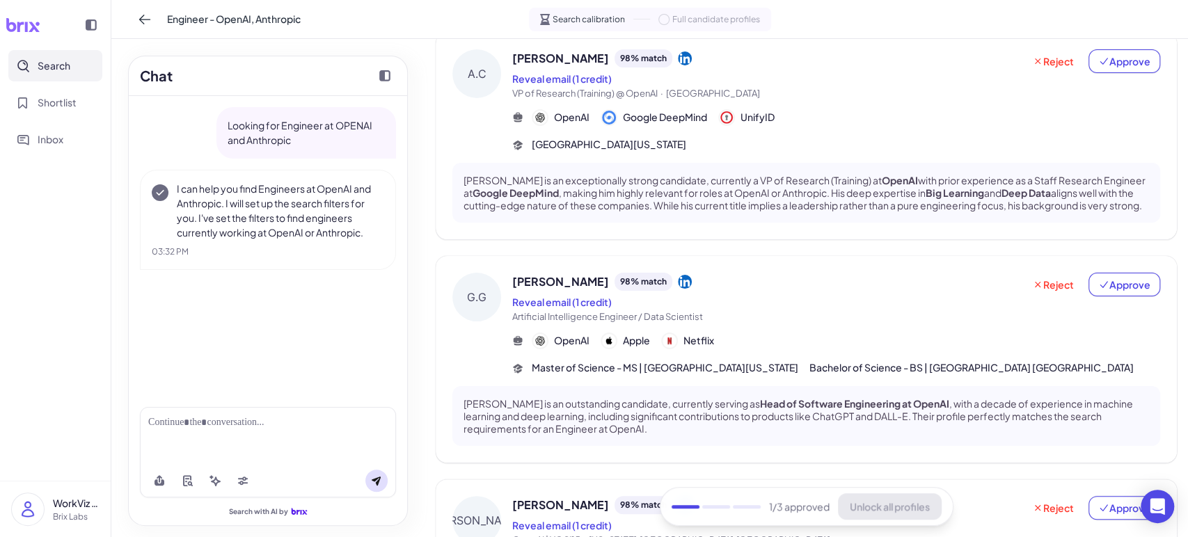
scroll to position [309, 0]
click at [743, 323] on span "Artificial Intelligence Engineer / Data Scientist" at bounding box center [767, 317] width 511 height 14
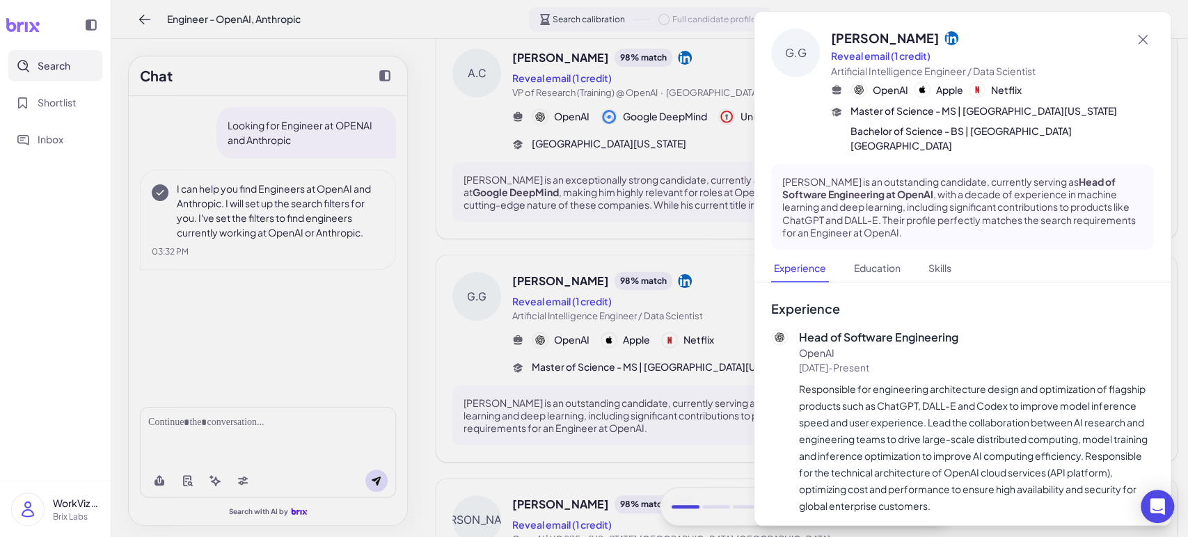
click at [721, 325] on div at bounding box center [594, 268] width 1188 height 537
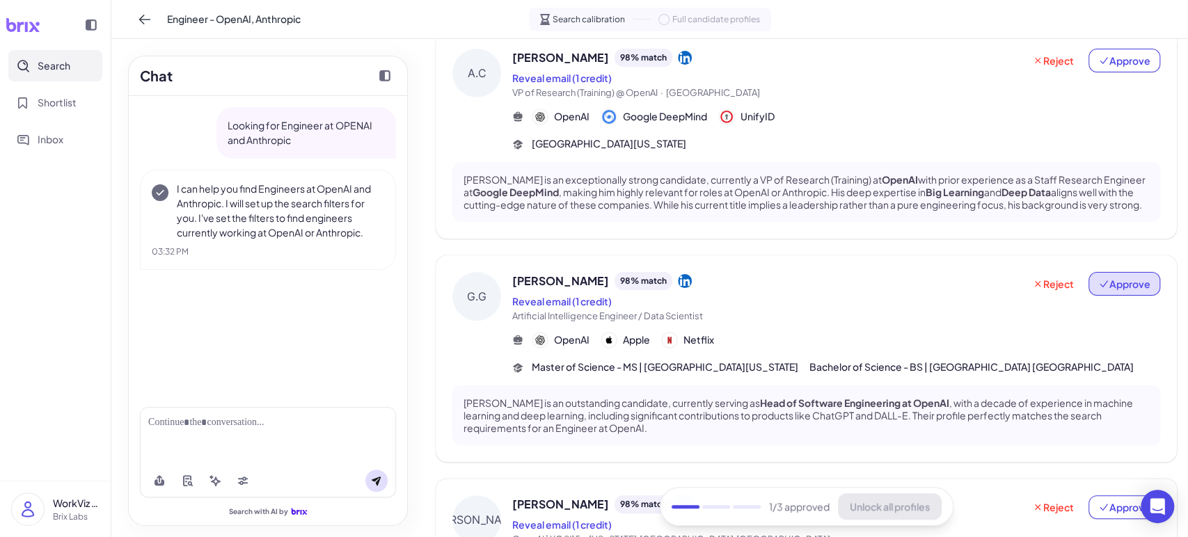
click at [970, 291] on span "Approve" at bounding box center [1124, 284] width 52 height 14
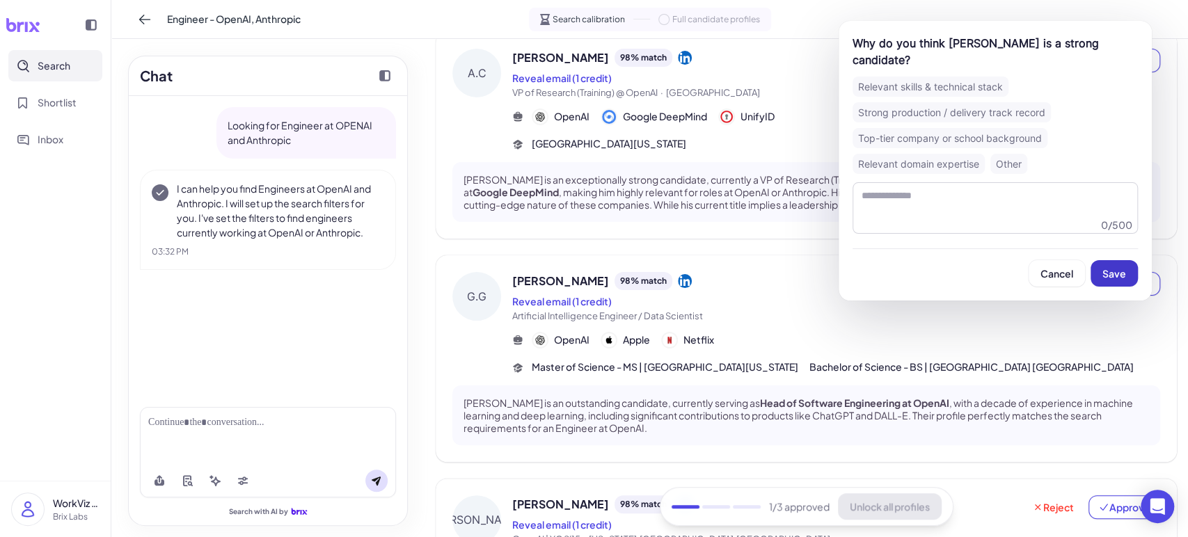
click at [970, 267] on span "Save" at bounding box center [1114, 273] width 24 height 13
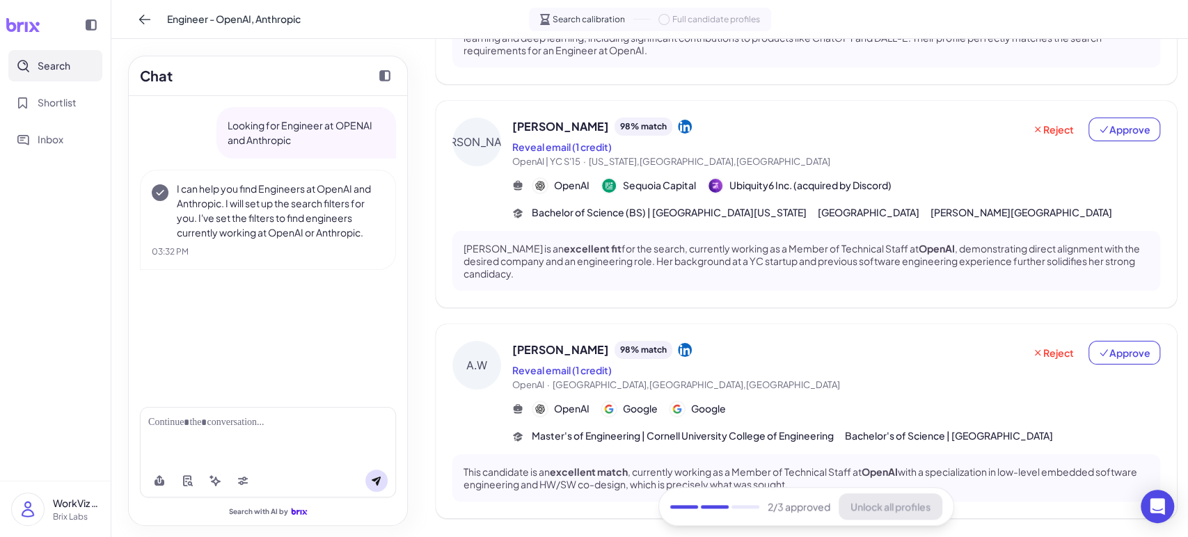
scroll to position [696, 0]
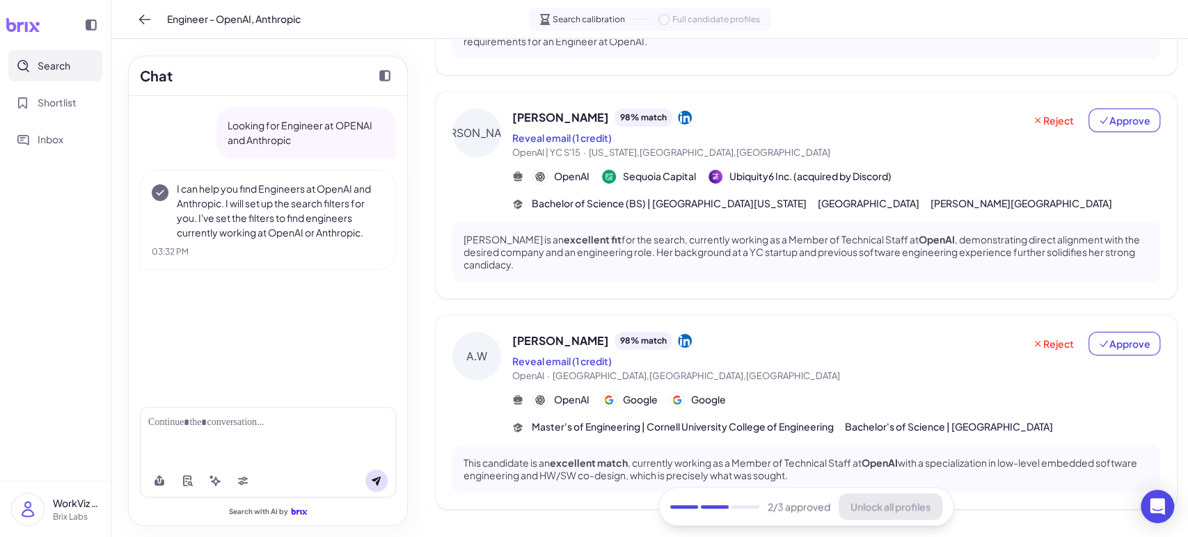
click at [938, 369] on div "Reveal email (1 credit)" at bounding box center [767, 361] width 511 height 17
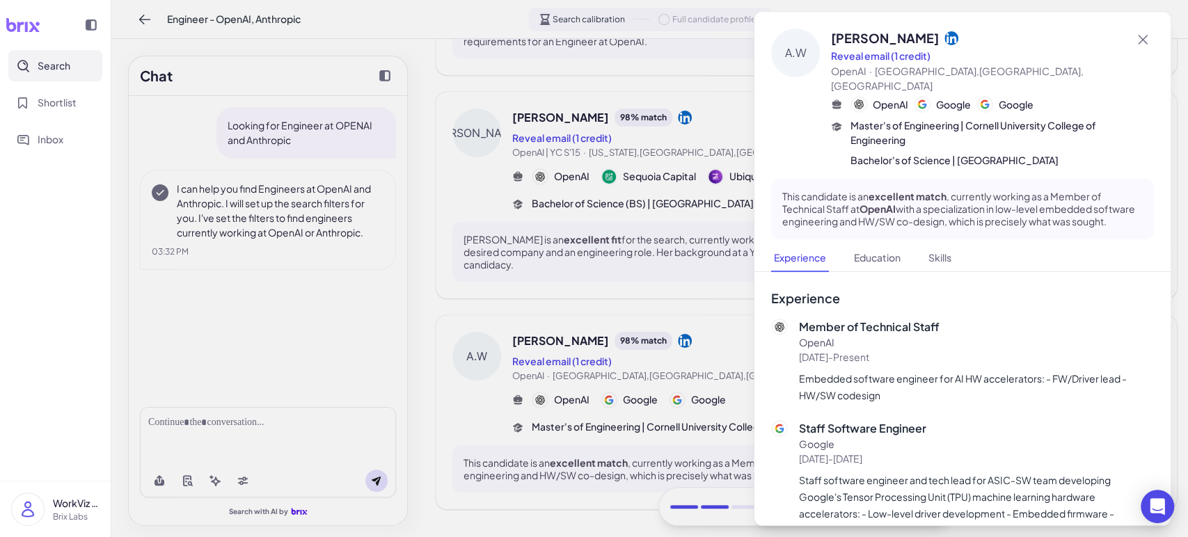
click at [711, 371] on div at bounding box center [594, 268] width 1188 height 537
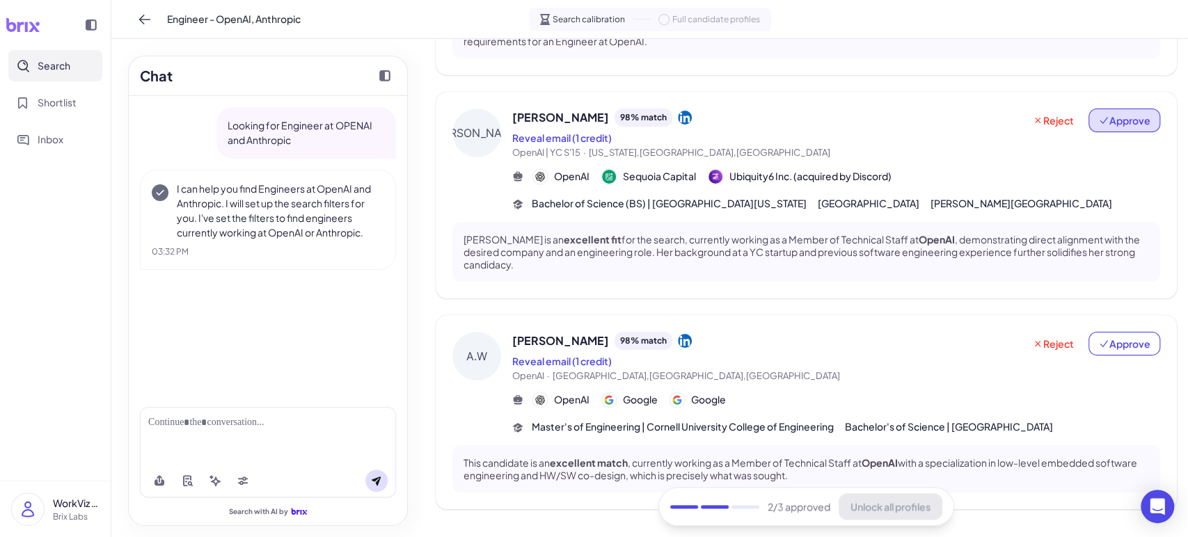
click at [970, 127] on span "Approve" at bounding box center [1124, 120] width 52 height 14
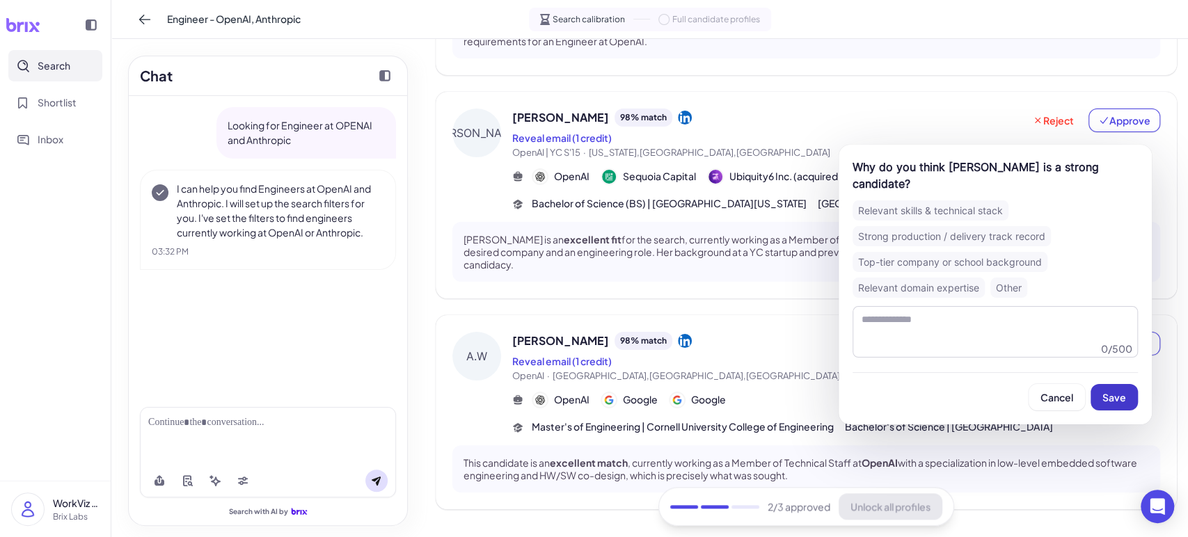
click at [970, 388] on button "Save" at bounding box center [1113, 397] width 47 height 26
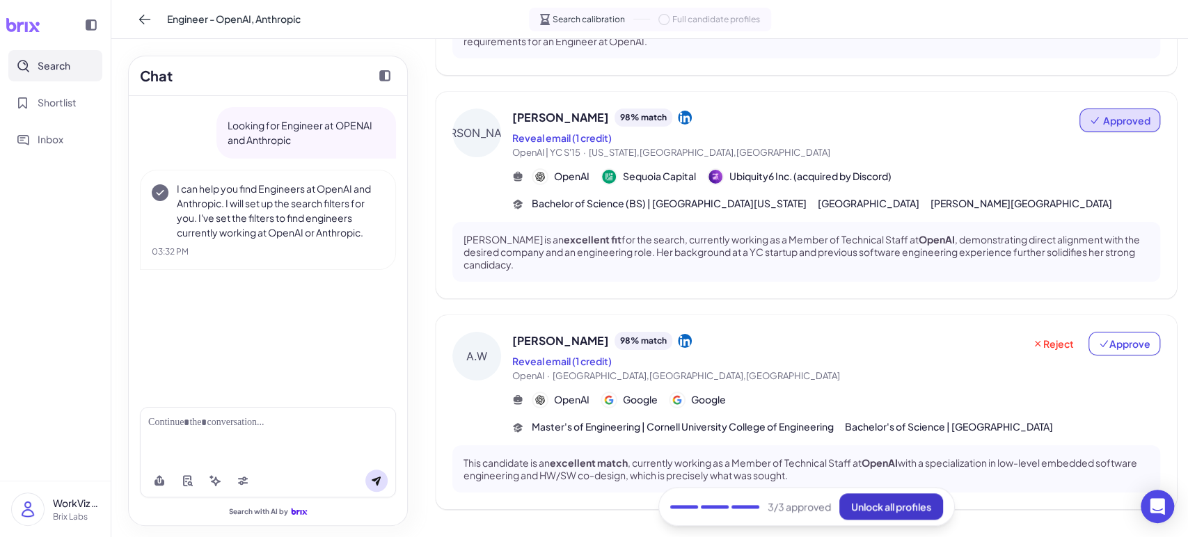
click at [908, 499] on span "Unlock all profiles" at bounding box center [891, 506] width 80 height 13
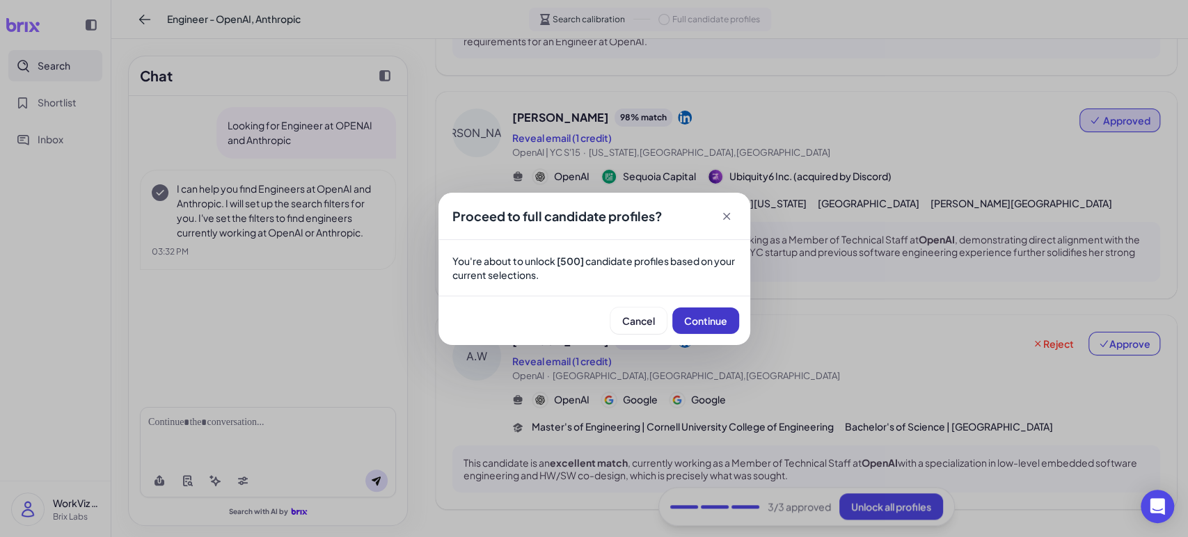
click at [696, 317] on span "Continue" at bounding box center [705, 320] width 43 height 13
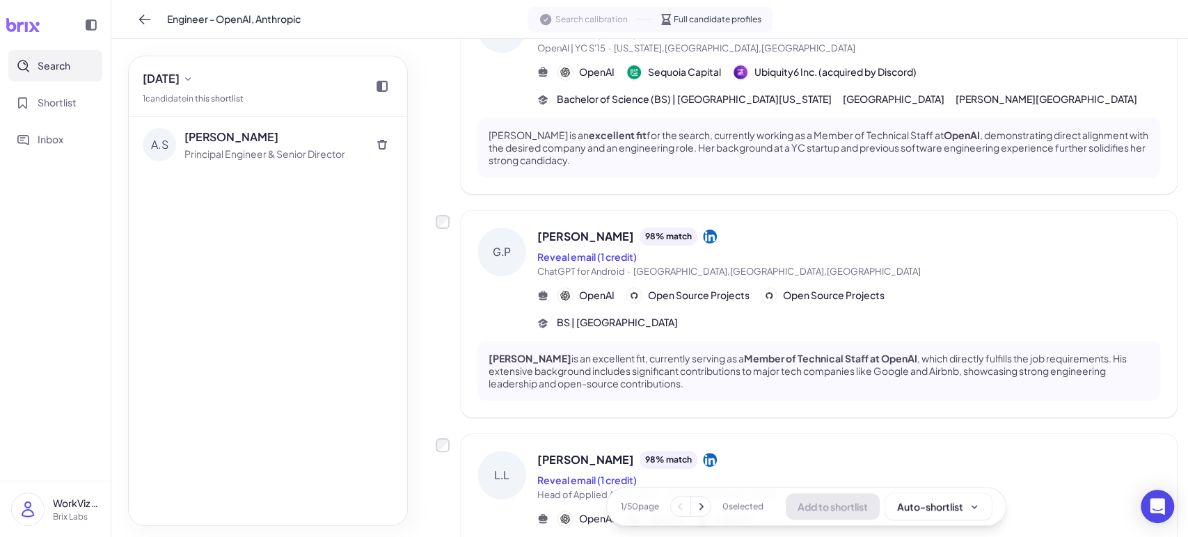
scroll to position [618, 0]
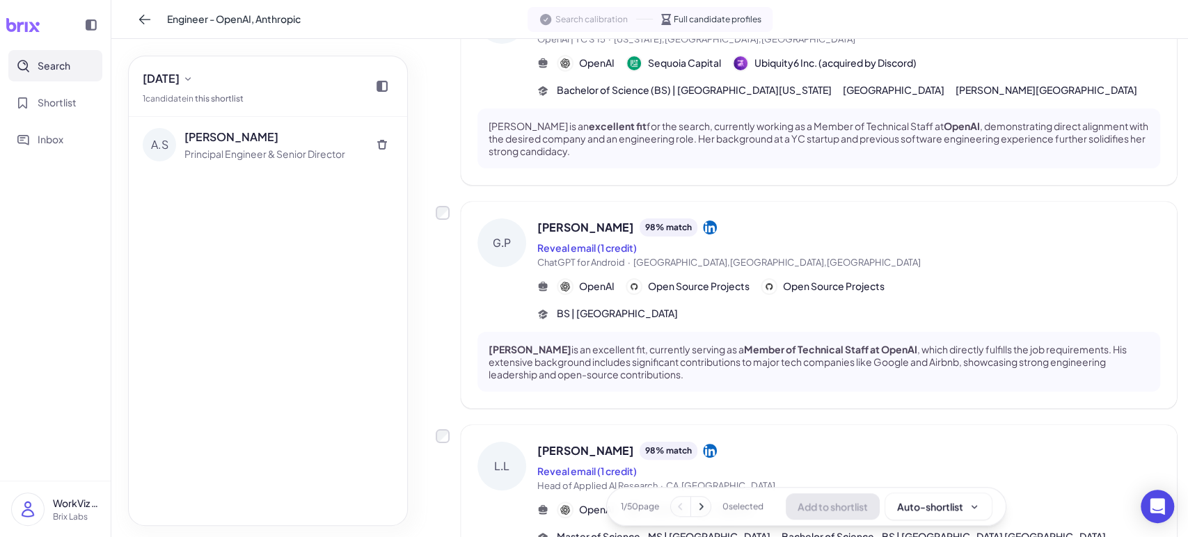
click at [848, 256] on div "Reveal email (1 credit)" at bounding box center [848, 247] width 623 height 17
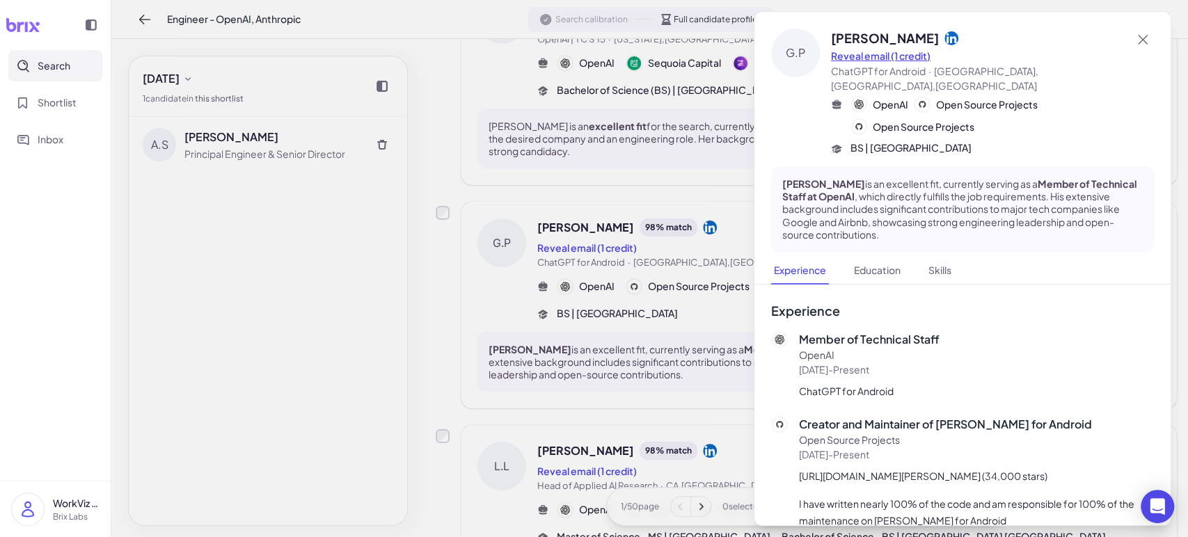
click at [923, 55] on button "Reveal email (1 credit)" at bounding box center [880, 56] width 99 height 15
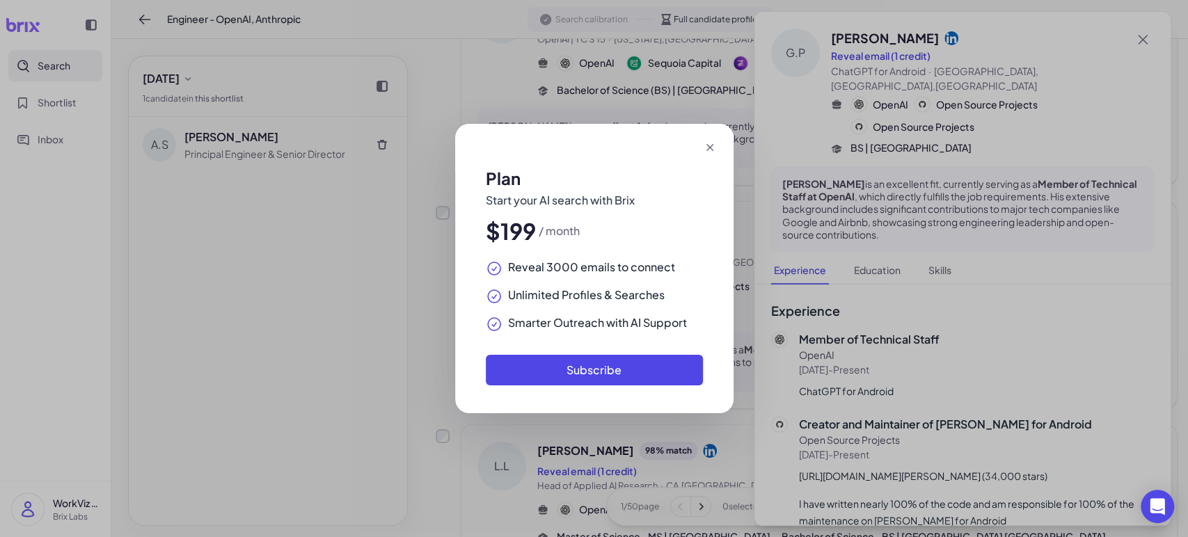
click at [706, 147] on icon at bounding box center [710, 148] width 14 height 14
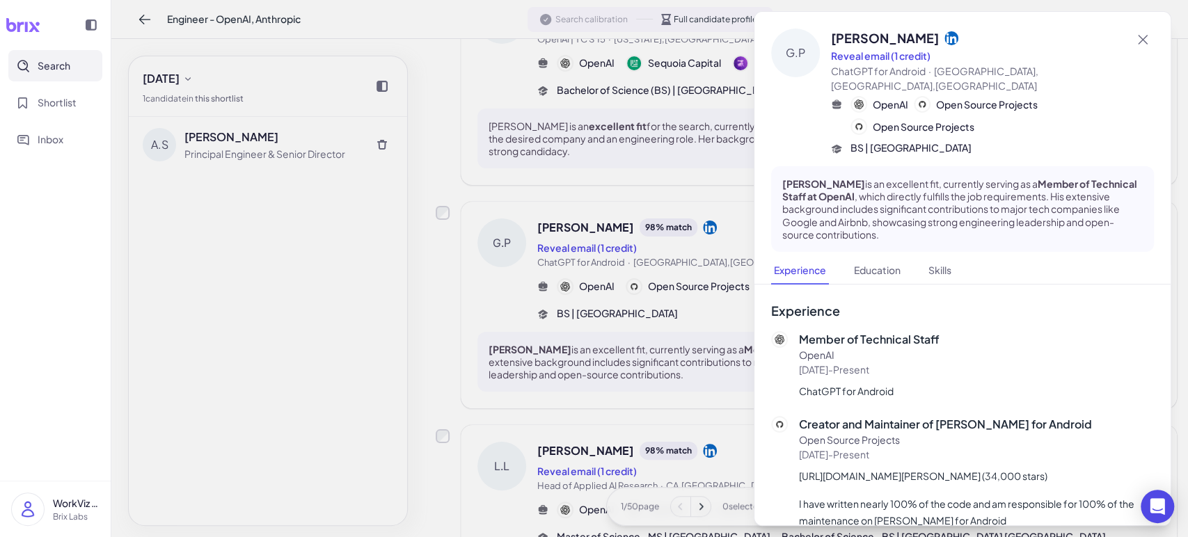
click at [746, 274] on div at bounding box center [594, 268] width 1188 height 537
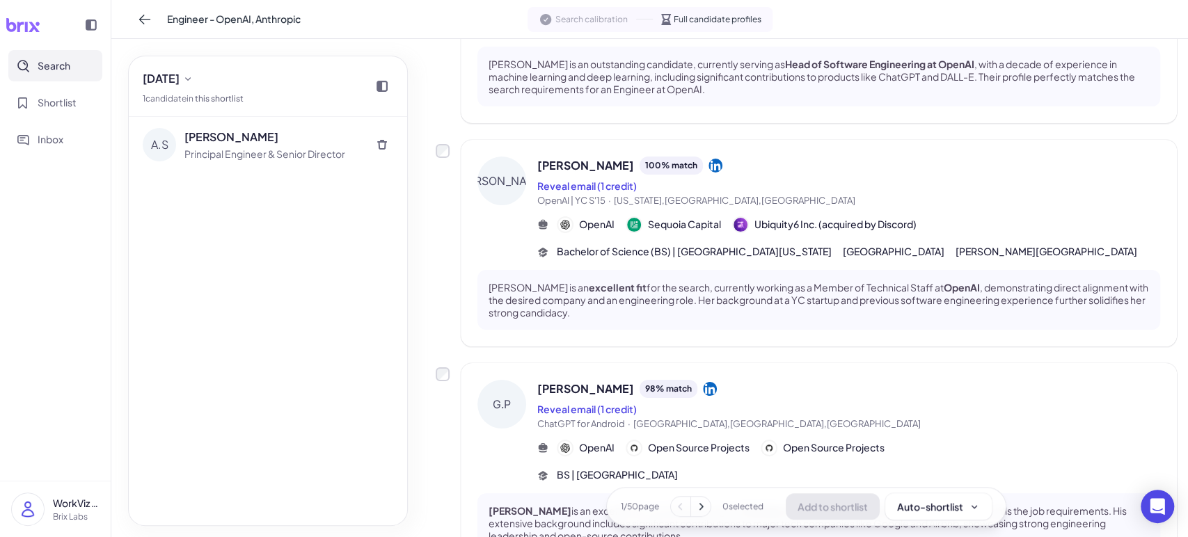
scroll to position [463, 0]
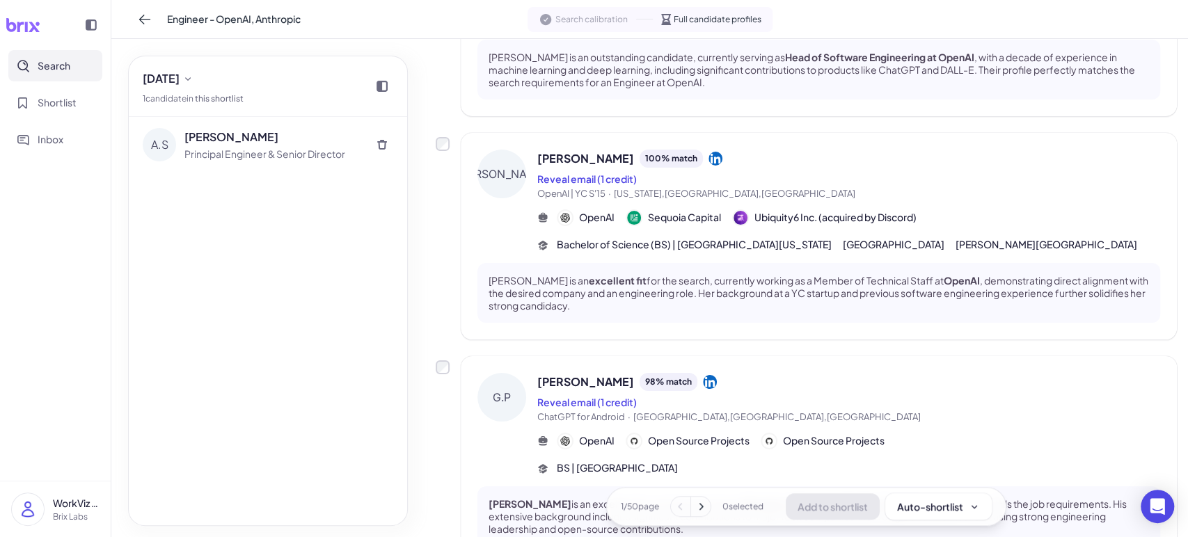
click at [747, 201] on span "OpenAI | YC S'15 · [US_STATE],[GEOGRAPHIC_DATA],[GEOGRAPHIC_DATA]" at bounding box center [848, 194] width 623 height 14
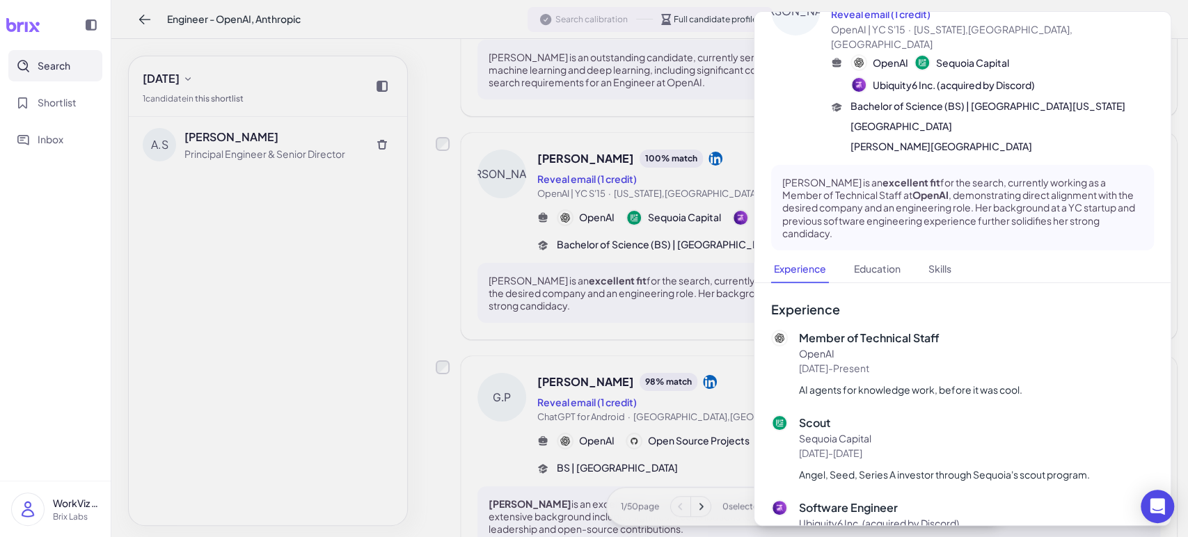
scroll to position [154, 0]
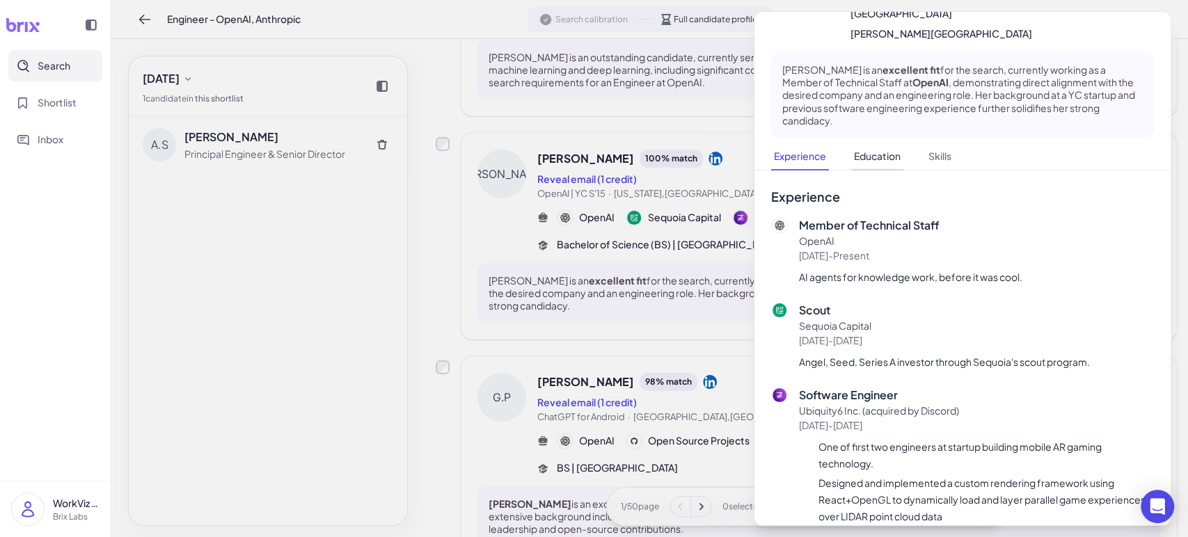
click at [886, 143] on button "Education" at bounding box center [877, 156] width 52 height 27
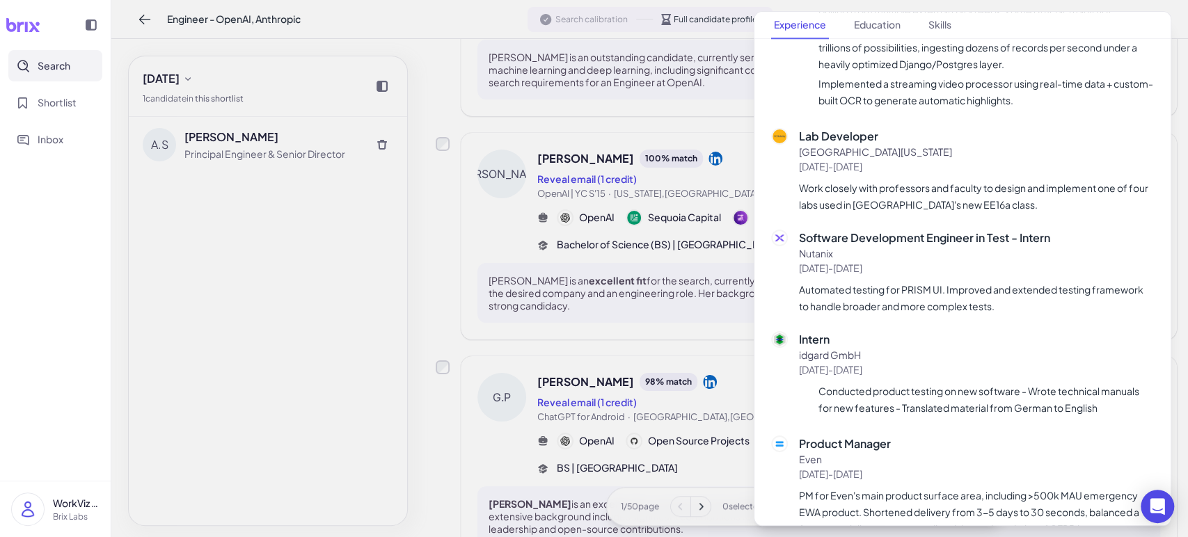
scroll to position [730, 0]
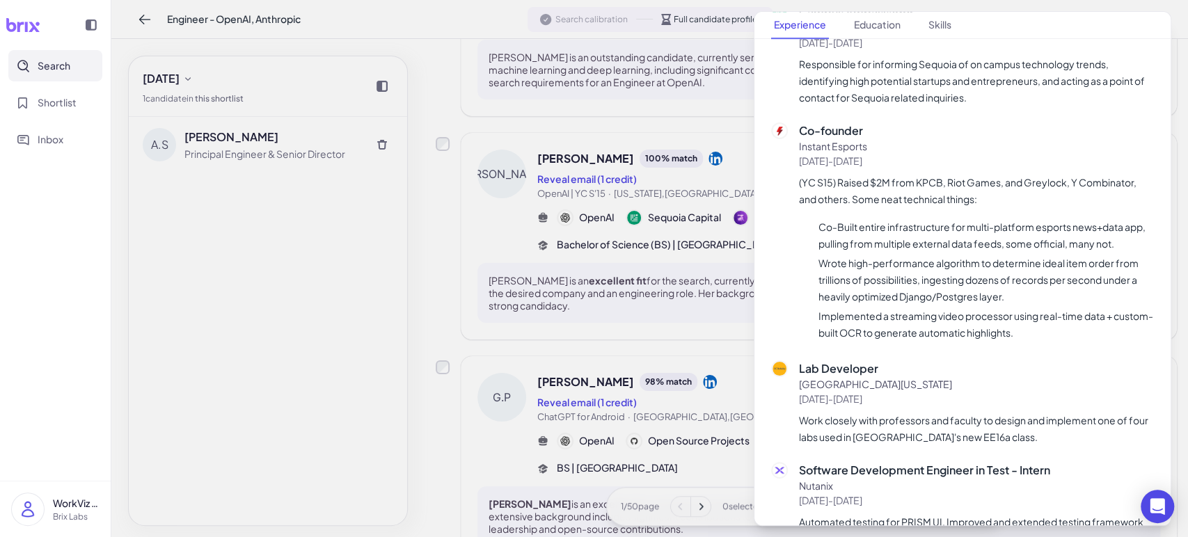
click at [334, 403] on div at bounding box center [594, 268] width 1188 height 537
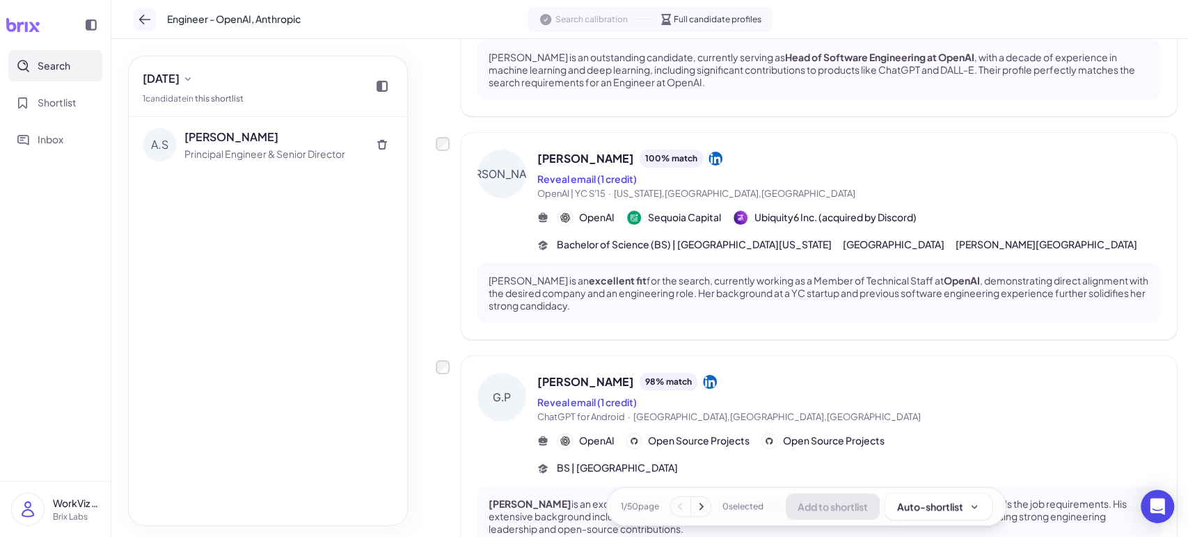
click at [145, 15] on icon at bounding box center [145, 20] width 14 height 14
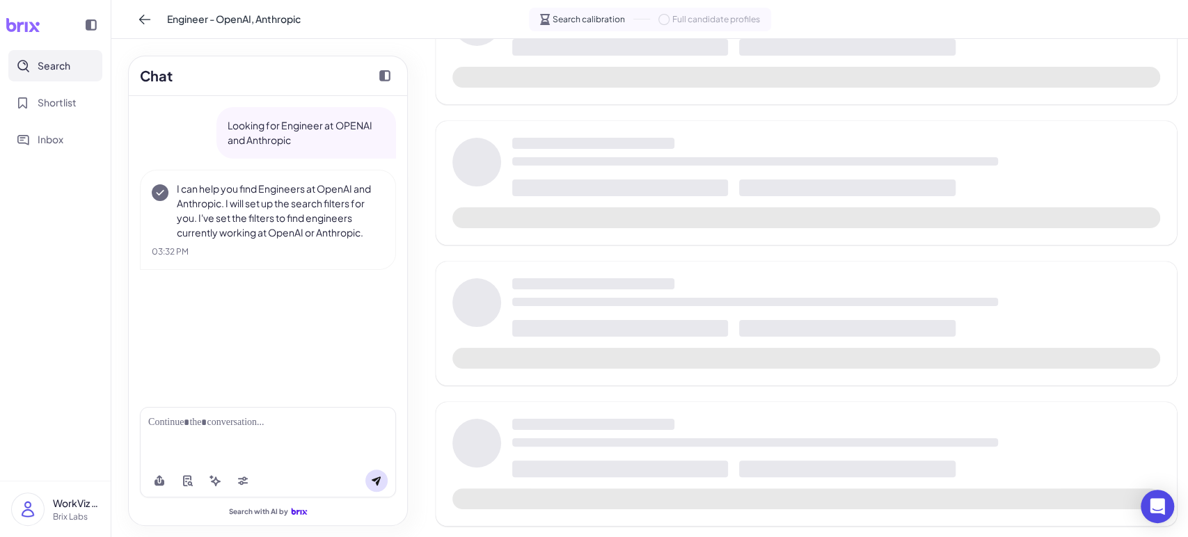
scroll to position [277, 0]
click at [248, 481] on icon at bounding box center [242, 480] width 11 height 11
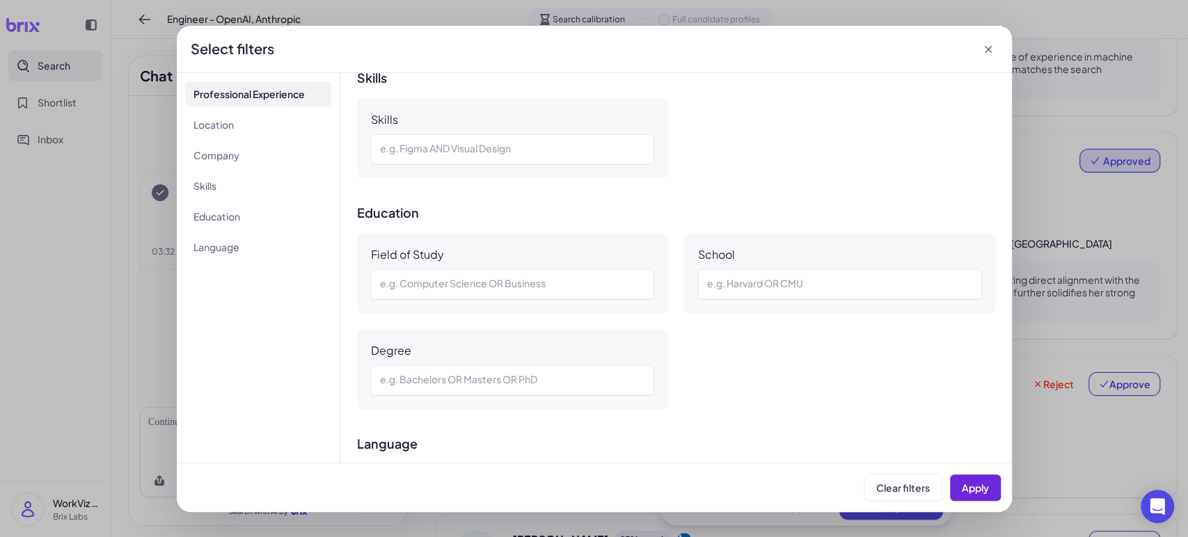
scroll to position [773, 0]
